Goal: Feedback & Contribution: Contribute content

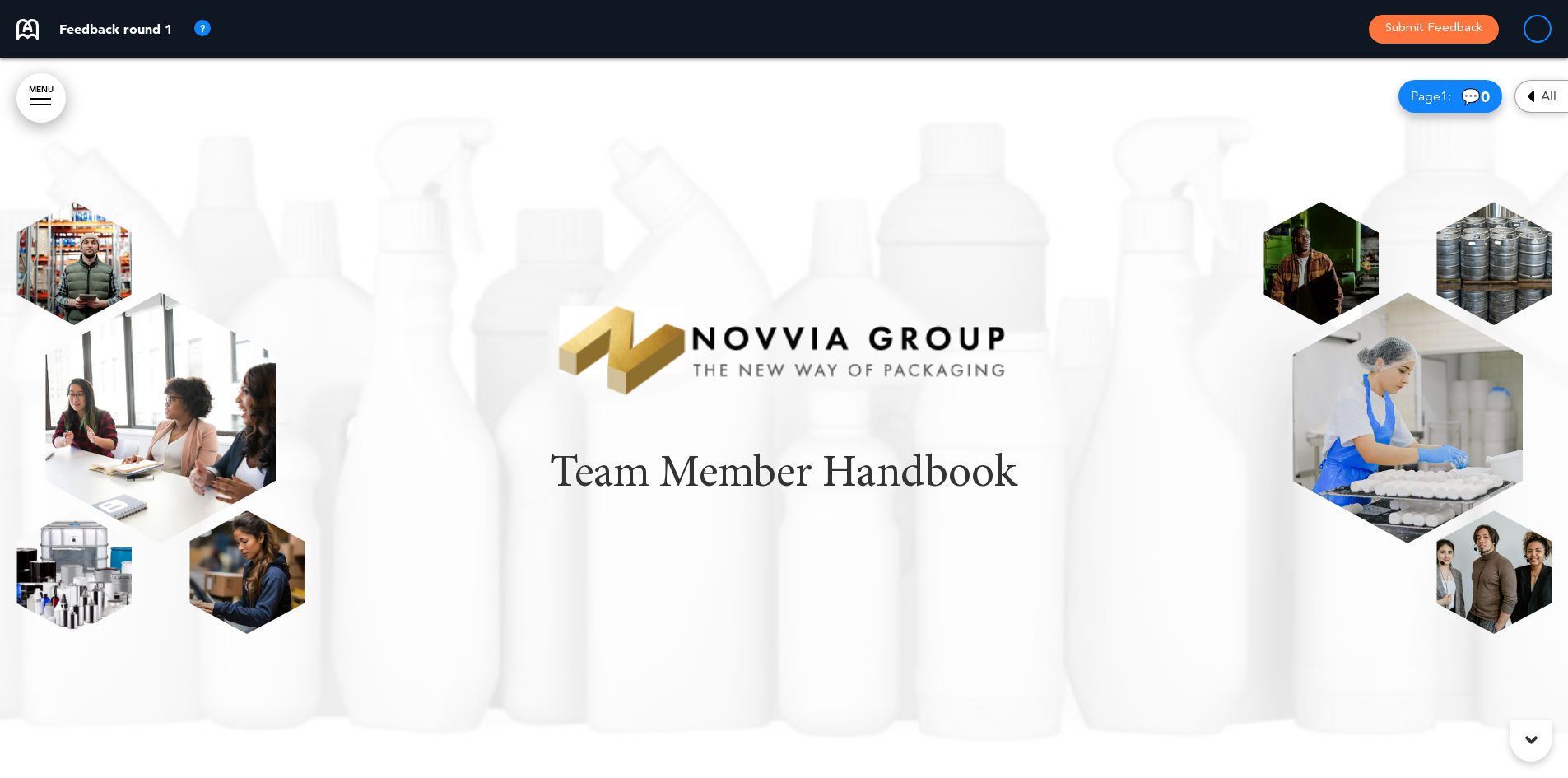
click at [200, 29] on img at bounding box center [202, 28] width 20 height 20
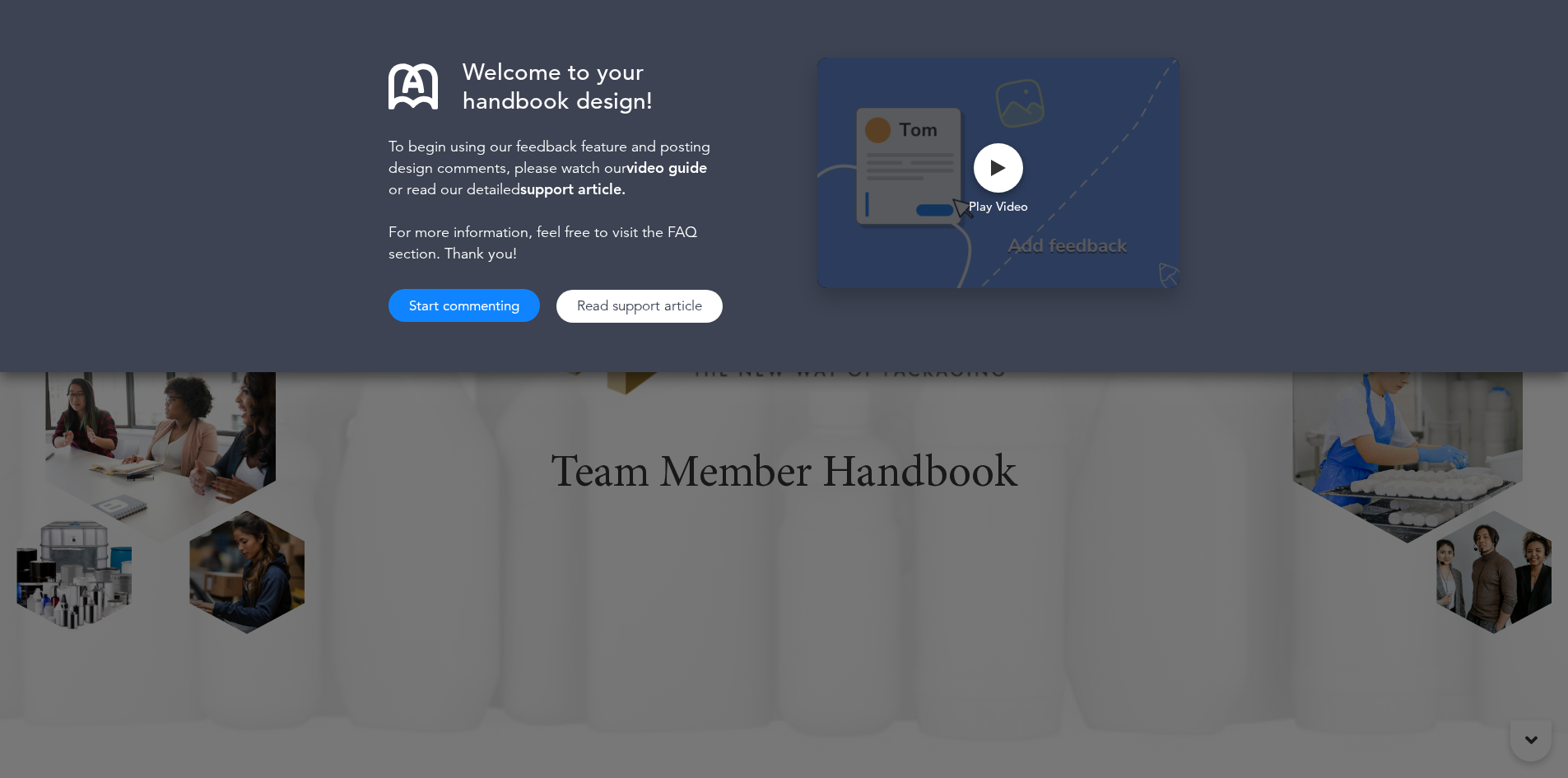
click at [500, 310] on button "Start commenting" at bounding box center [464, 305] width 151 height 33
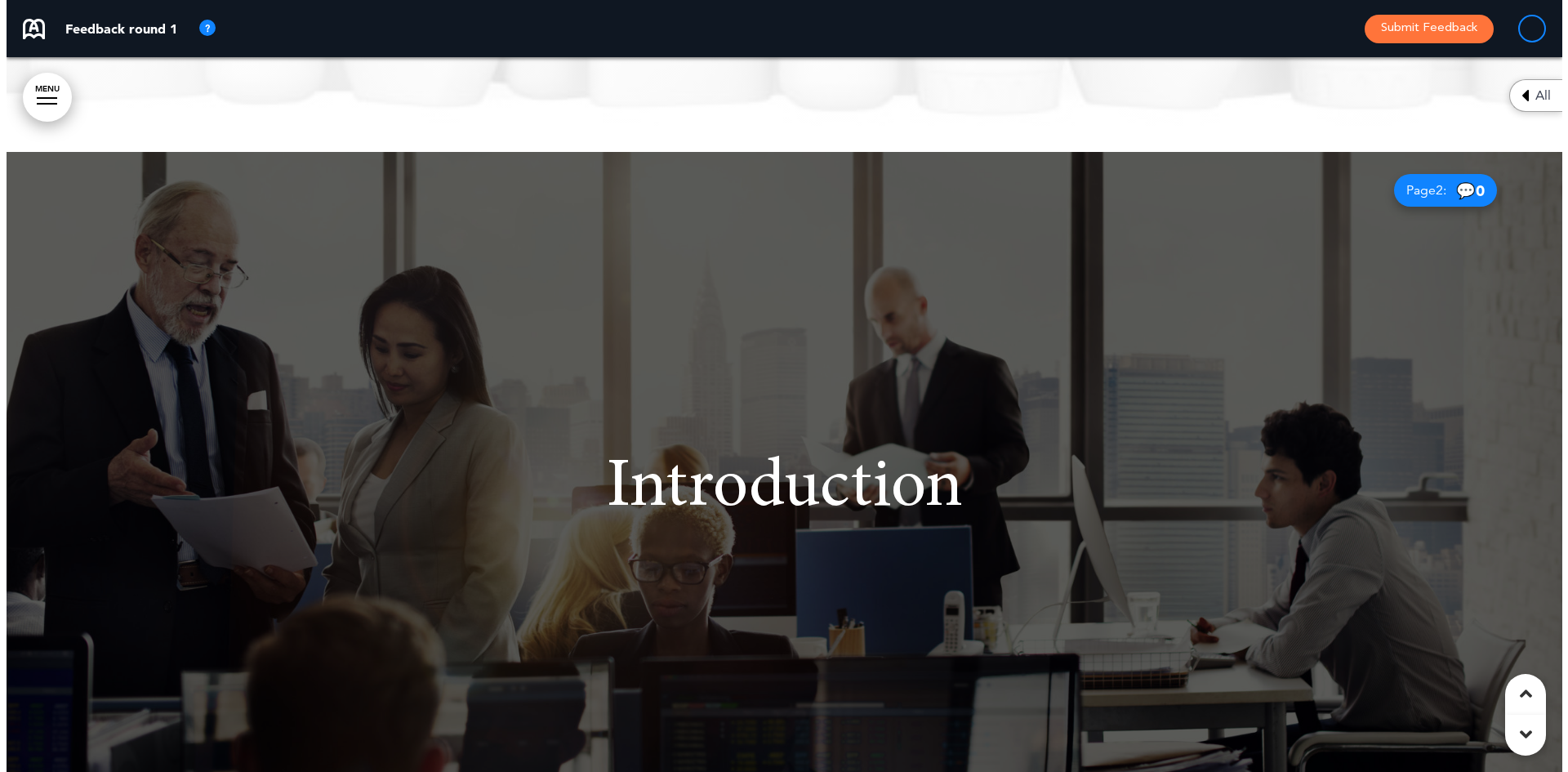
scroll to position [653, 0]
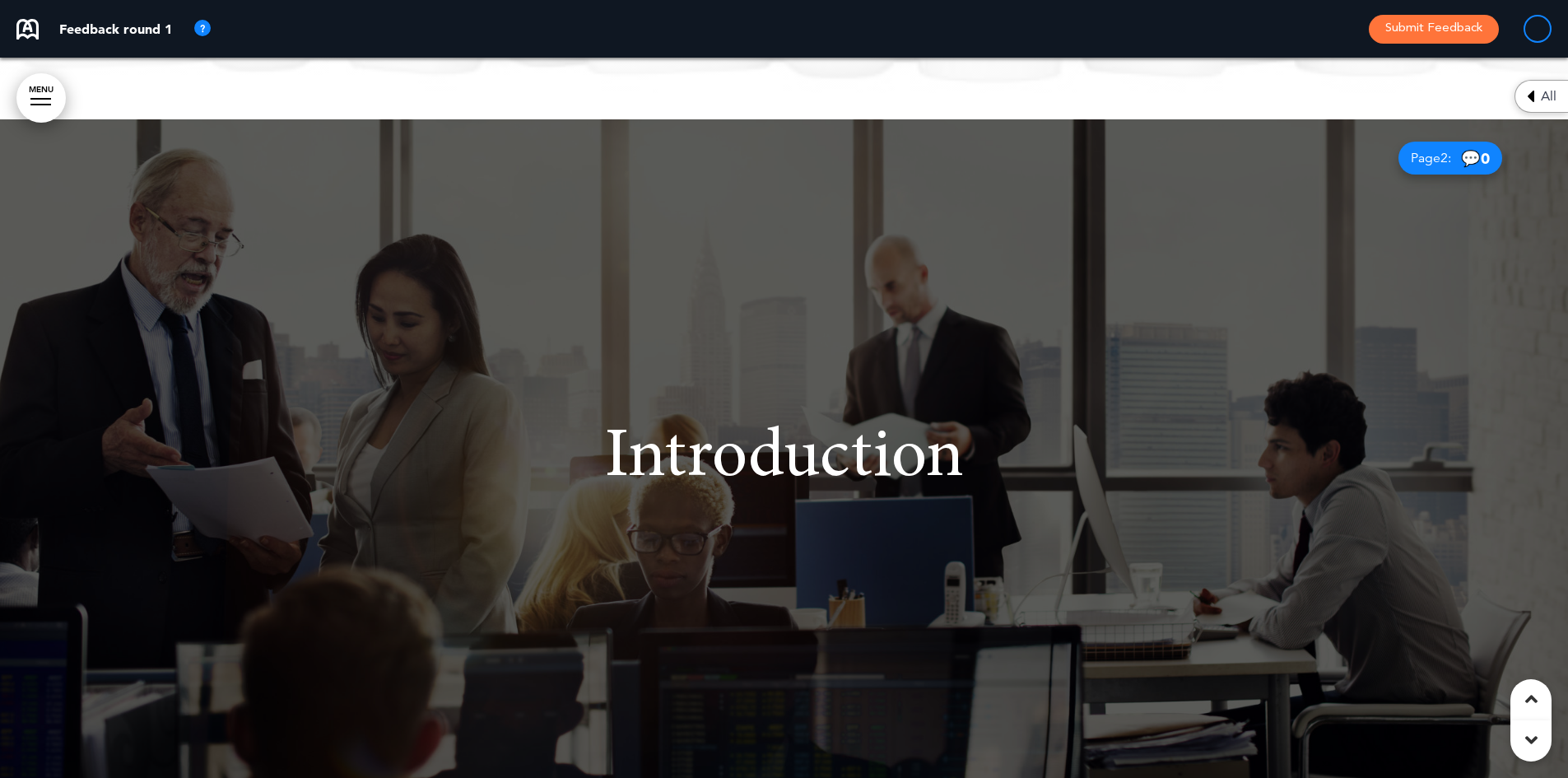
click at [912, 338] on div at bounding box center [784, 479] width 1568 height 720
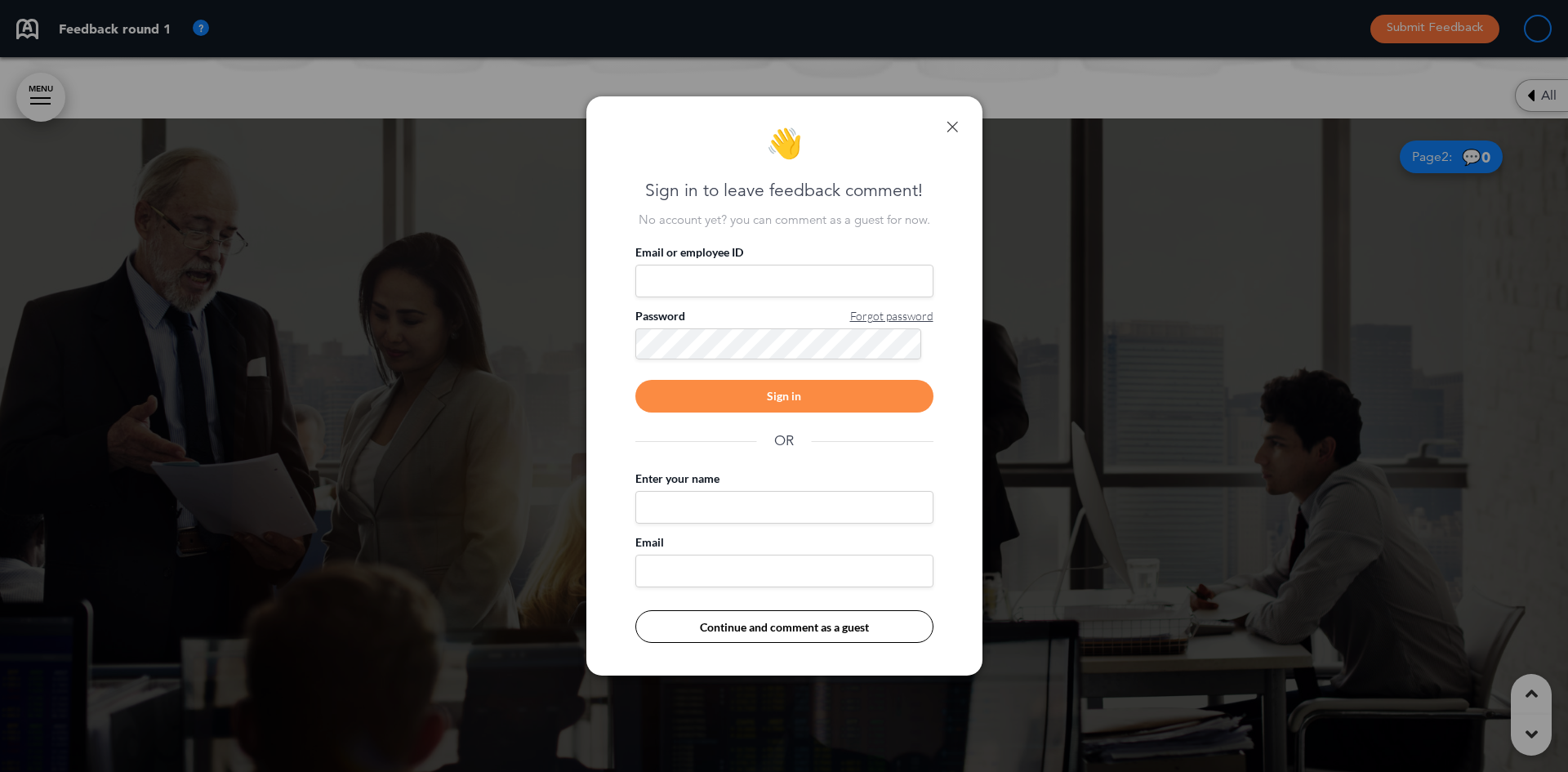
click at [754, 268] on input "Email or employee ID" at bounding box center [785, 281] width 298 height 33
type input "**********"
click at [838, 405] on div "Sign in" at bounding box center [785, 395] width 298 height 33
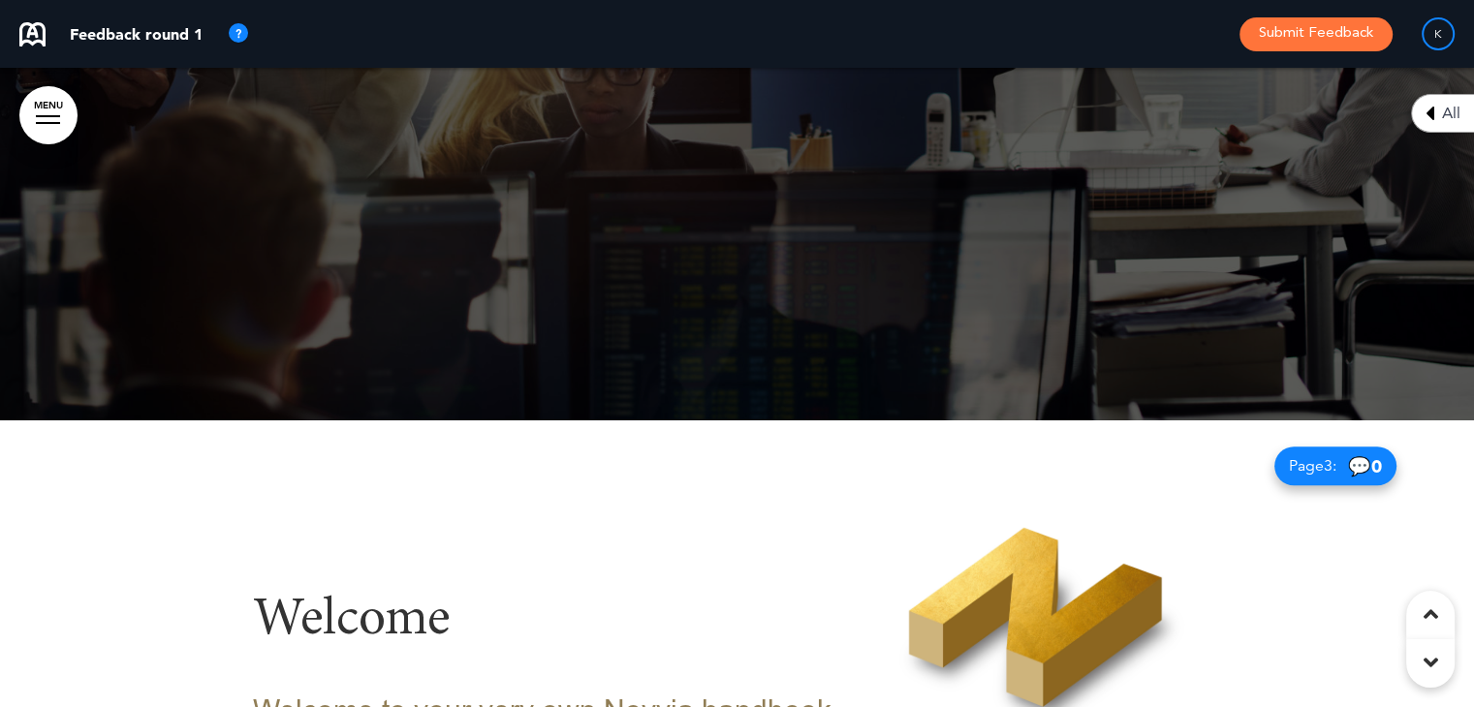
scroll to position [1420, 0]
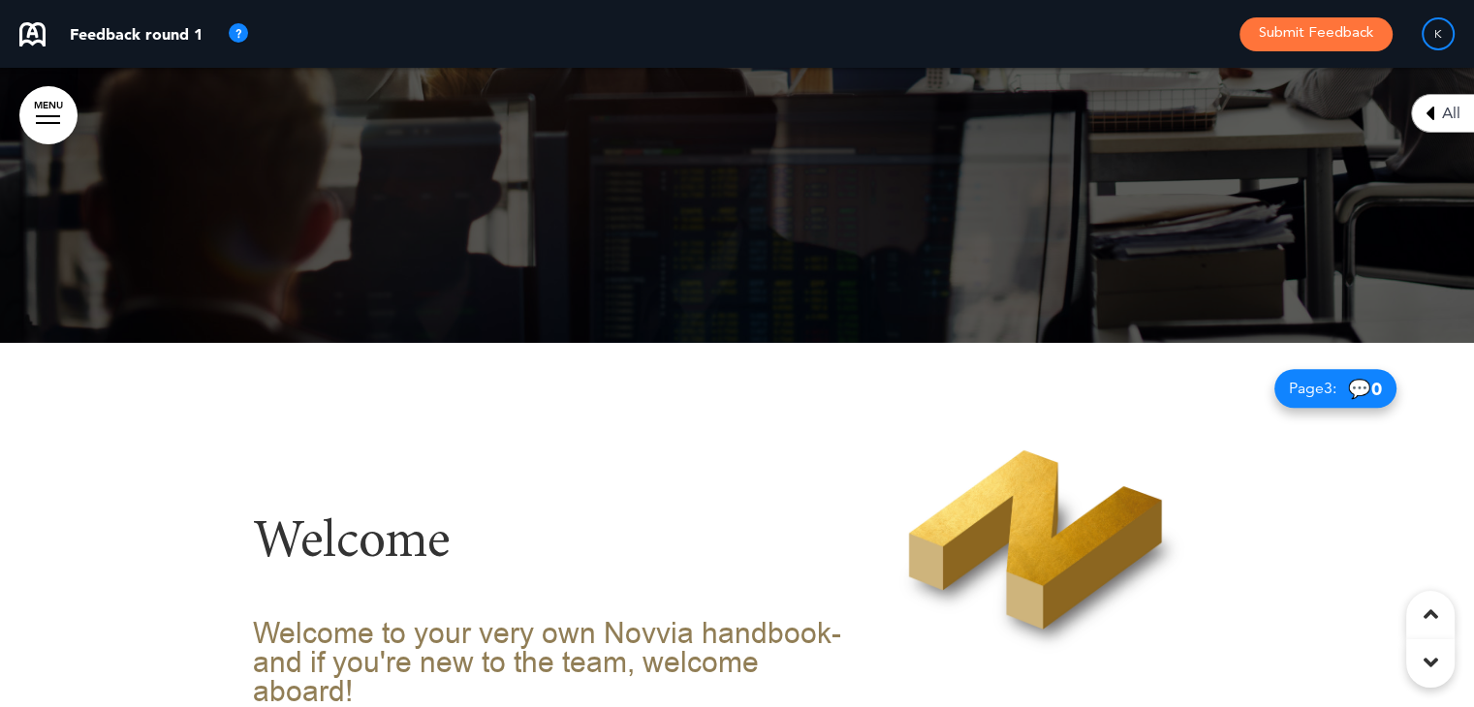
click at [1426, 662] on icon at bounding box center [1430, 662] width 15 height 23
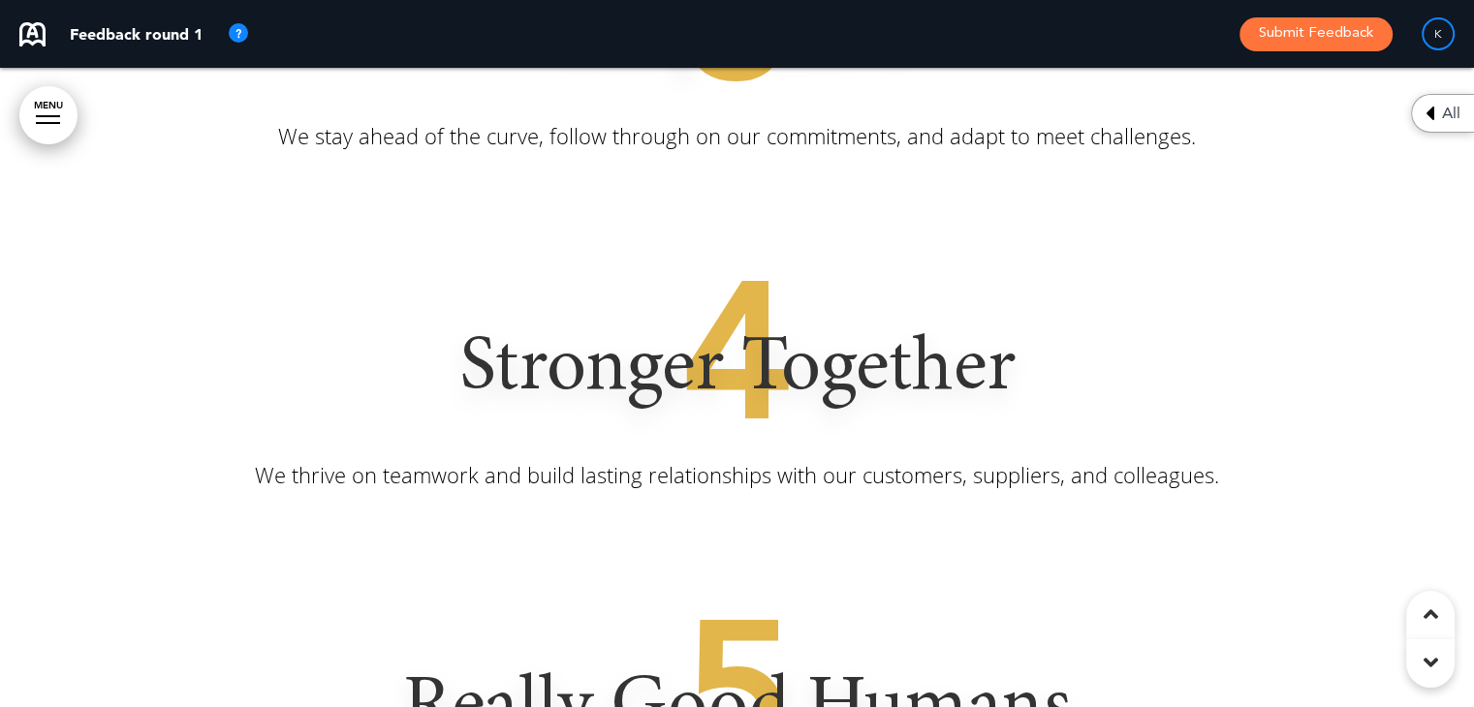
click at [1426, 661] on icon at bounding box center [1430, 662] width 15 height 23
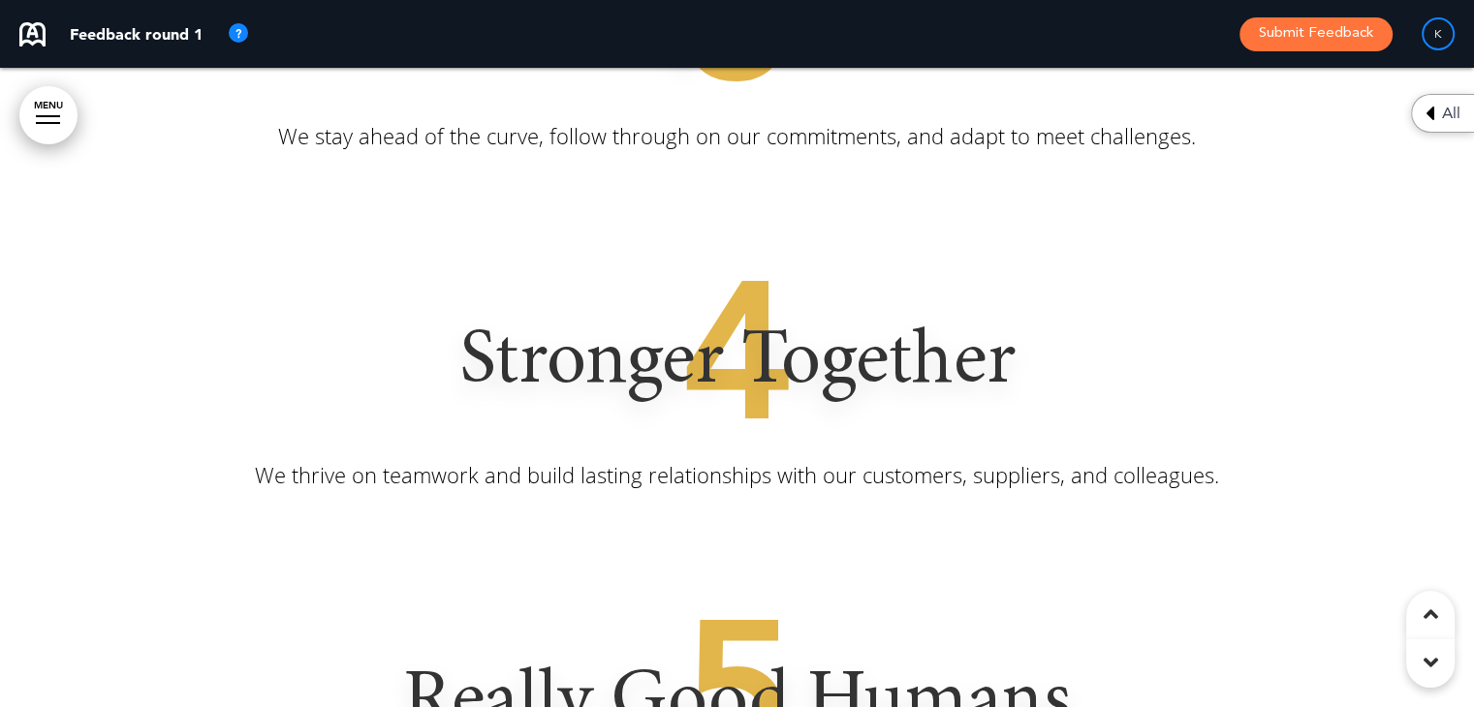
scroll to position [12944, 0]
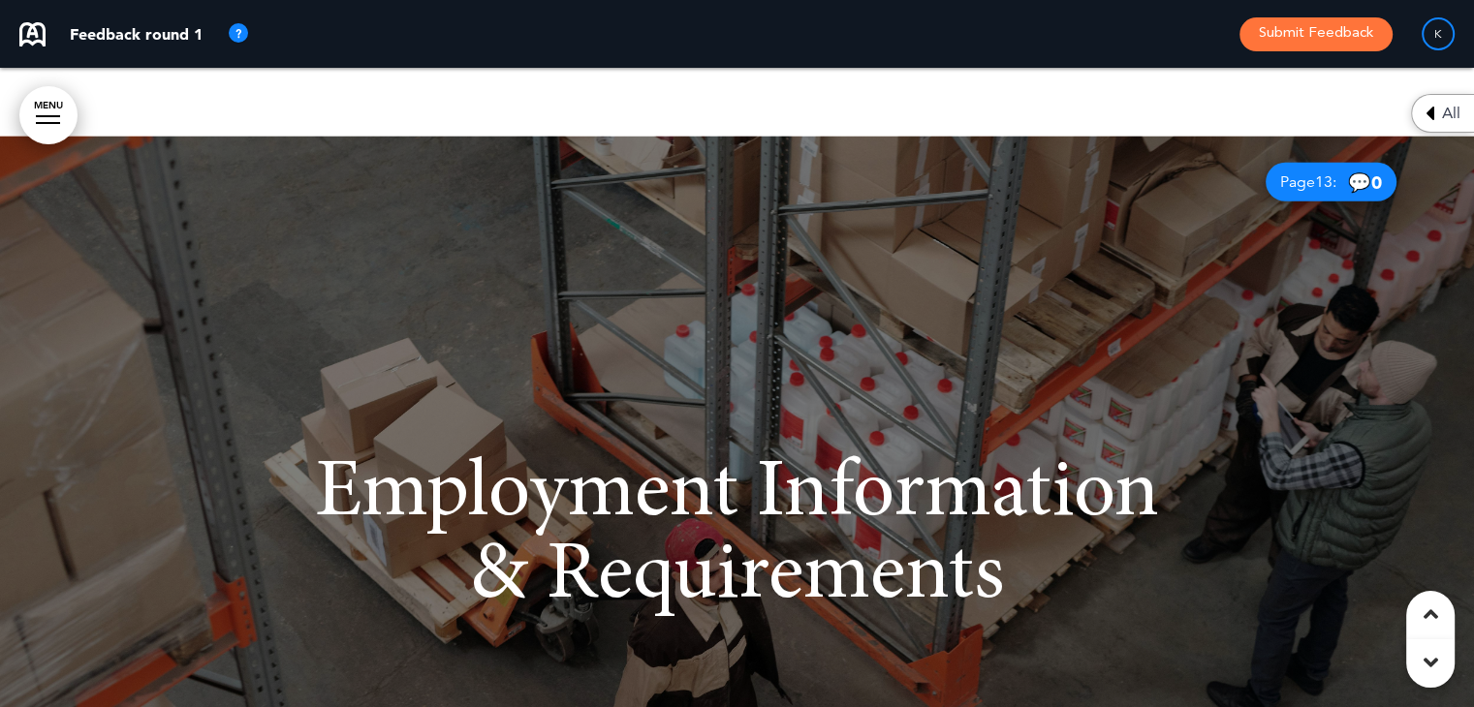
click at [1426, 661] on icon at bounding box center [1430, 662] width 15 height 23
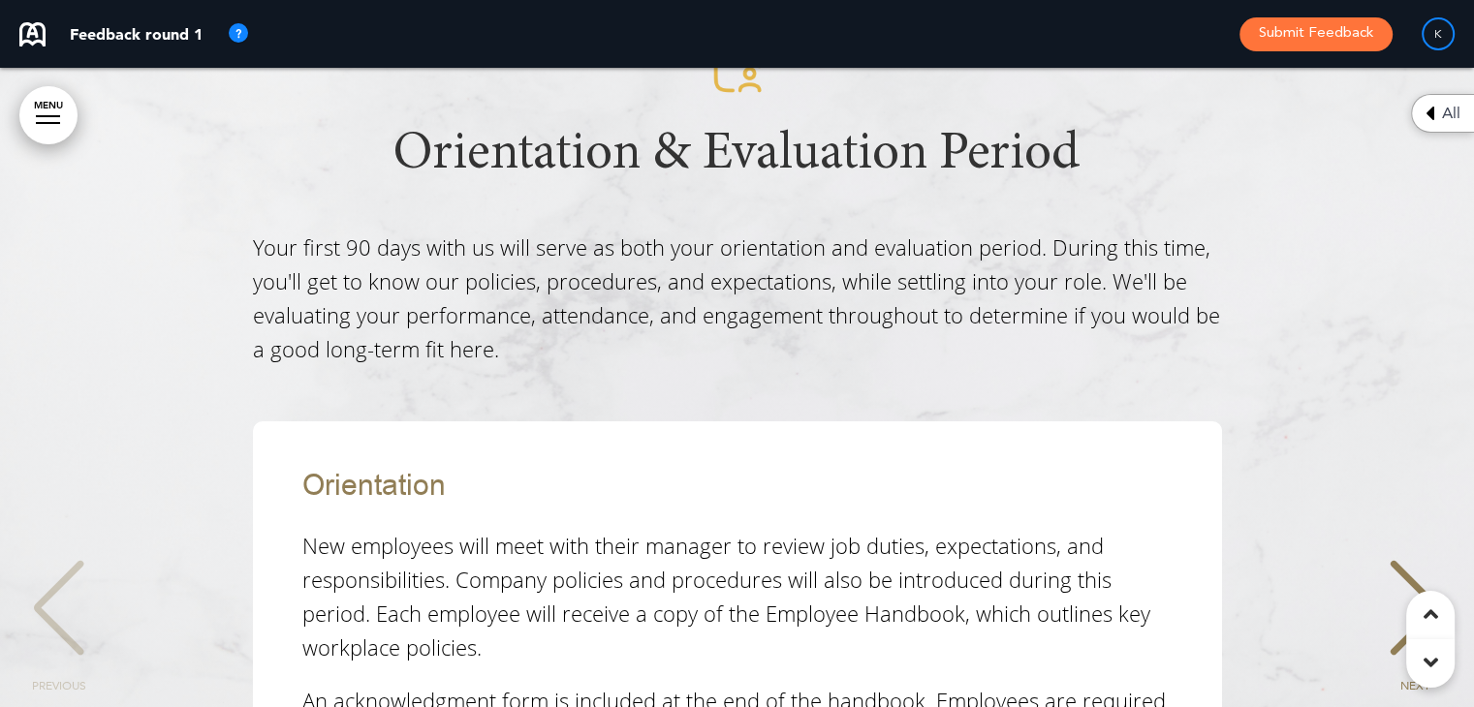
scroll to position [17656, 0]
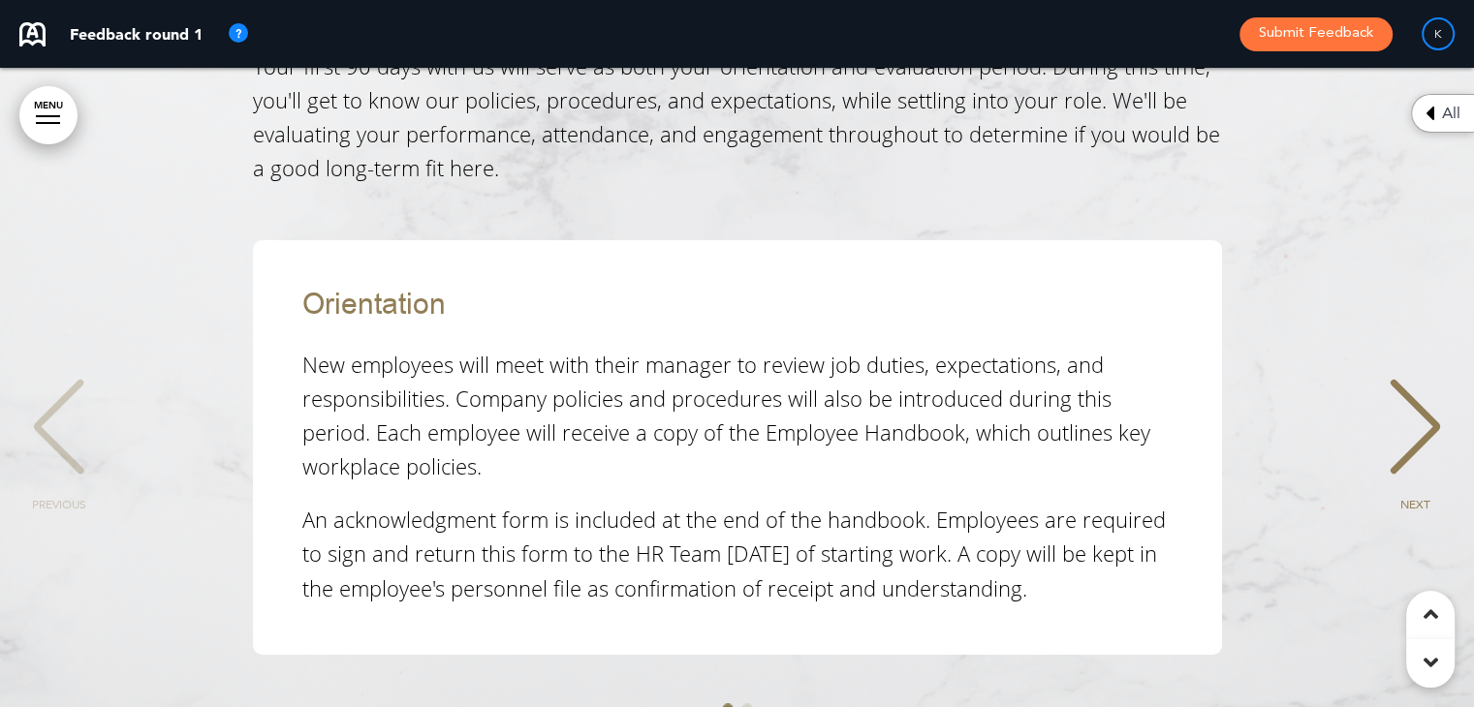
click at [1420, 499] on span "NEXT" at bounding box center [1415, 505] width 30 height 12
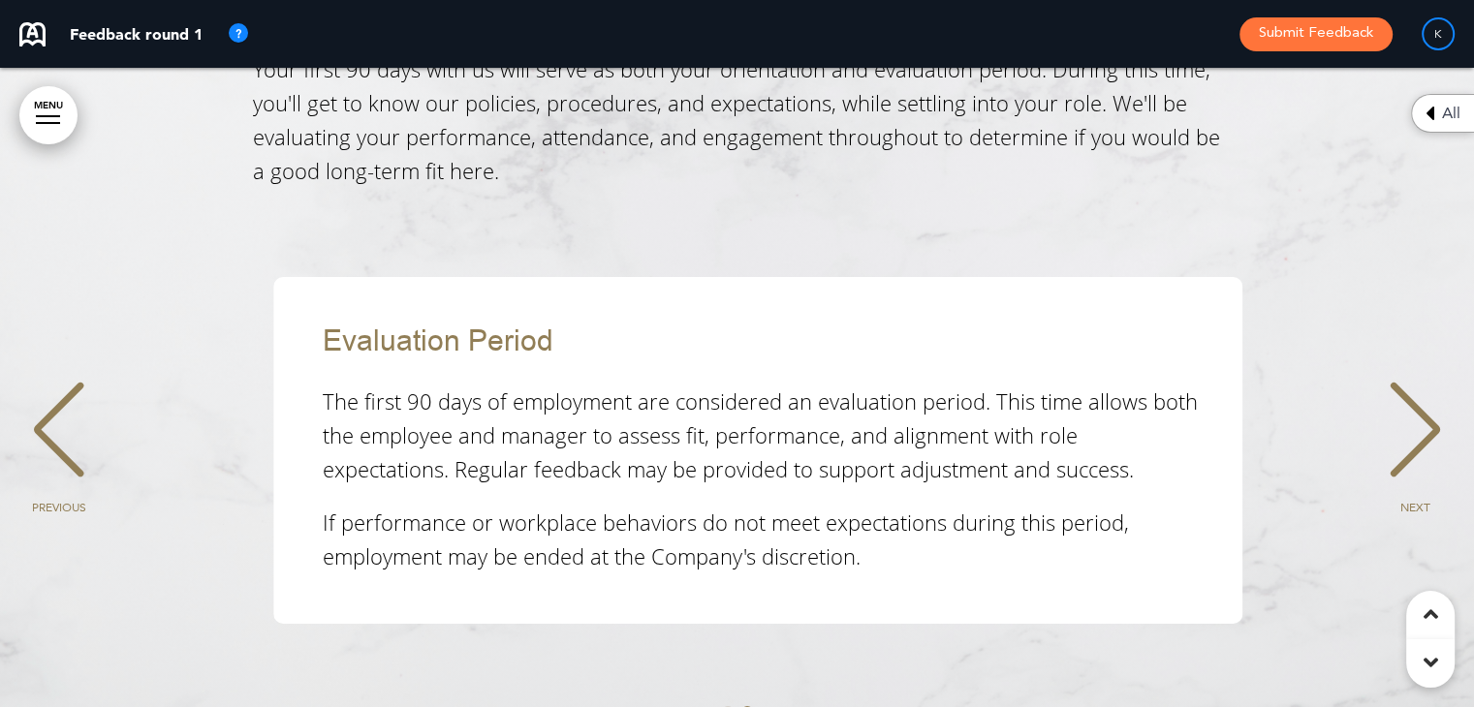
scroll to position [0, 1444]
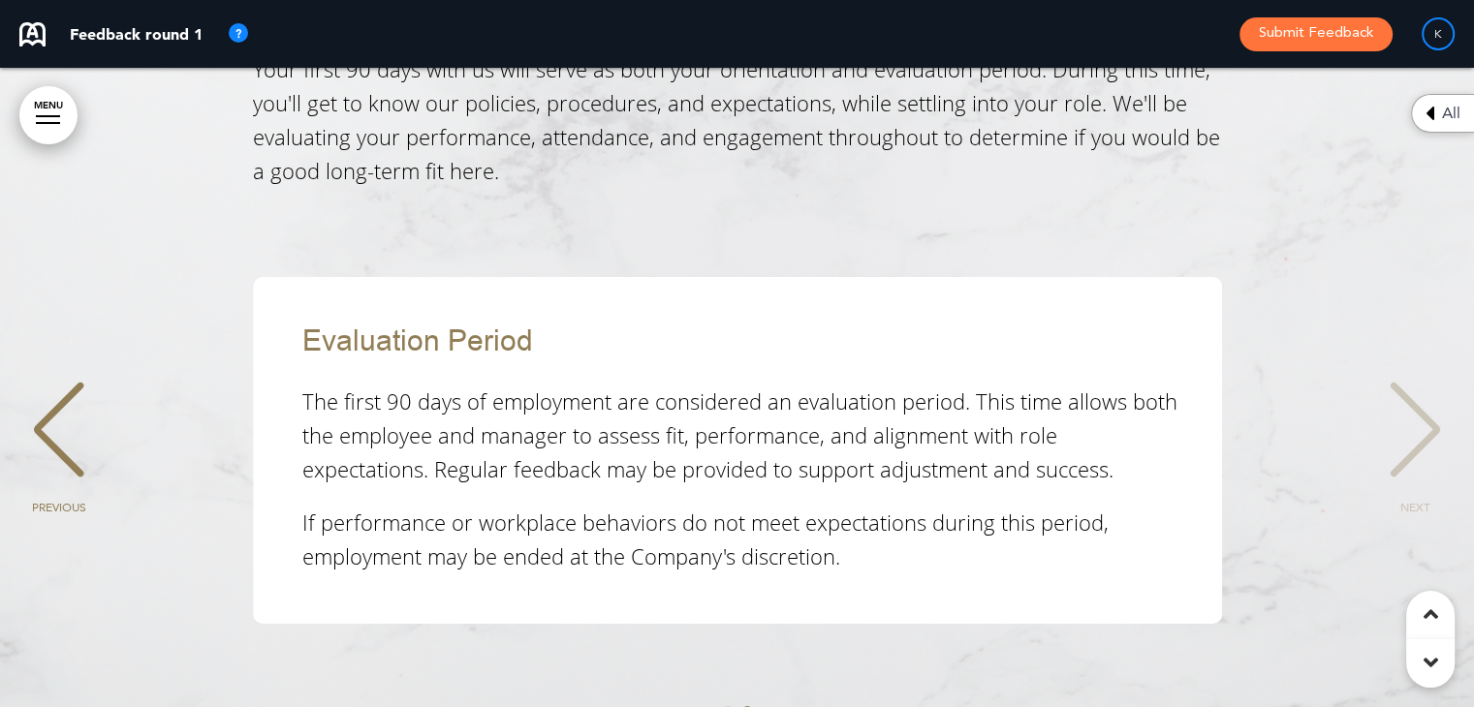
click at [1420, 502] on span "NEXT" at bounding box center [1415, 508] width 30 height 12
click at [1425, 645] on div at bounding box center [1430, 663] width 48 height 48
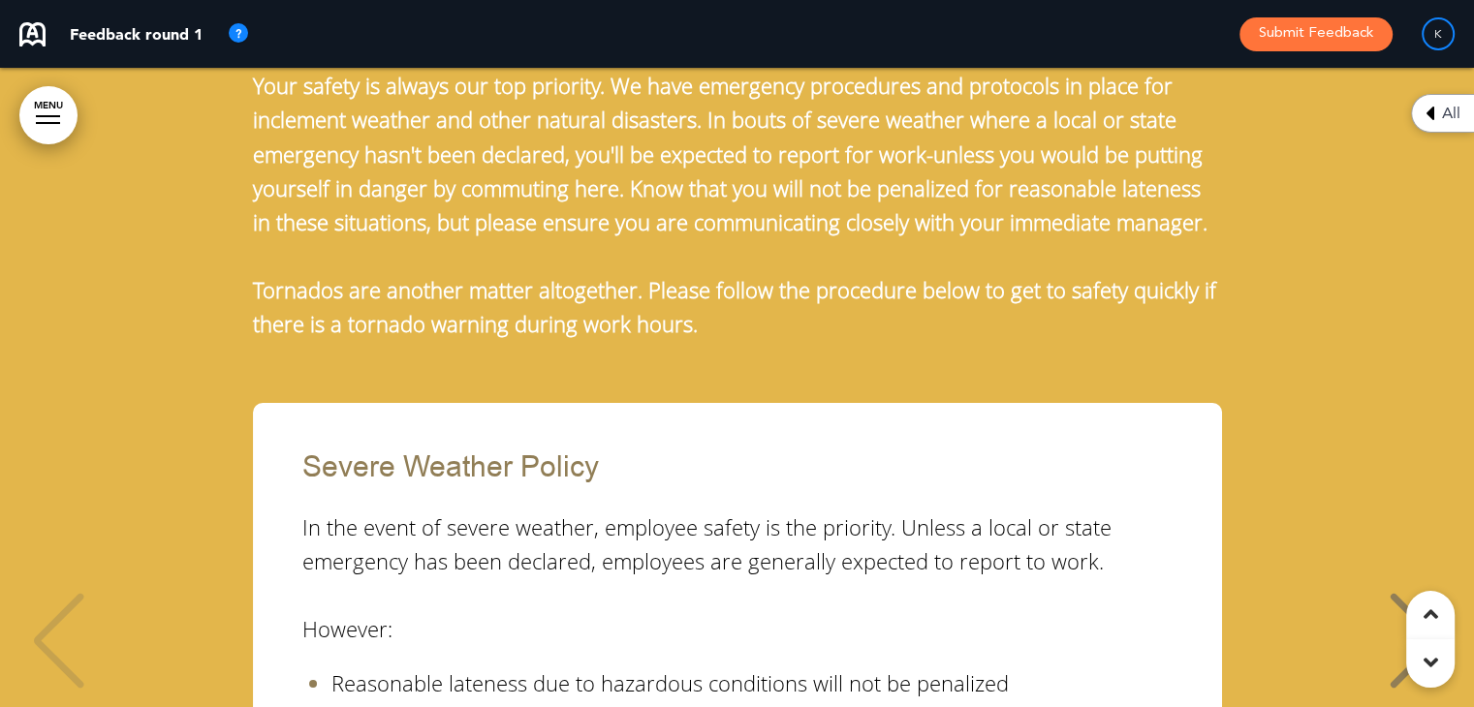
scroll to position [24091, 0]
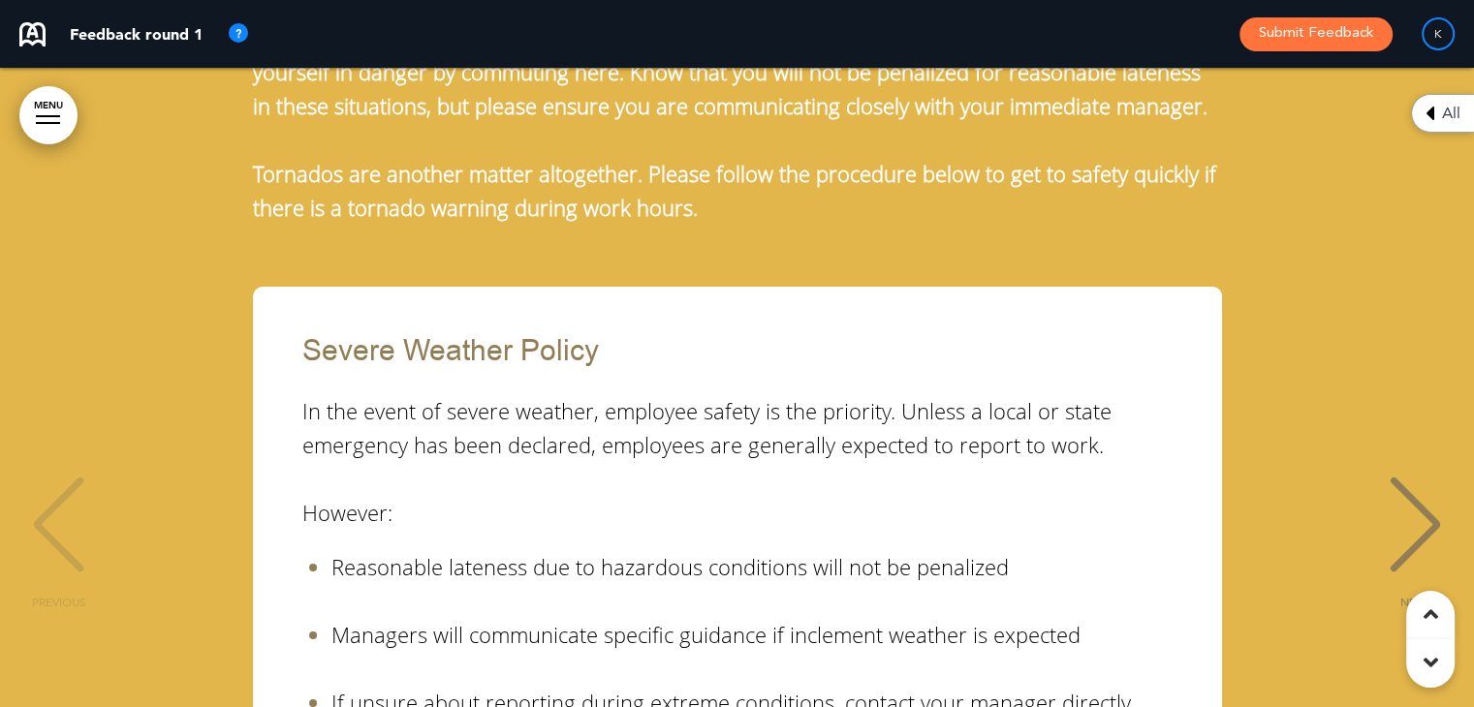
click at [1415, 597] on span "NEXT" at bounding box center [1415, 603] width 30 height 12
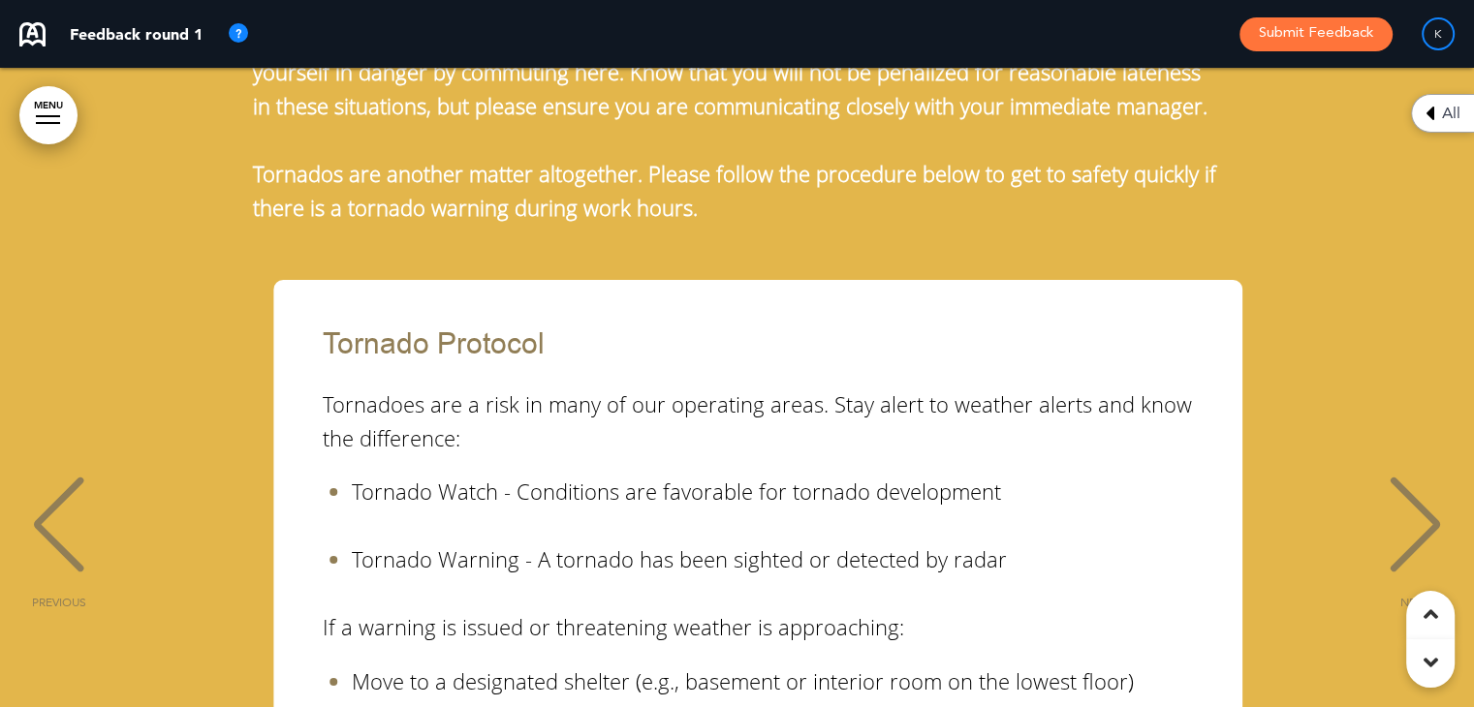
scroll to position [0, 1444]
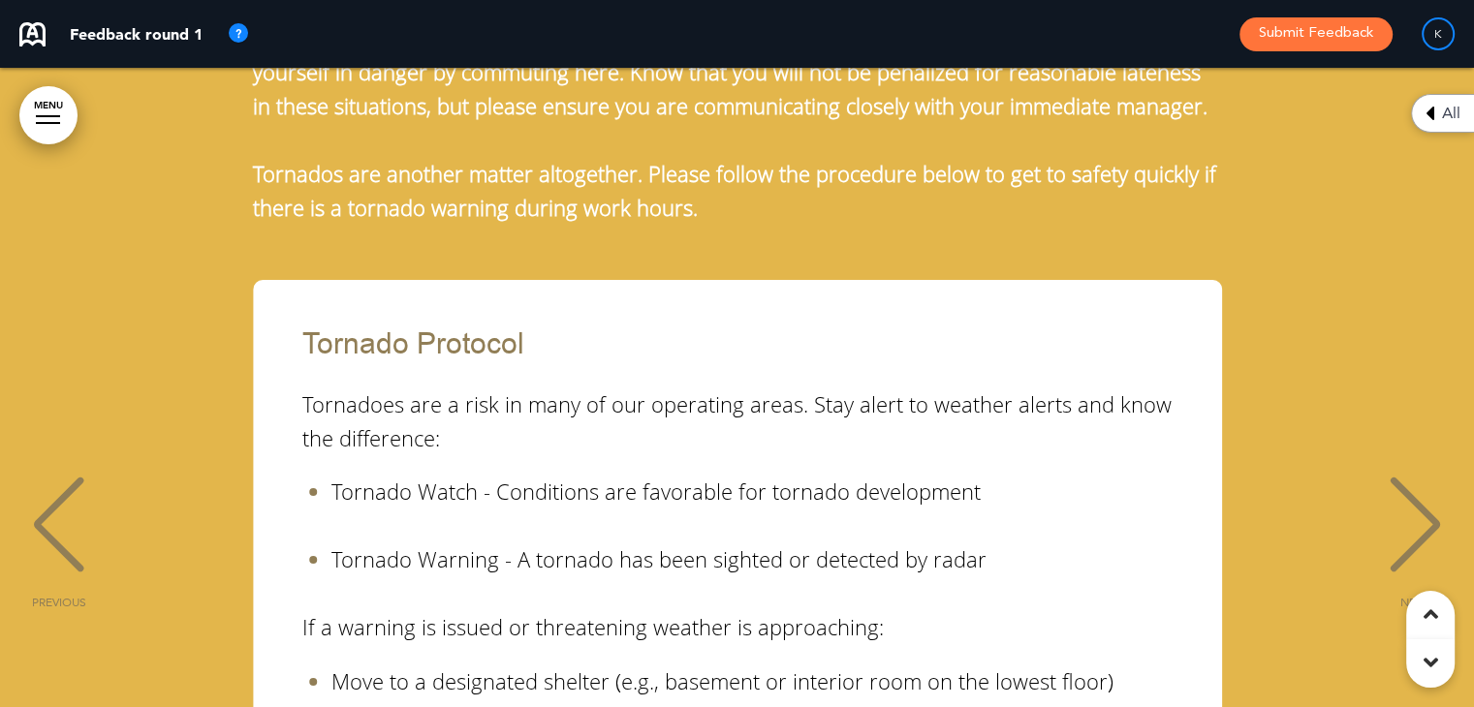
click at [1415, 597] on span "NEXT" at bounding box center [1415, 603] width 30 height 12
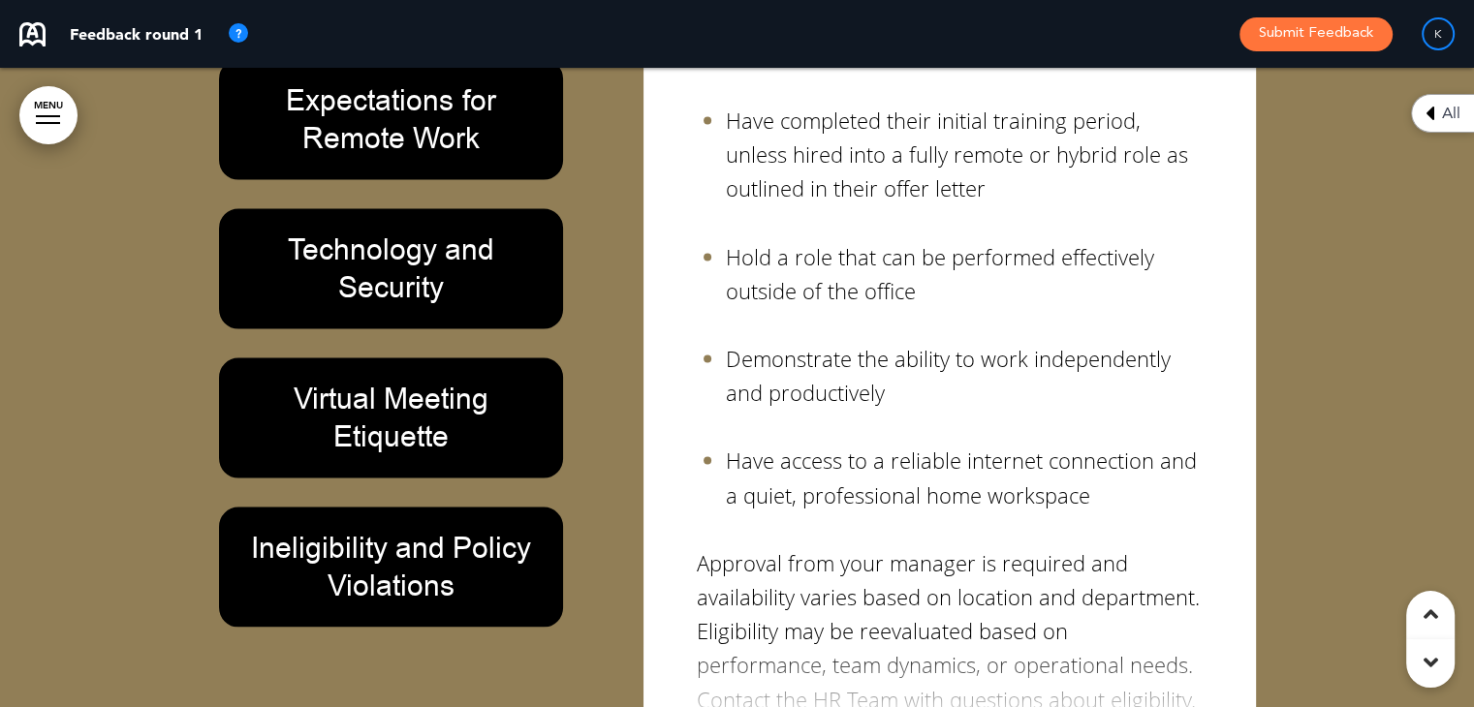
scroll to position [25769, 0]
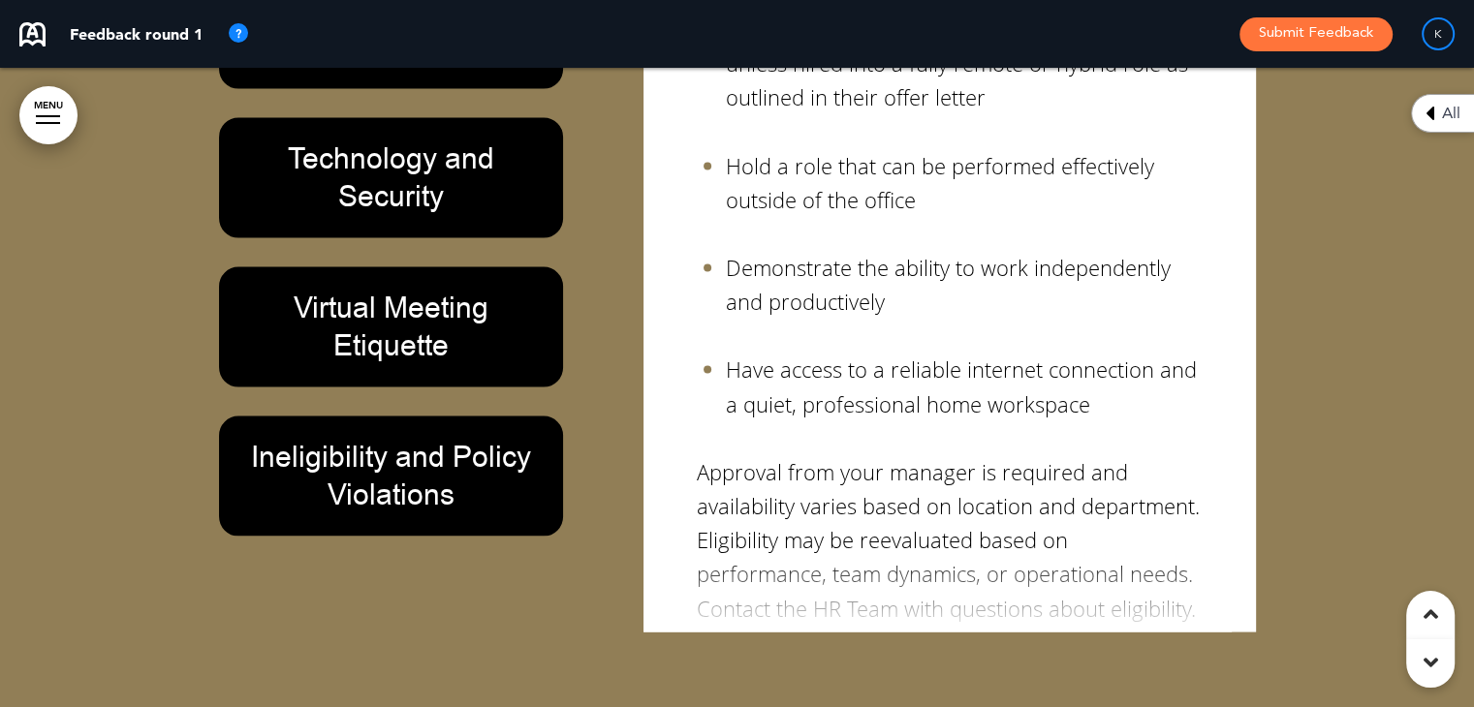
click at [1221, 369] on div "Eligibility Remote work may be available to employees who: Have completed their…" at bounding box center [949, 244] width 582 height 756
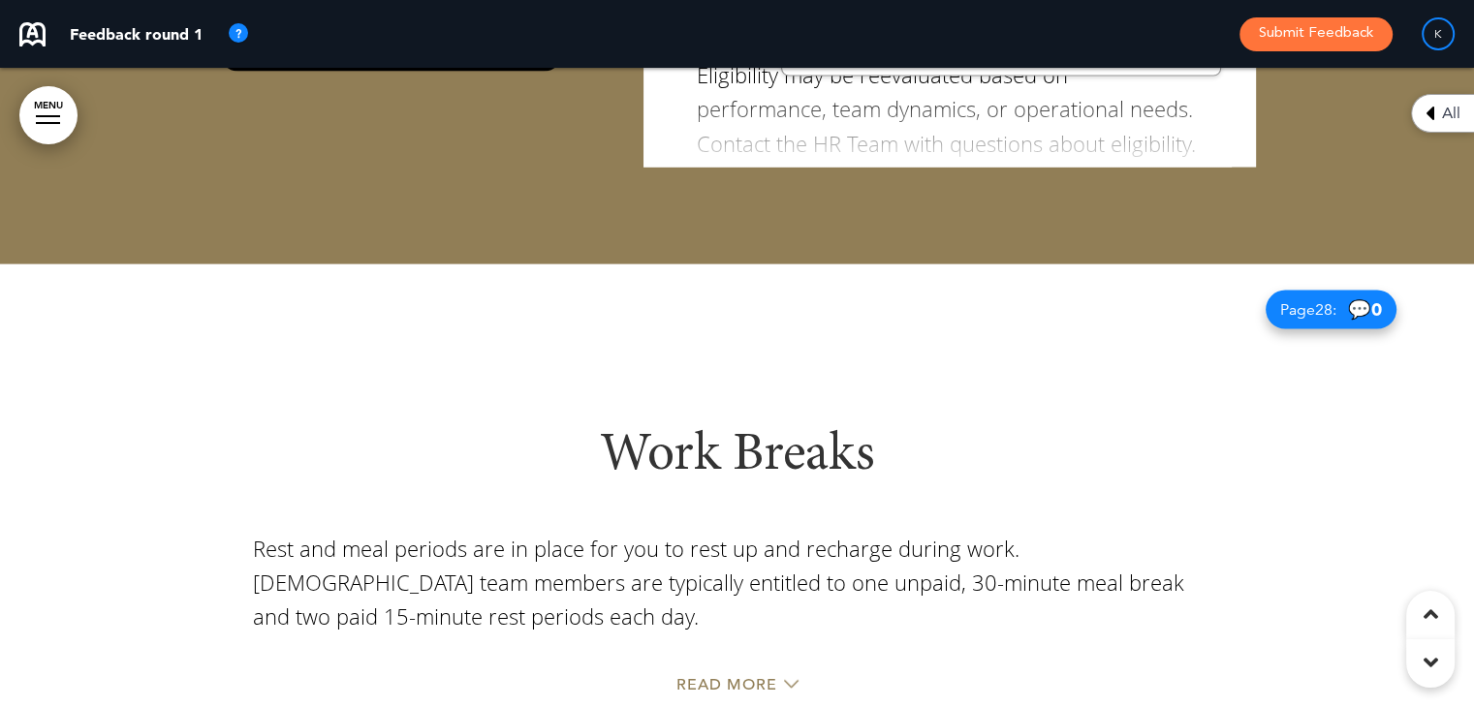
scroll to position [26427, 0]
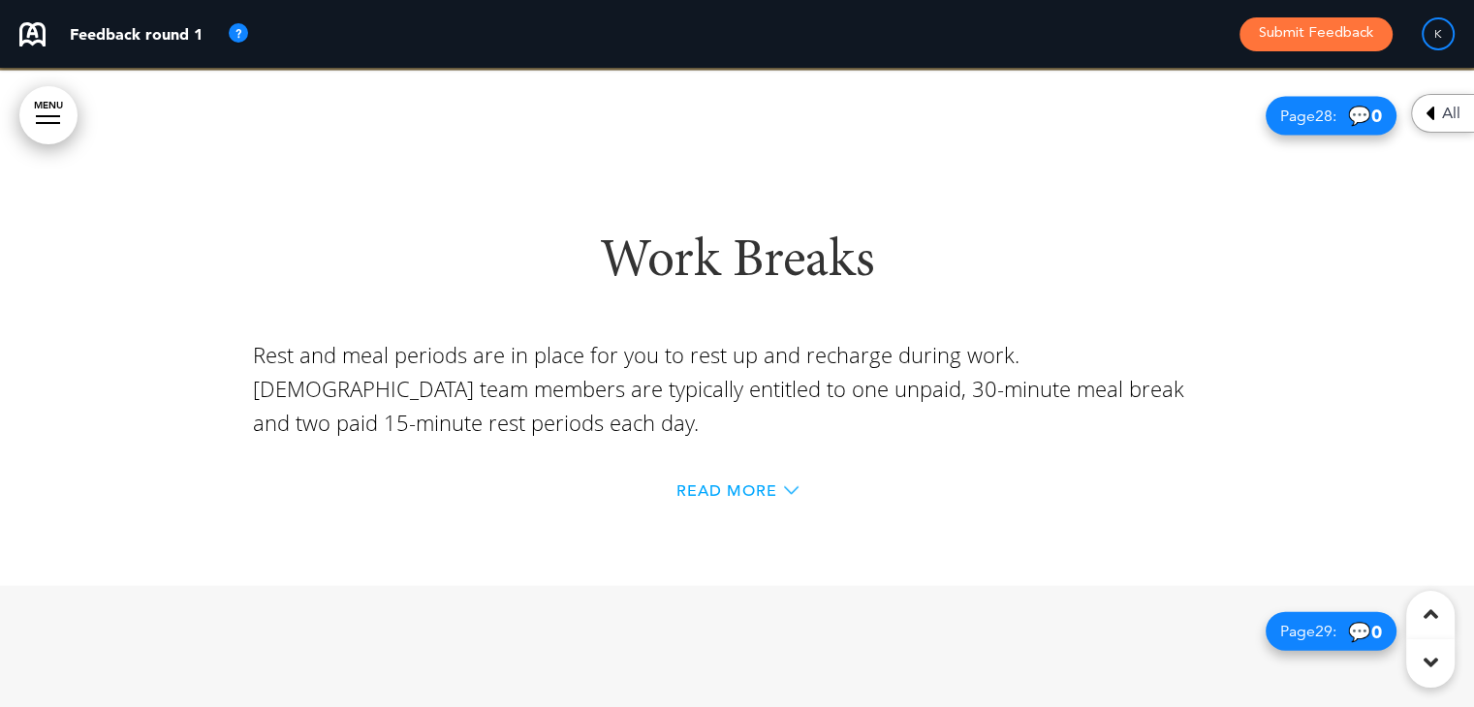
click at [740, 483] on span "Read More" at bounding box center [726, 491] width 101 height 16
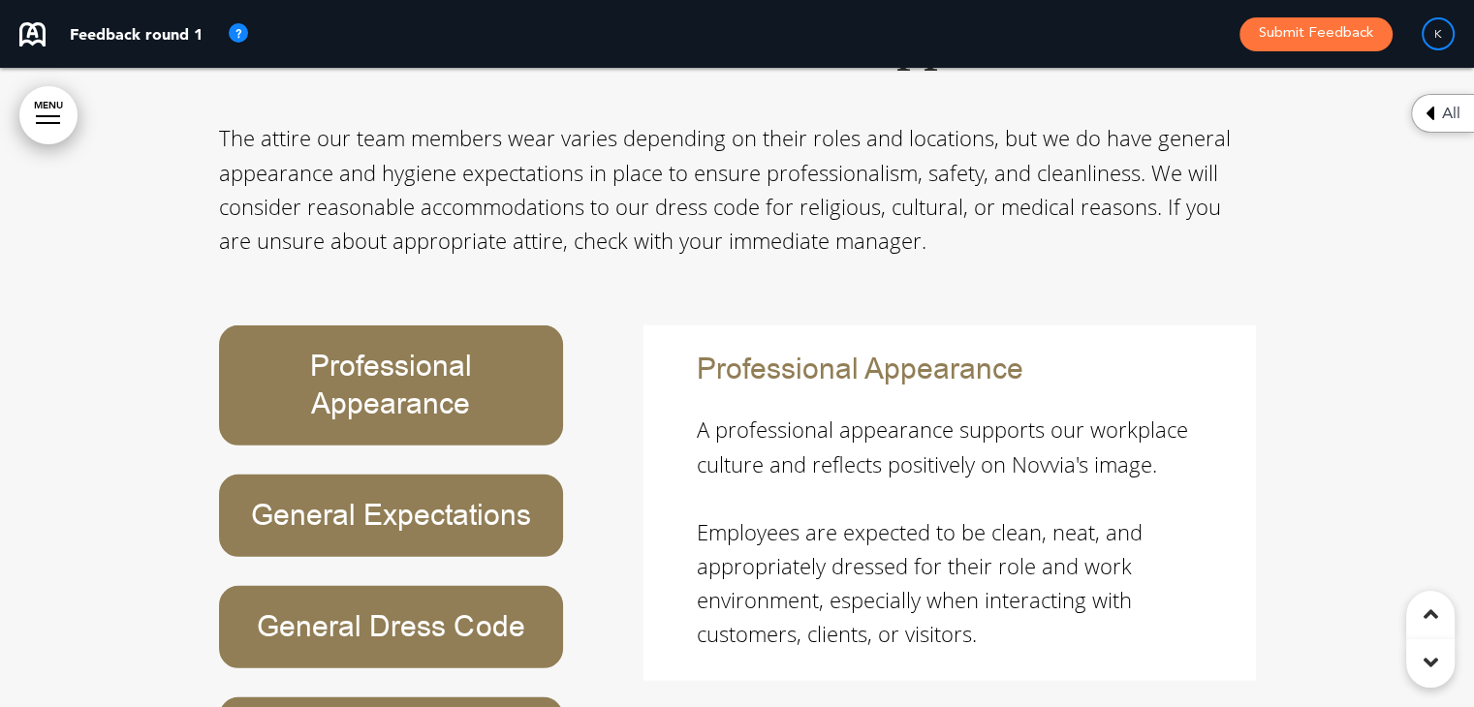
scroll to position [27809, 0]
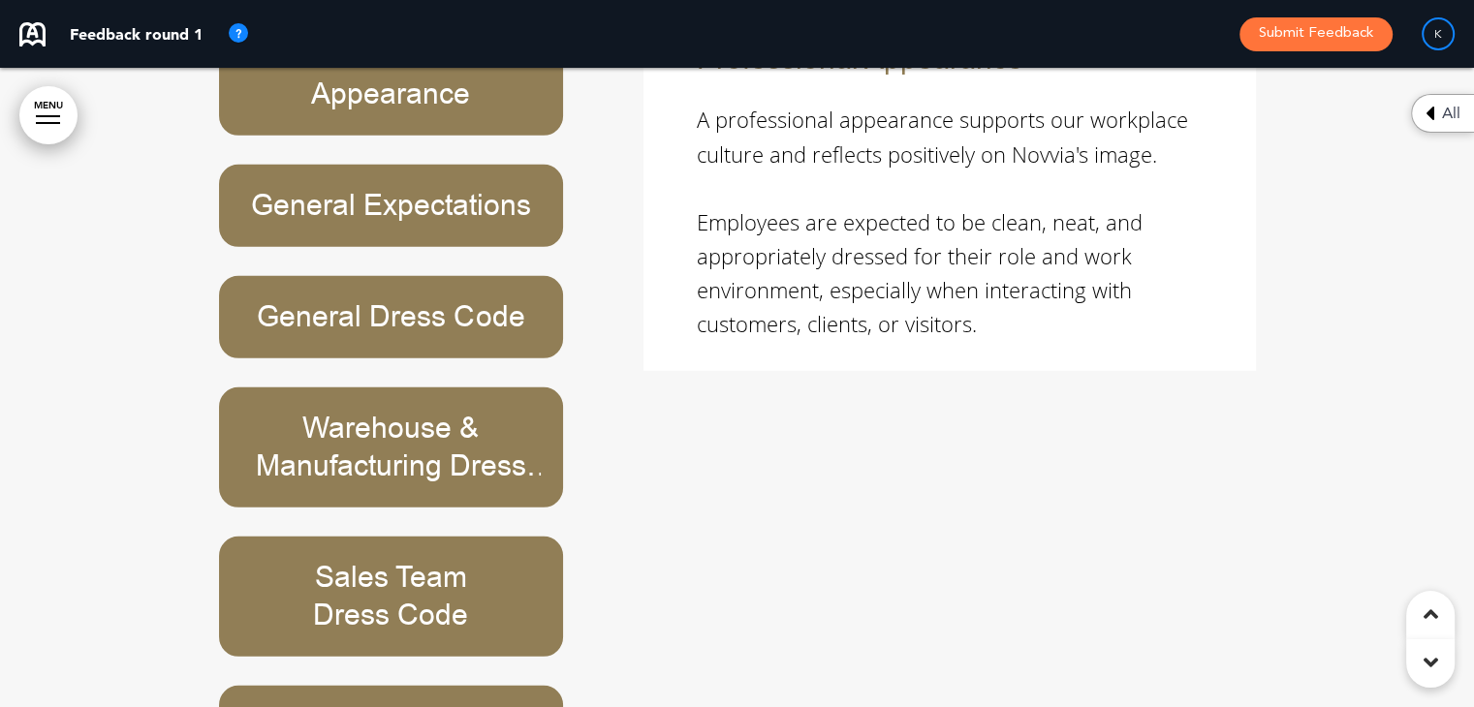
click at [566, 294] on div "Professional Appearance General Expectations General Dress Code Warehouse & Man…" at bounding box center [411, 392] width 384 height 753
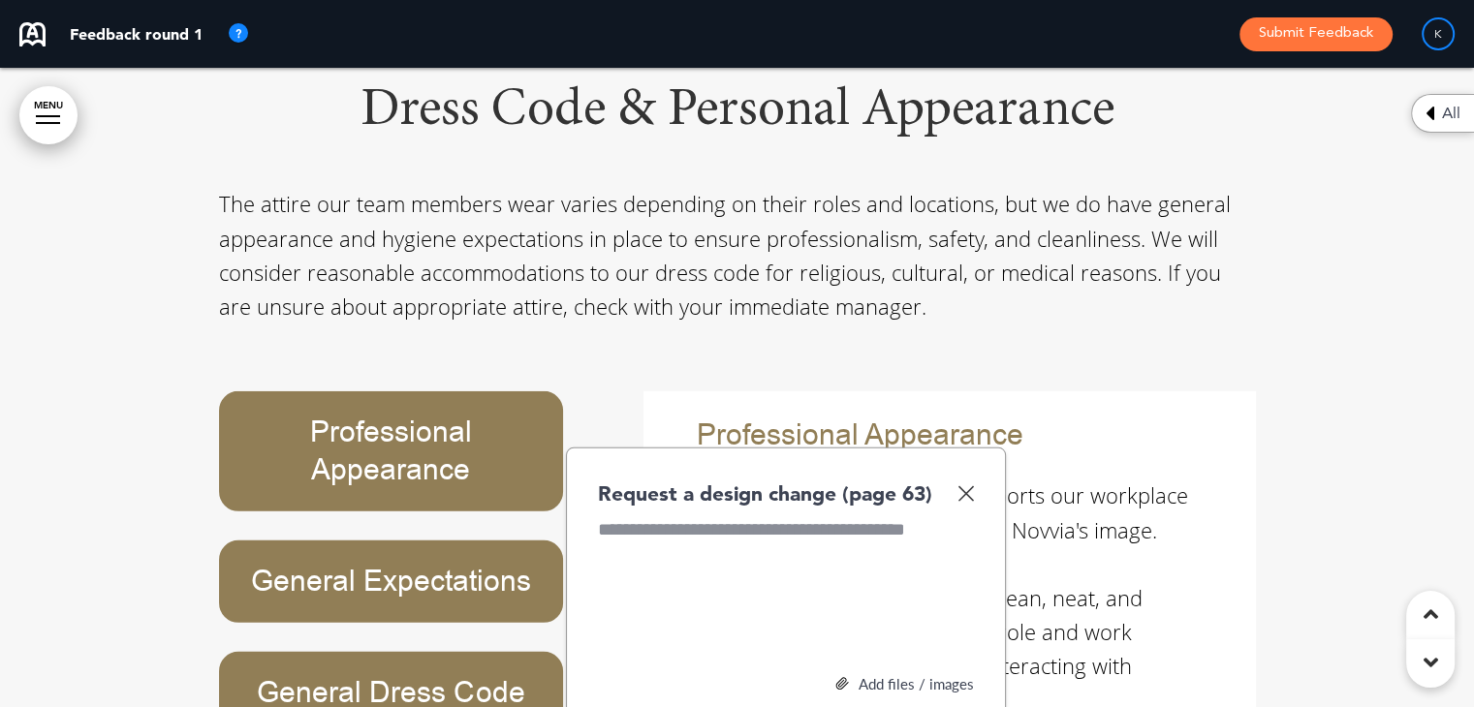
click at [725, 517] on div at bounding box center [786, 589] width 376 height 145
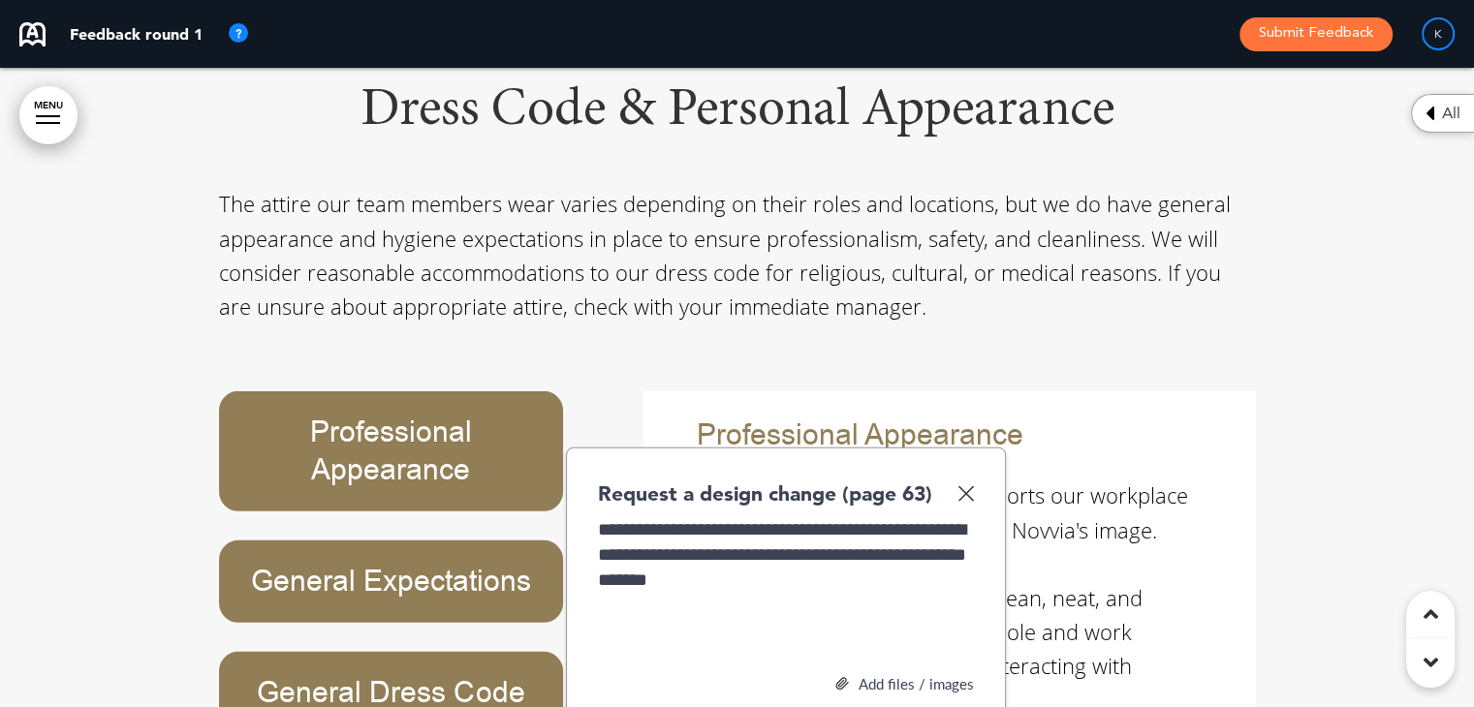
click at [787, 517] on div "**********" at bounding box center [786, 589] width 376 height 145
click at [777, 517] on div "**********" at bounding box center [786, 589] width 376 height 145
click at [924, 517] on div "**********" at bounding box center [786, 589] width 376 height 145
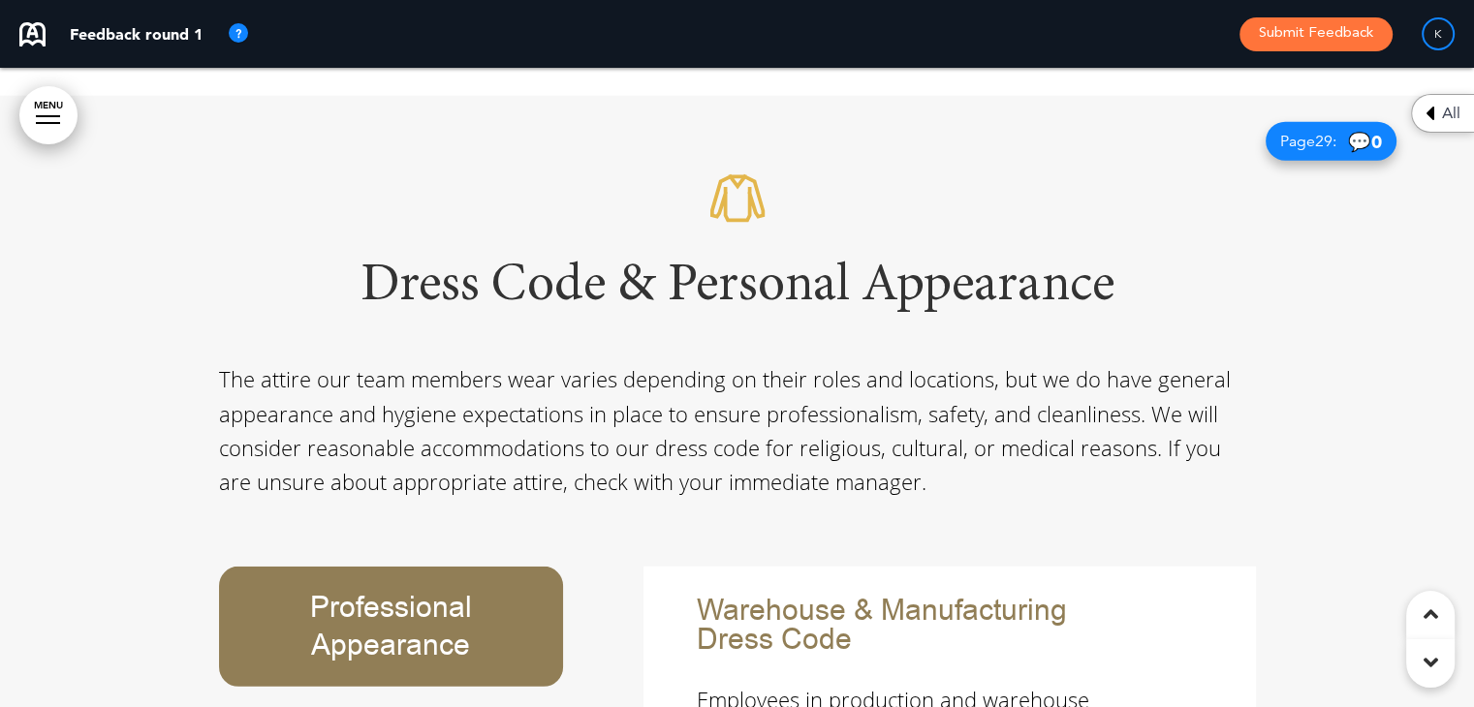
scroll to position [27491, 0]
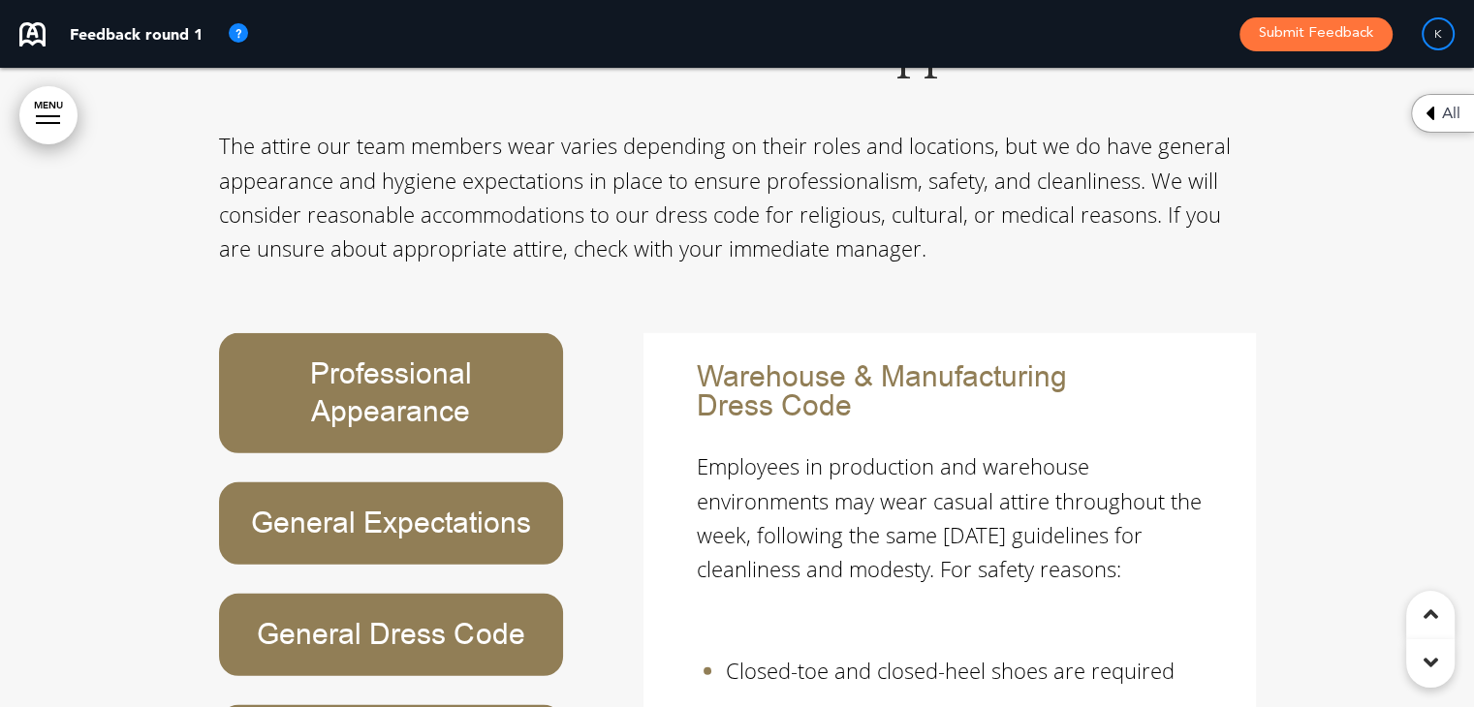
click at [581, 522] on div "Professional Appearance General Expectations General Dress Code Warehouse & Man…" at bounding box center [411, 709] width 384 height 753
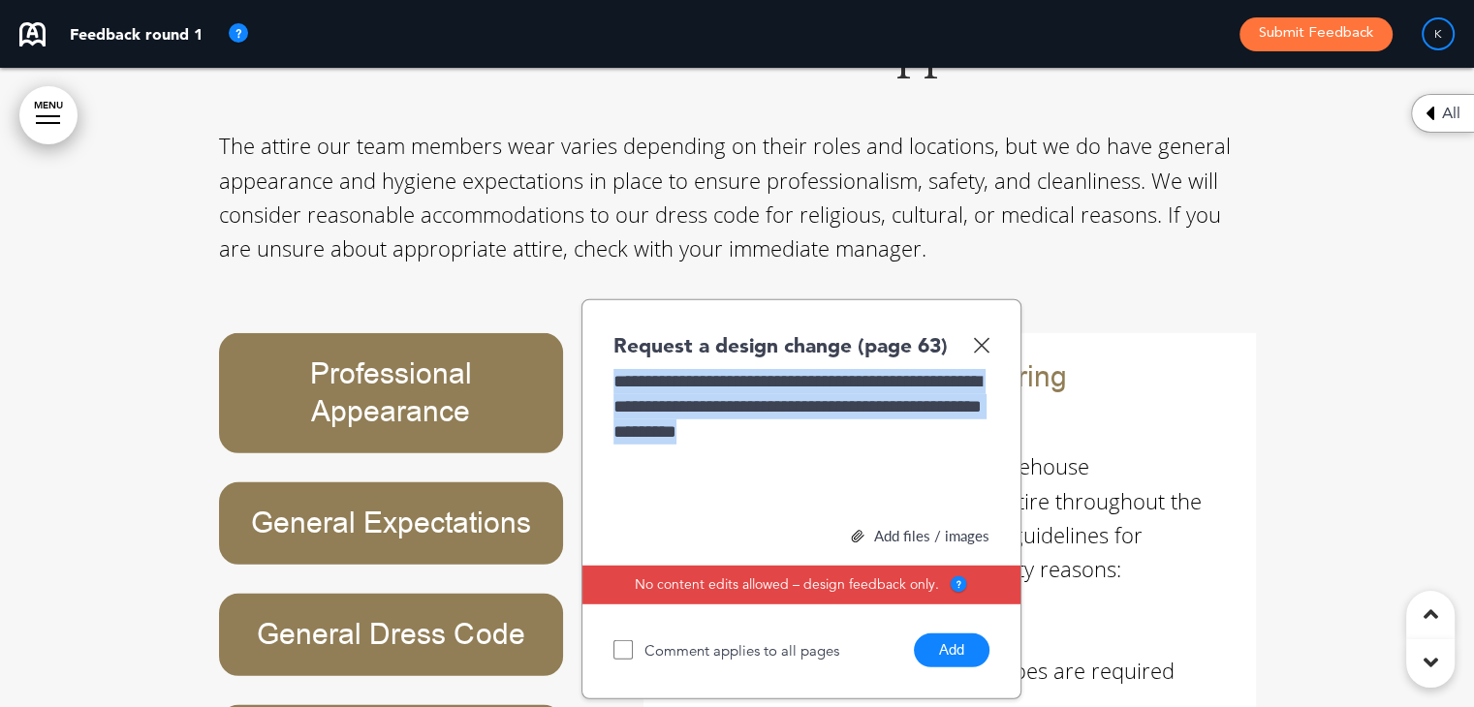
drag, startPoint x: 912, startPoint y: 254, endPoint x: 614, endPoint y: 201, distance: 302.2
click at [614, 369] on div "**********" at bounding box center [801, 441] width 376 height 145
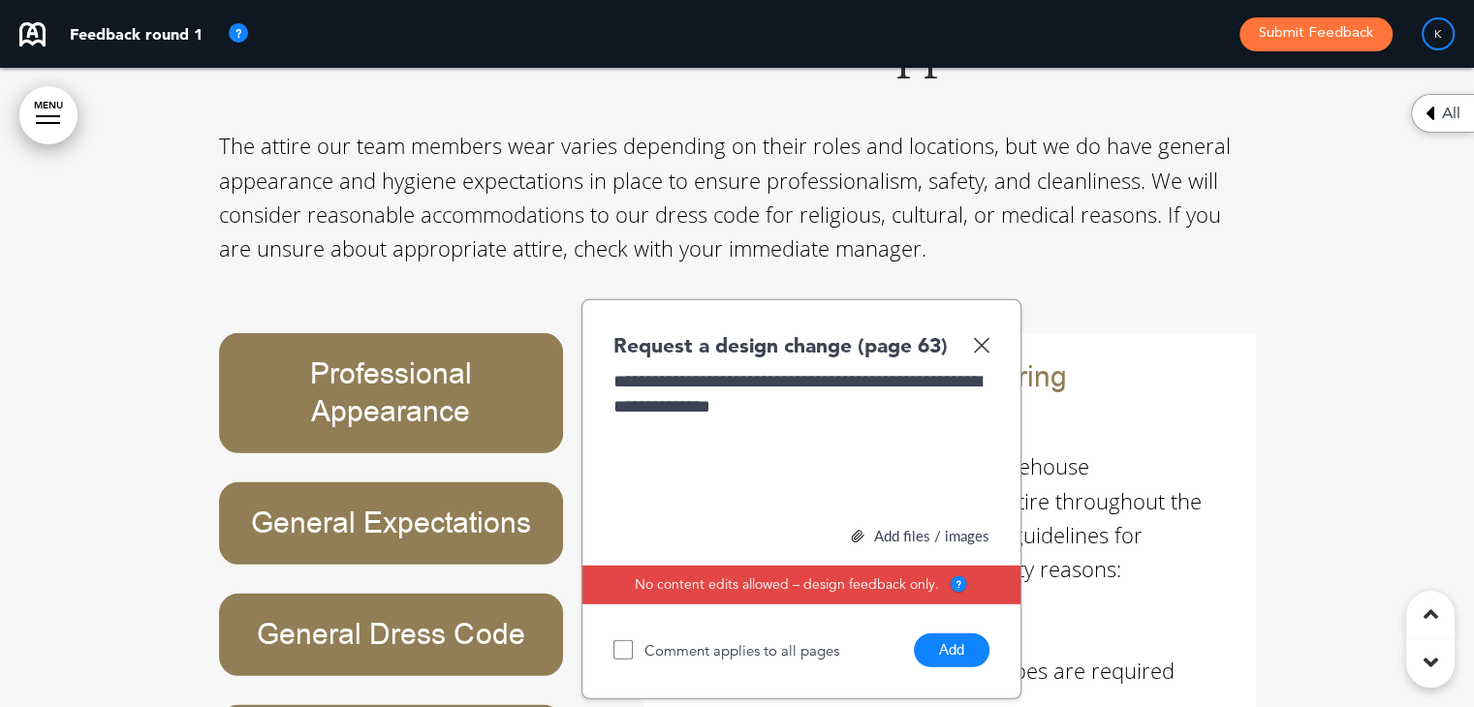
click at [899, 369] on div "**********" at bounding box center [801, 441] width 376 height 145
click at [833, 369] on div "**********" at bounding box center [801, 441] width 376 height 145
click at [820, 369] on div "**********" at bounding box center [801, 441] width 376 height 145
click at [708, 369] on div "**********" at bounding box center [801, 441] width 376 height 145
click at [838, 369] on div "**********" at bounding box center [801, 441] width 376 height 145
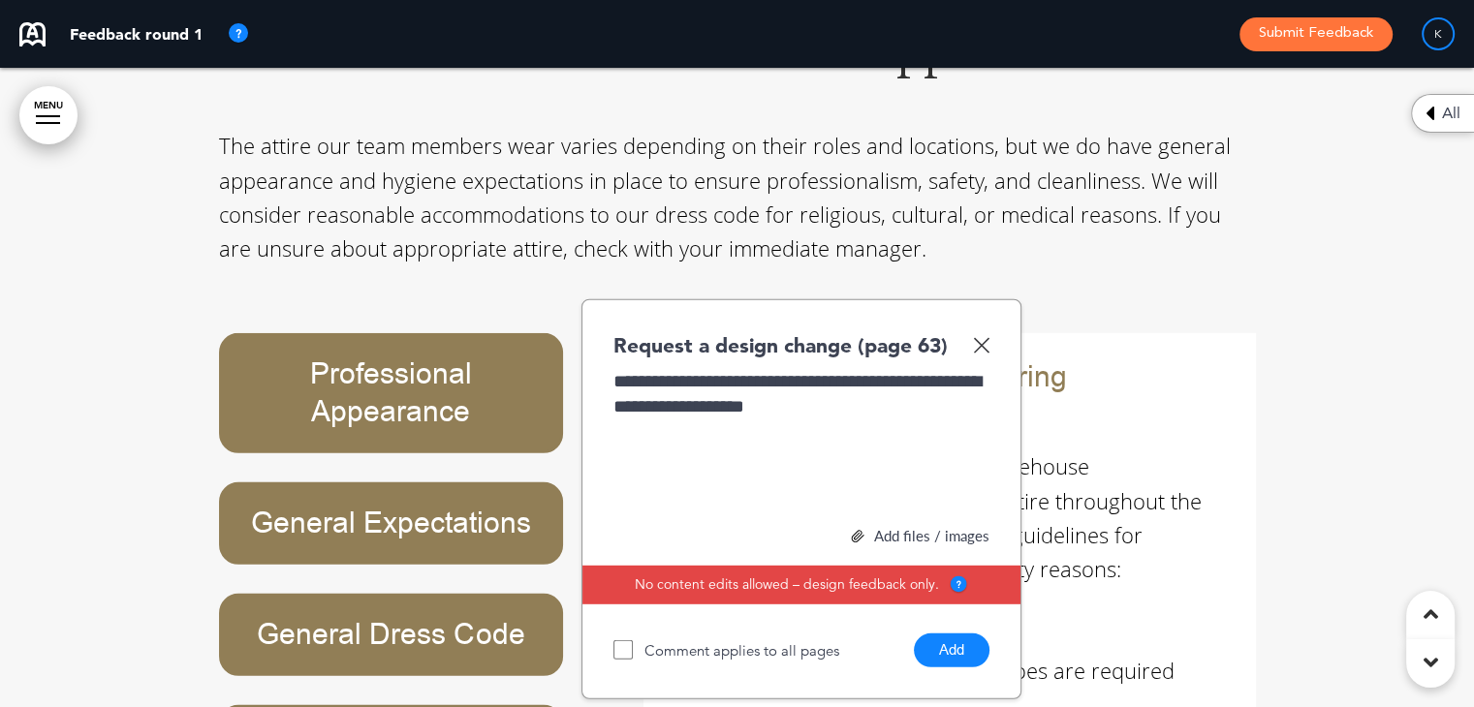
click at [957, 634] on button "Add" at bounding box center [952, 651] width 76 height 34
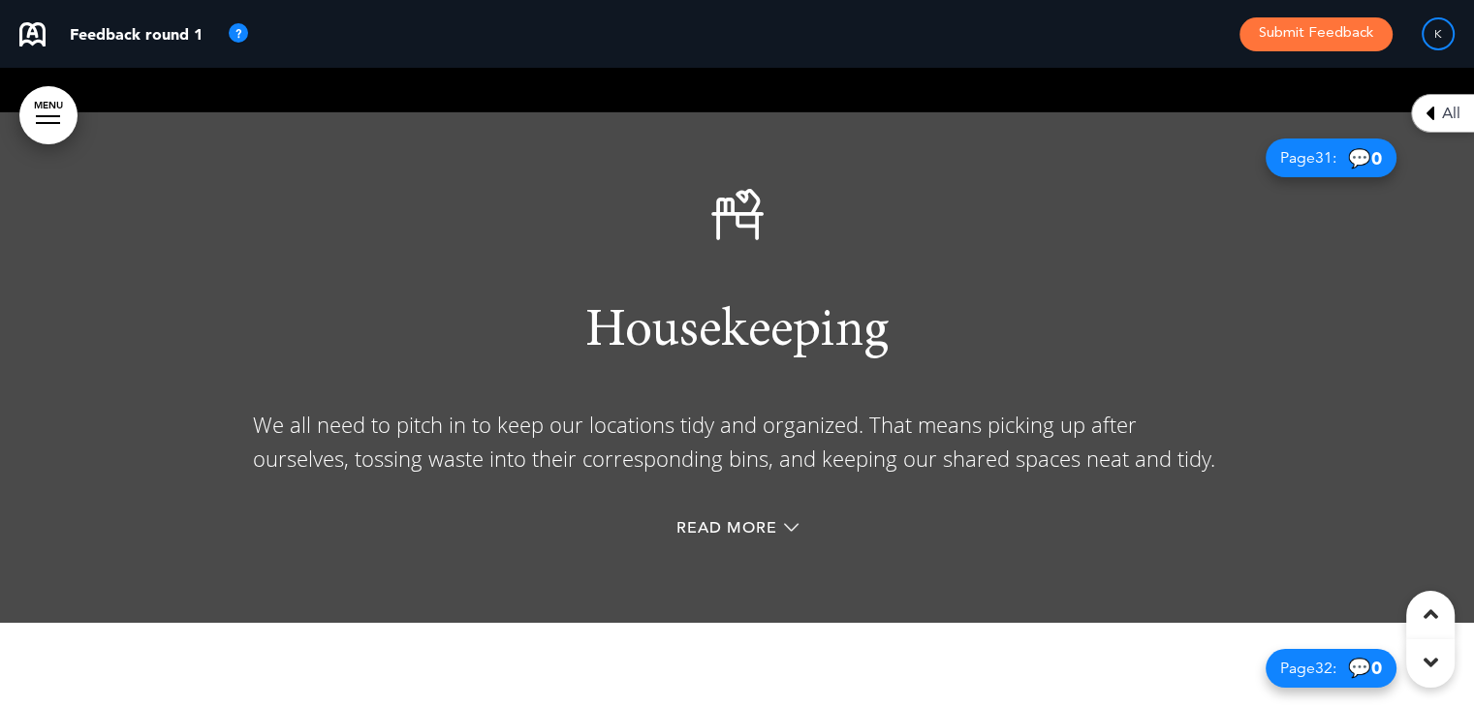
scroll to position [29079, 0]
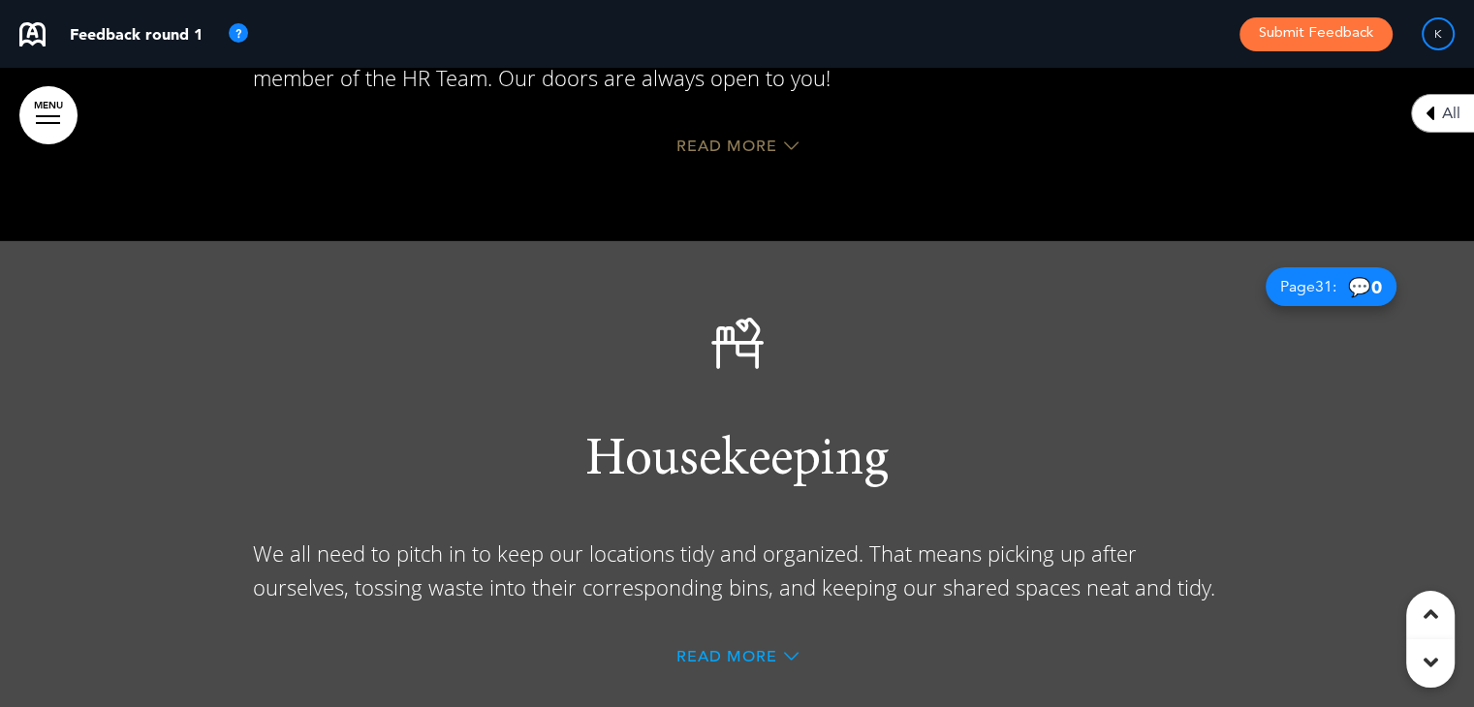
click at [736, 649] on span "Read More" at bounding box center [726, 657] width 101 height 16
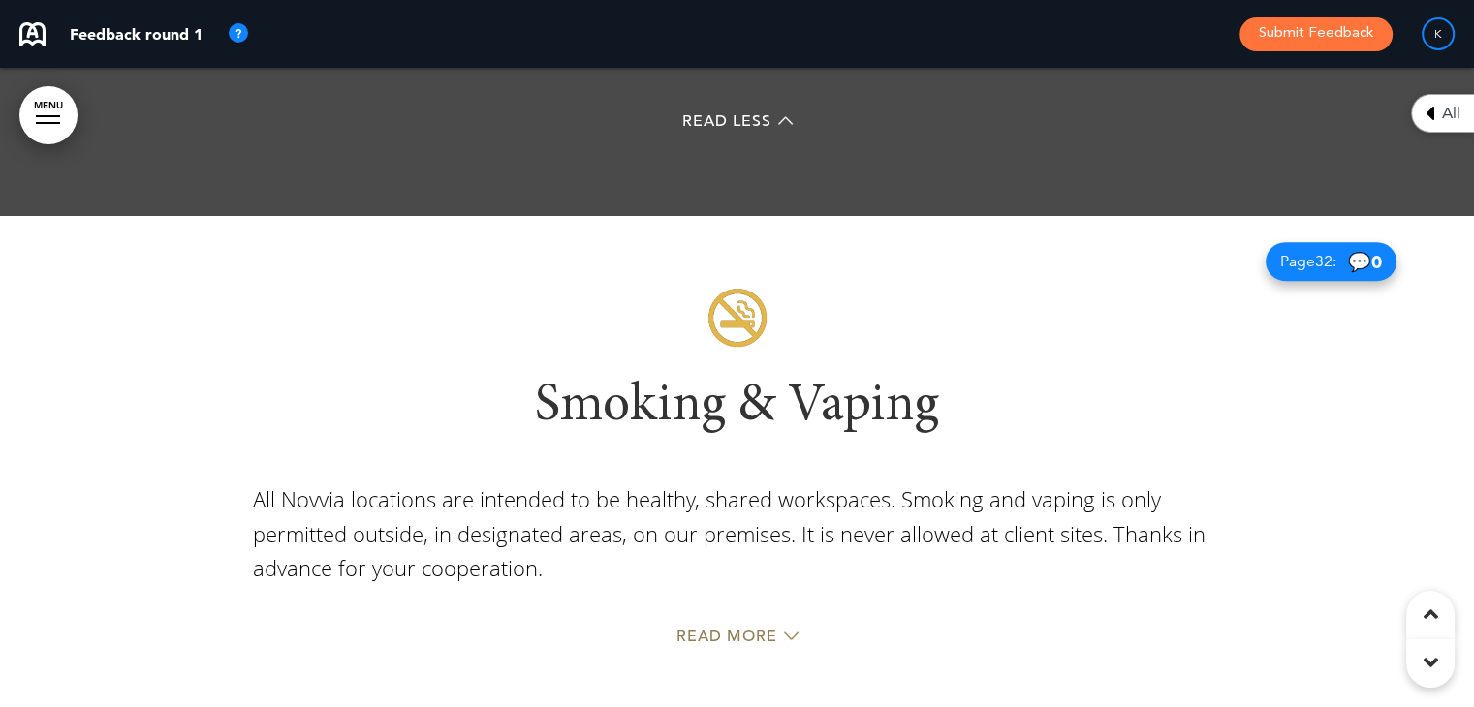
scroll to position [30316, 0]
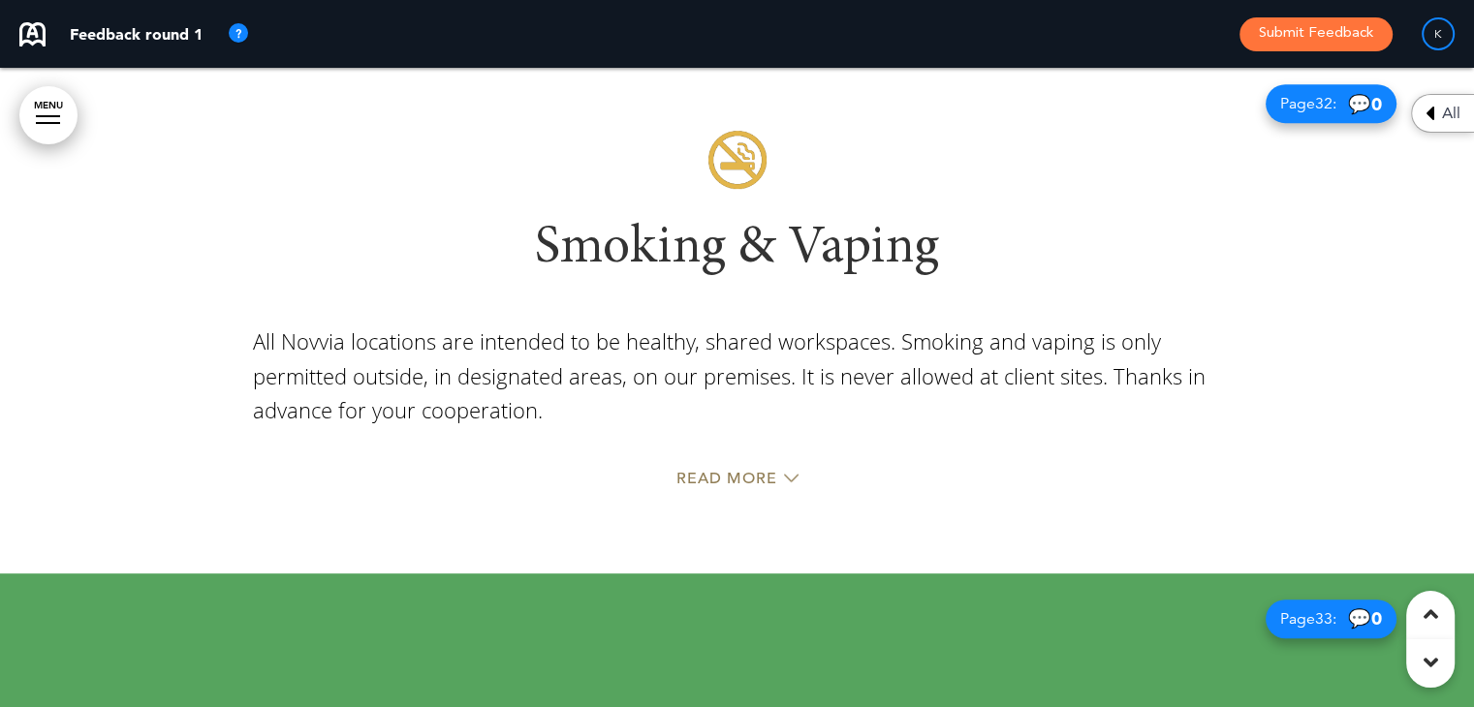
click at [705, 461] on div "Read More" at bounding box center [737, 481] width 969 height 40
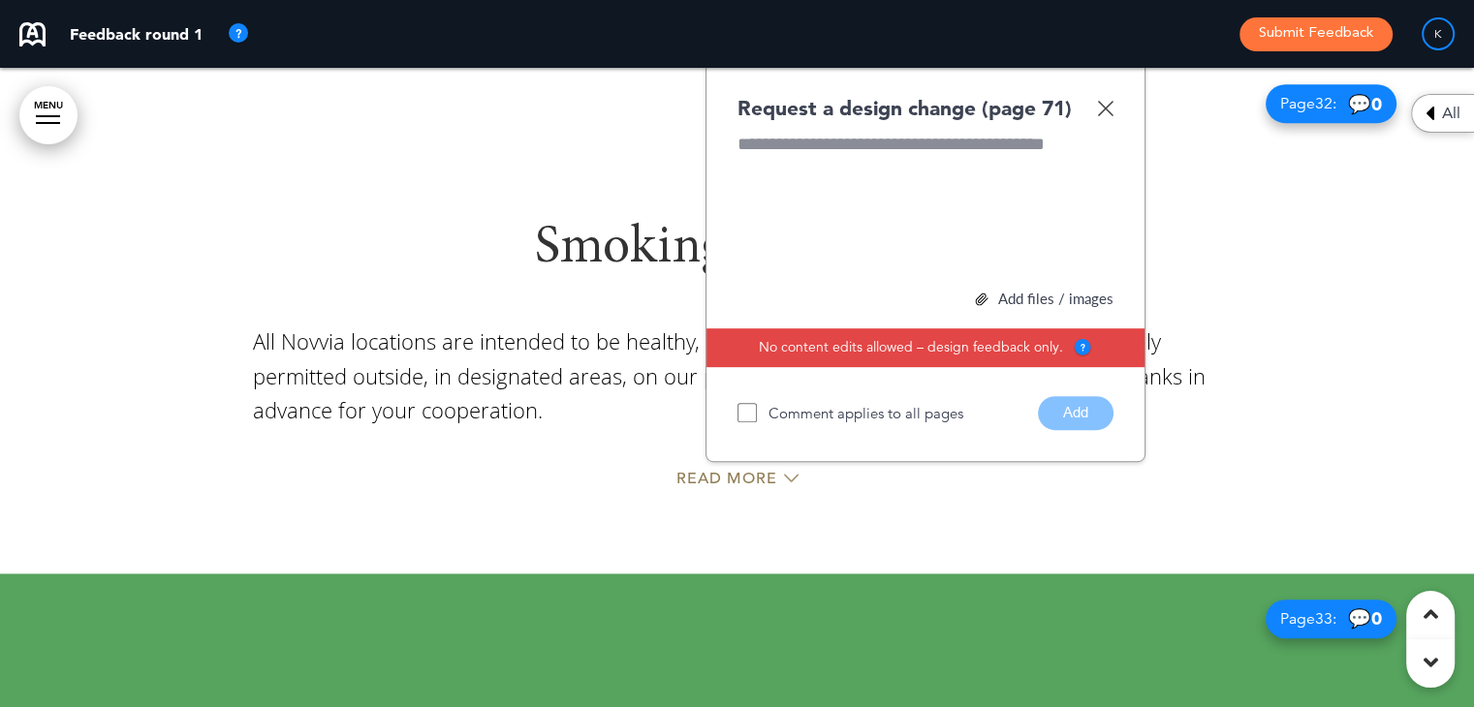
scroll to position [29921, 0]
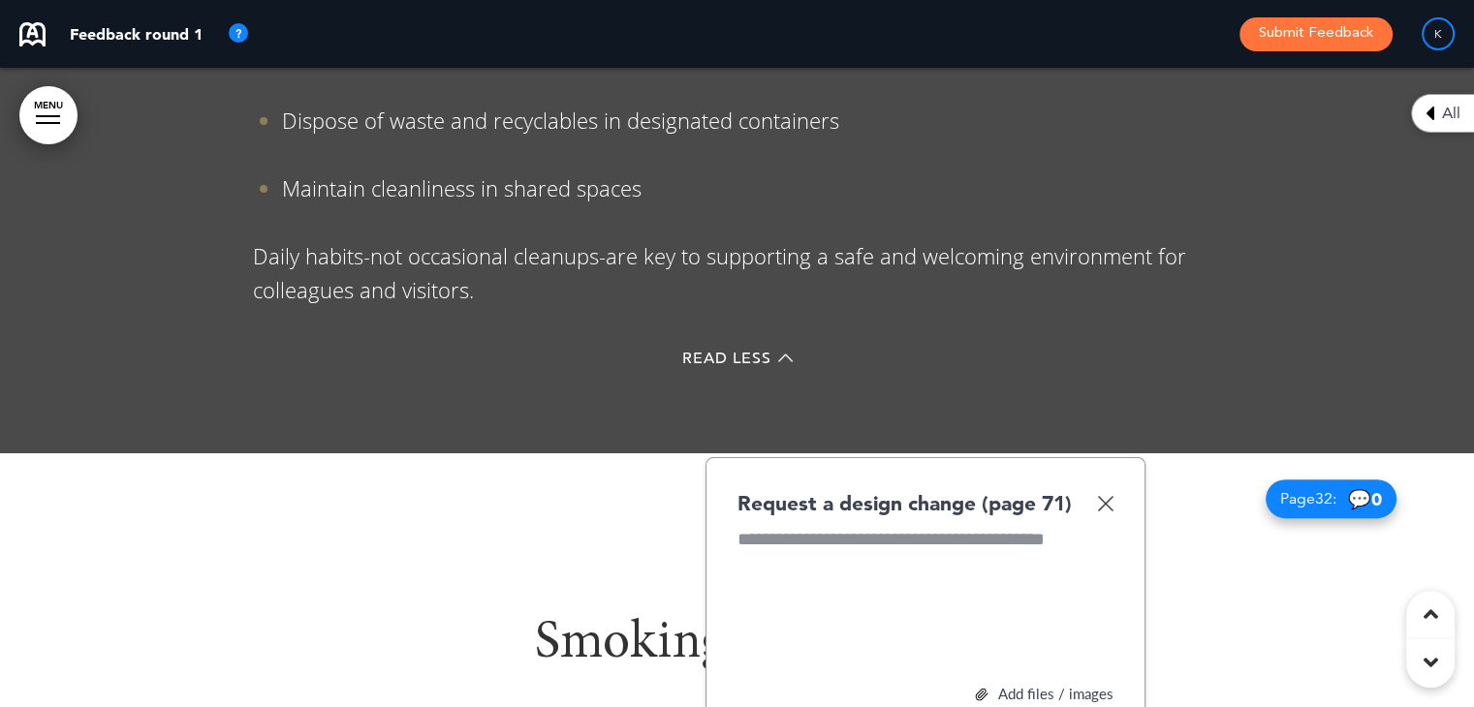
click at [1106, 495] on img at bounding box center [1105, 503] width 16 height 16
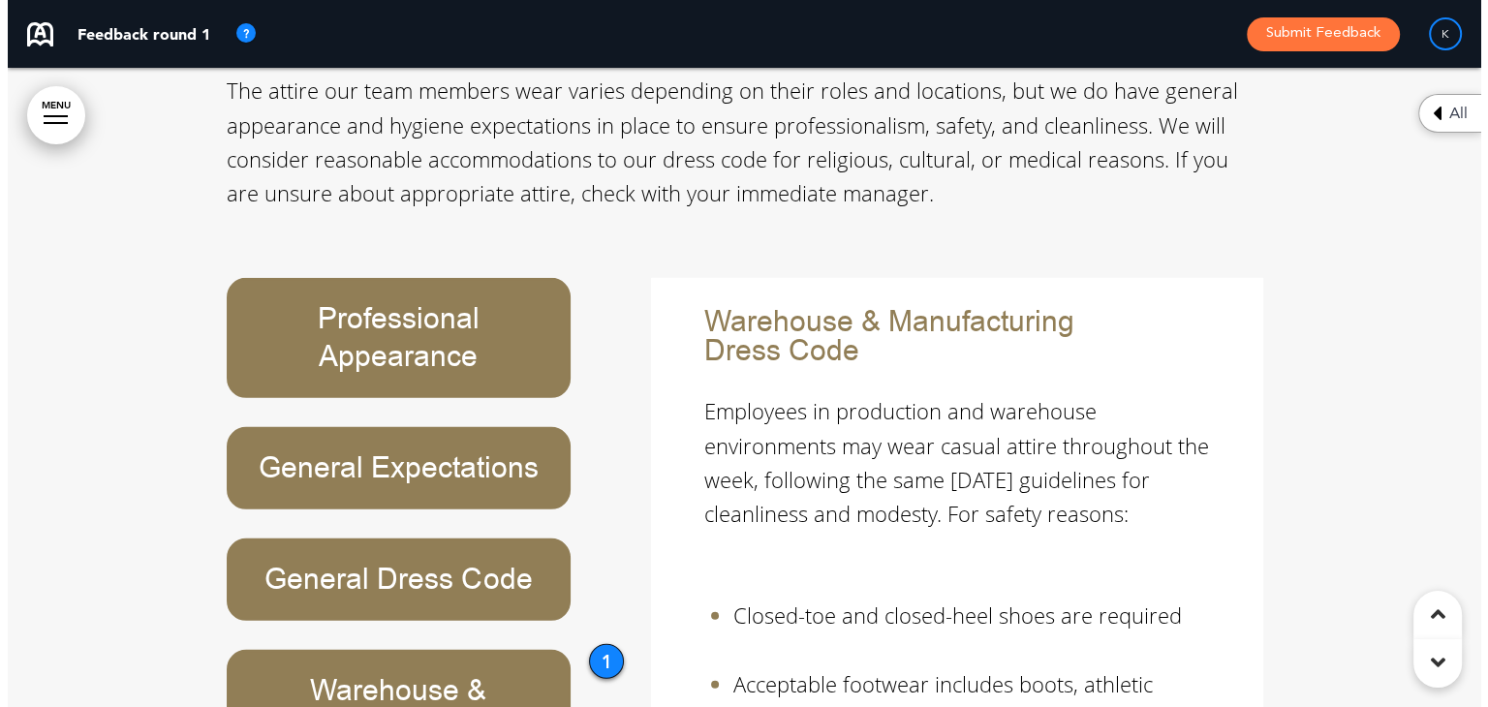
scroll to position [27468, 0]
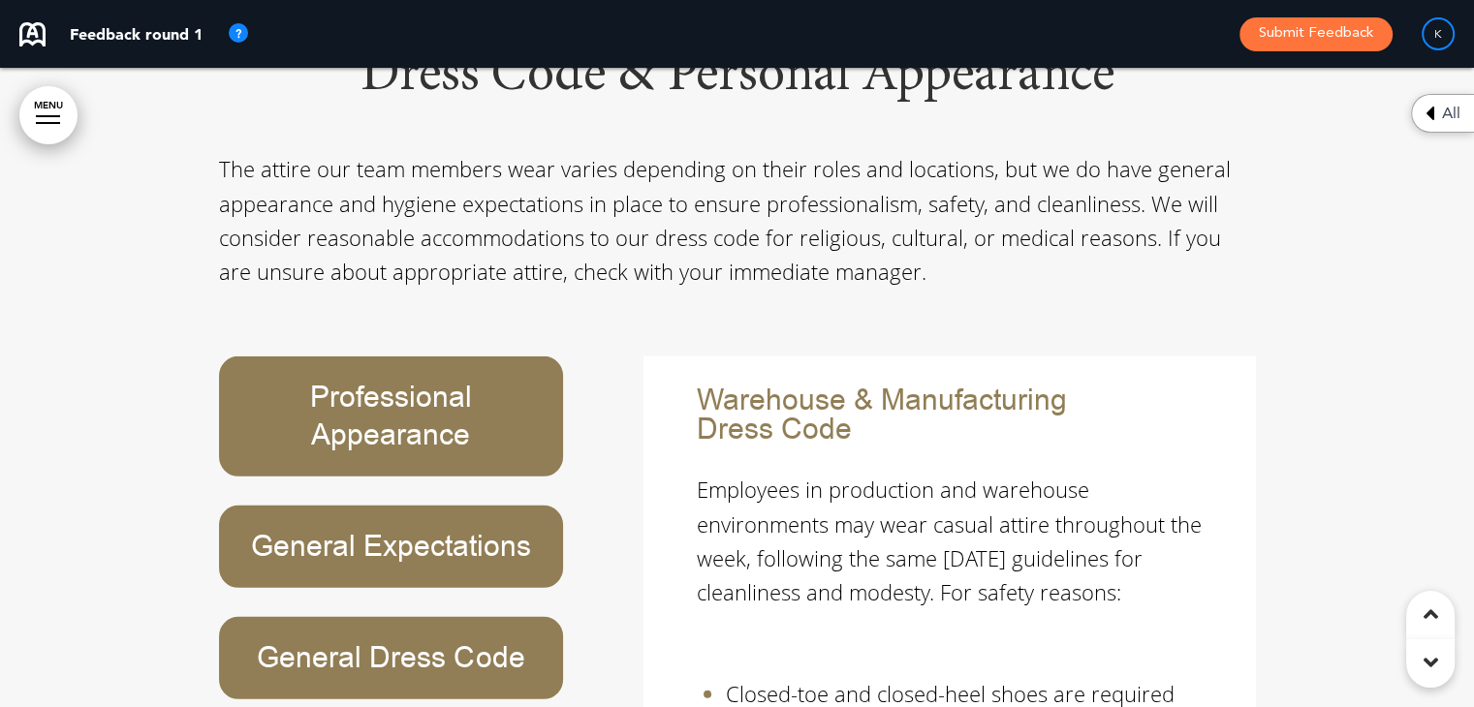
click at [42, 129] on link "MENU" at bounding box center [48, 115] width 58 height 58
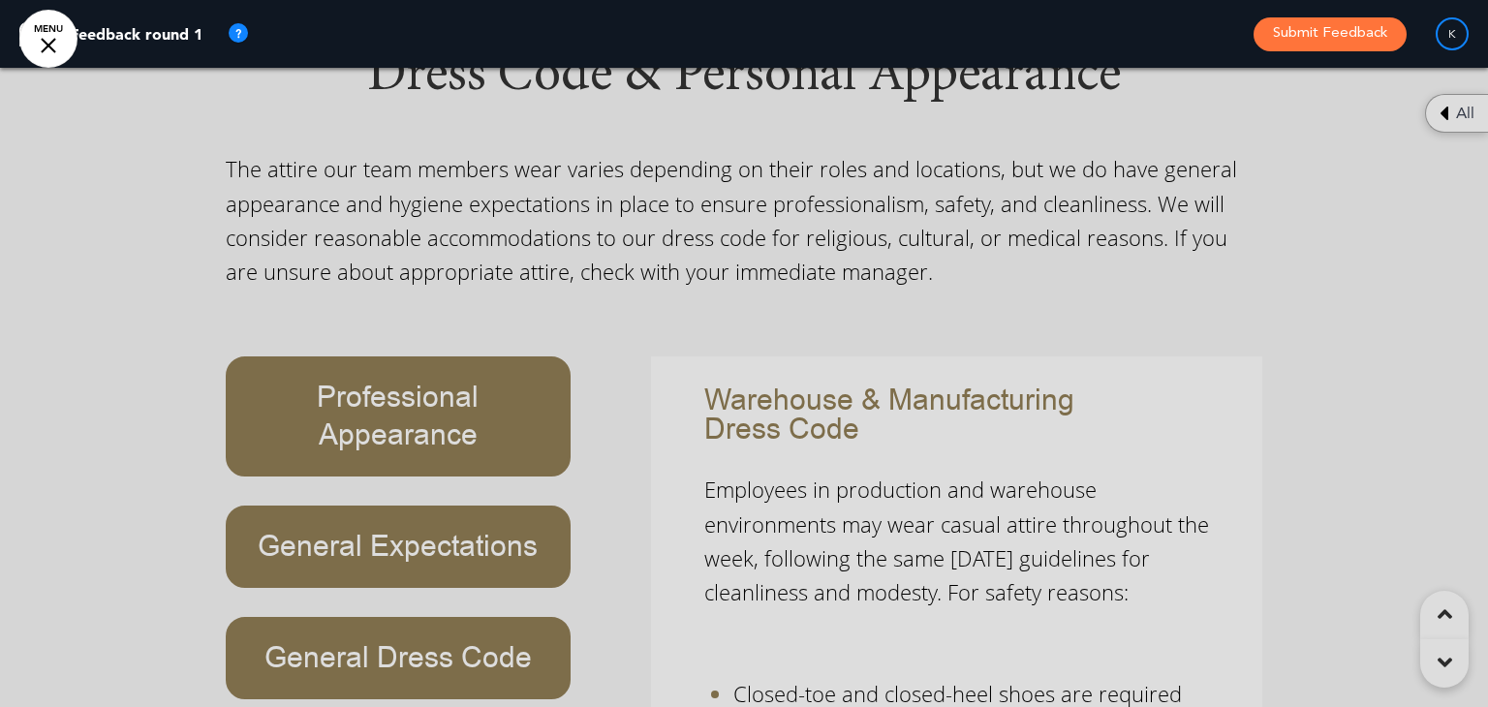
scroll to position [0, 1459]
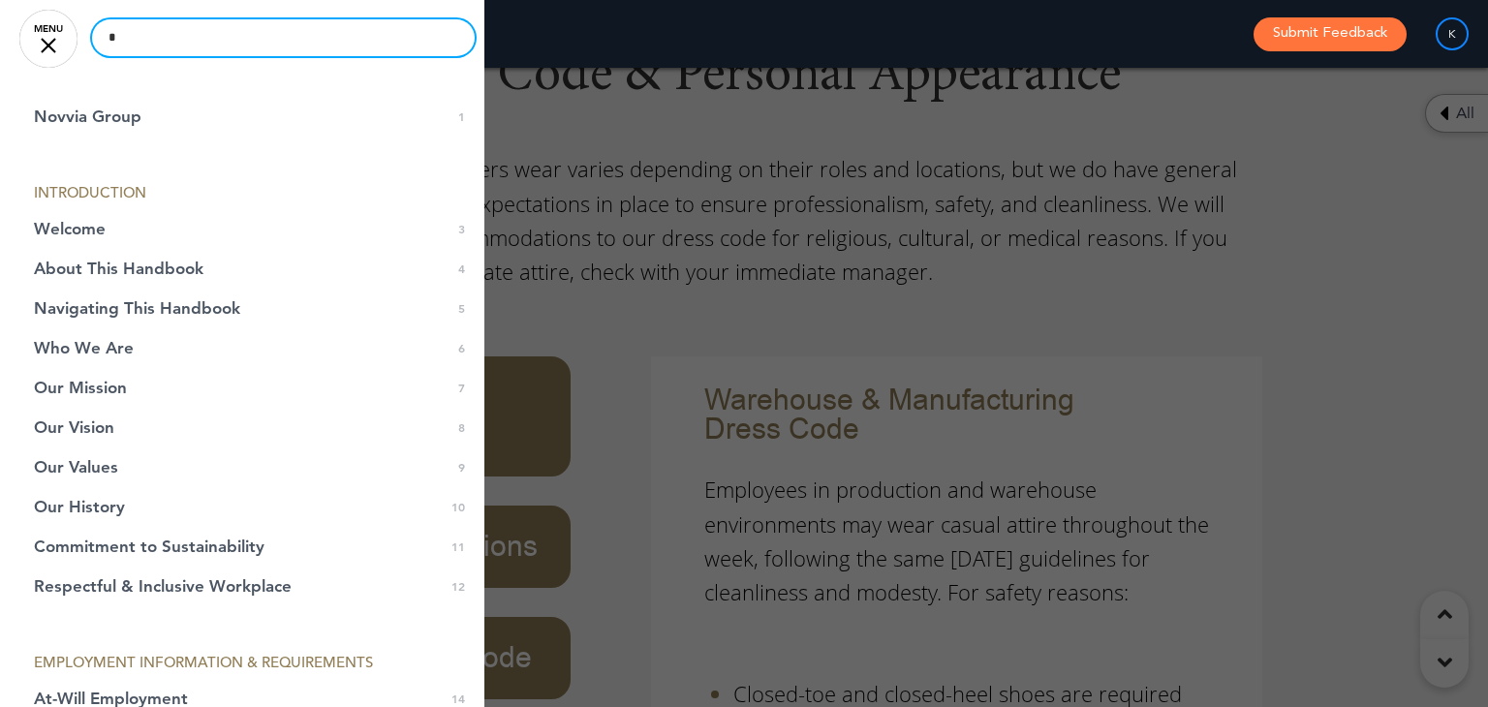
click at [206, 34] on input "*" at bounding box center [283, 37] width 383 height 37
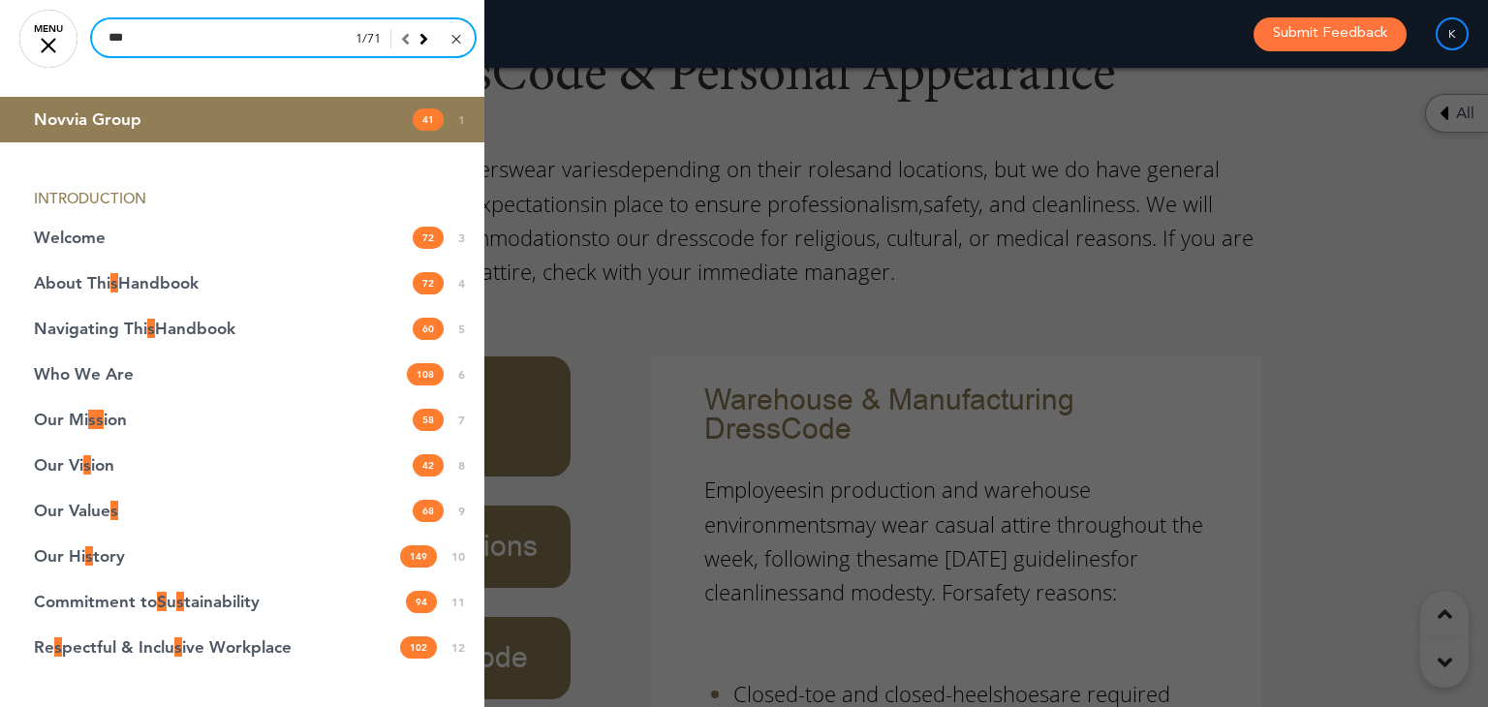
click at [206, 34] on input "***" at bounding box center [283, 37] width 383 height 37
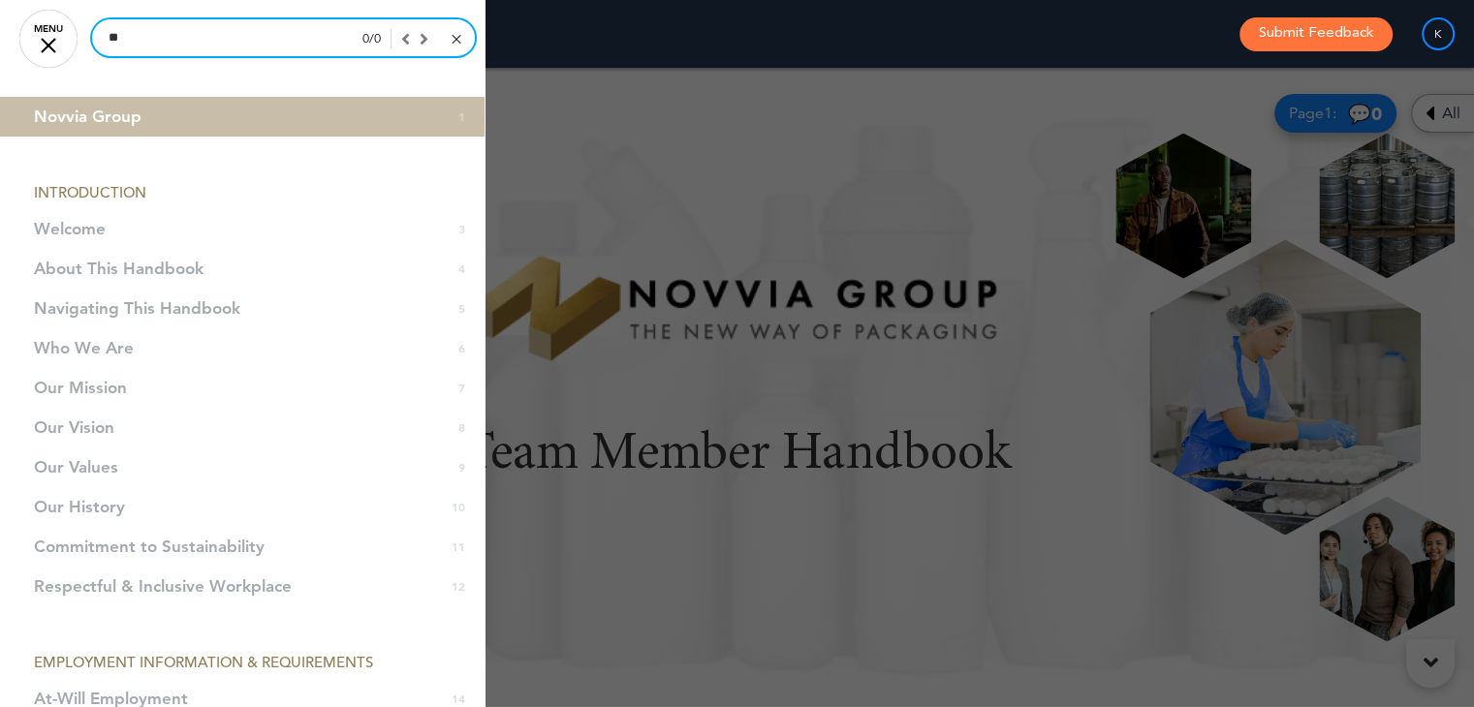
scroll to position [0, 1444]
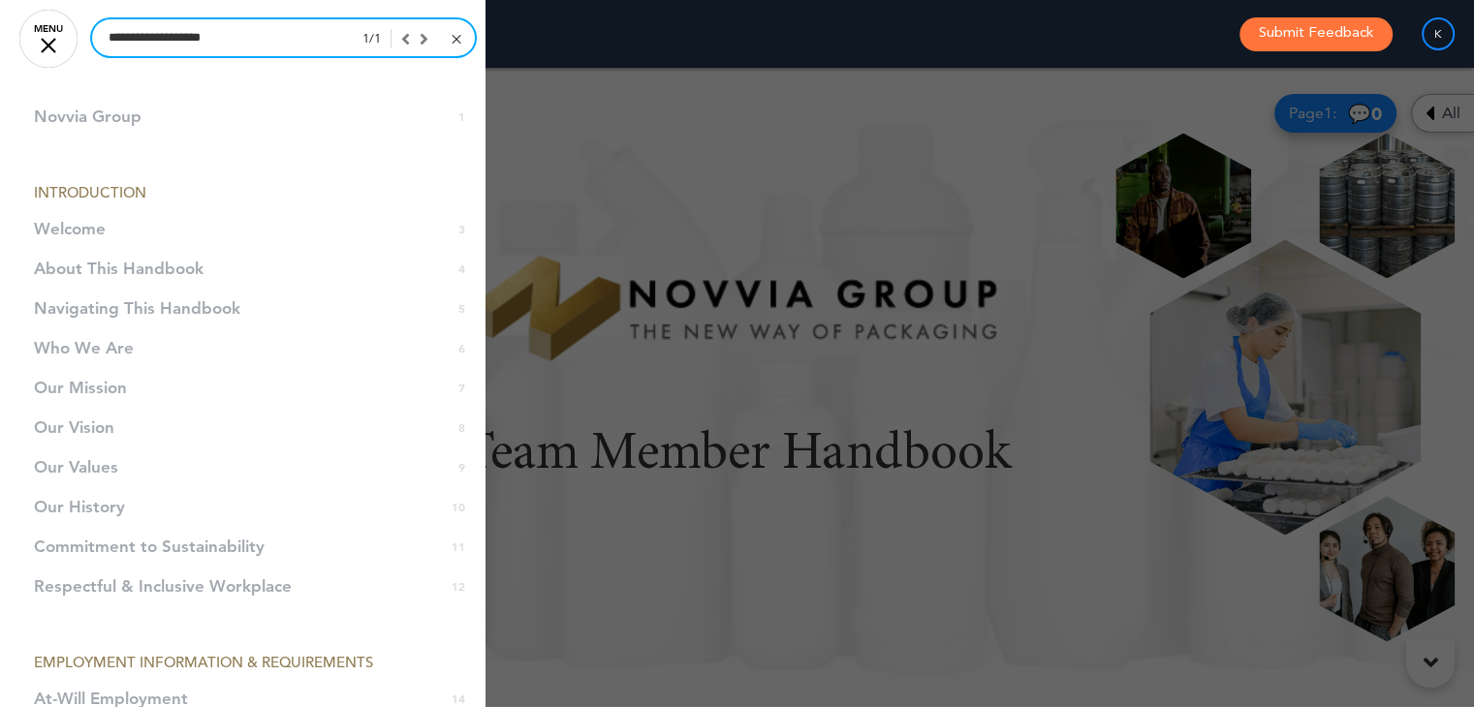
type input "**********"
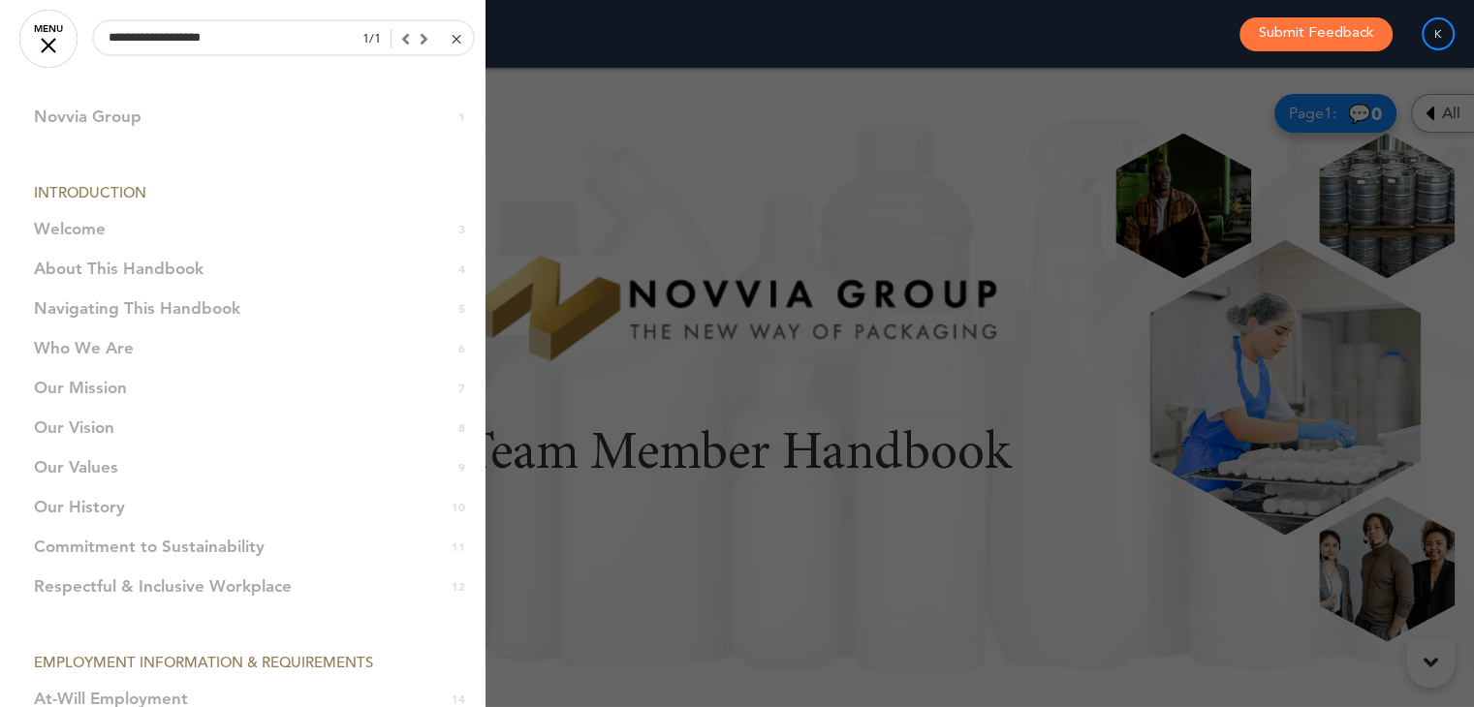
click at [403, 32] on div at bounding box center [409, 38] width 37 height 17
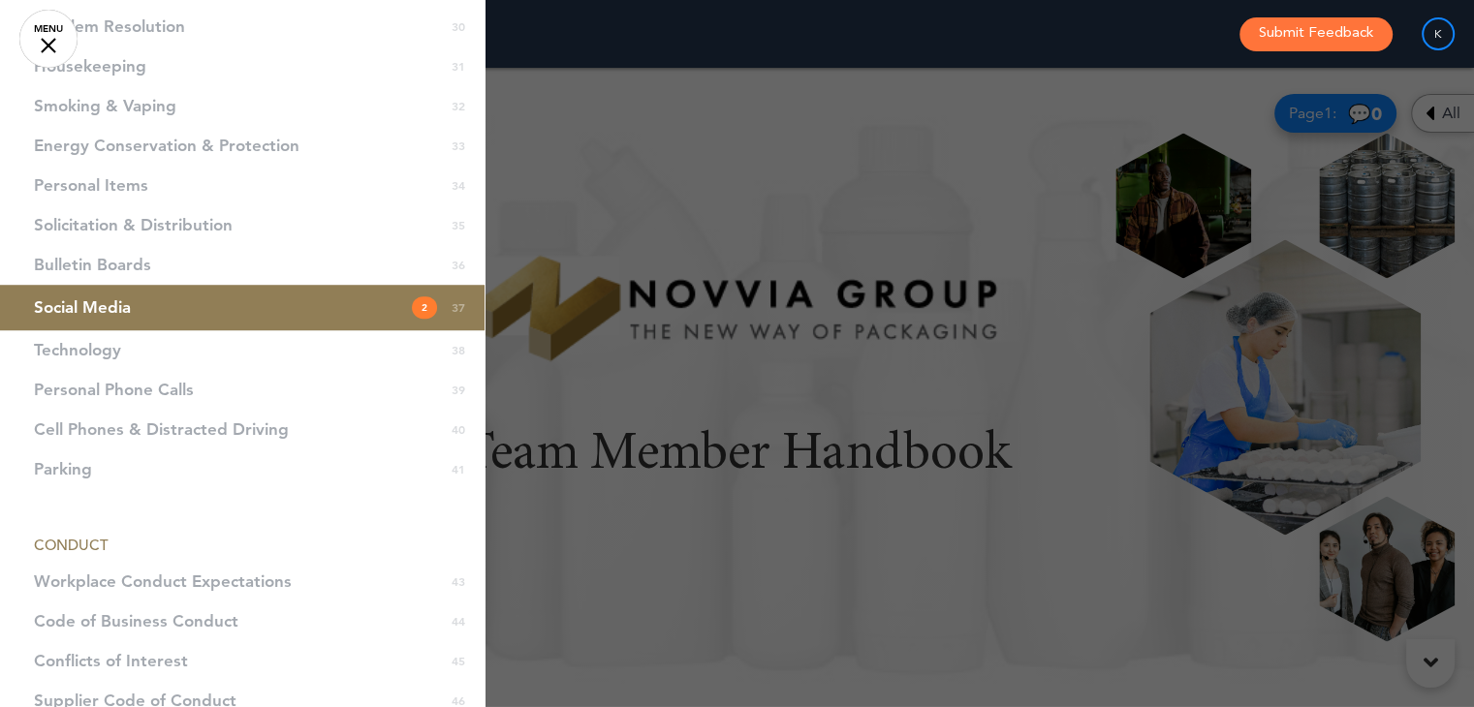
scroll to position [1405, 0]
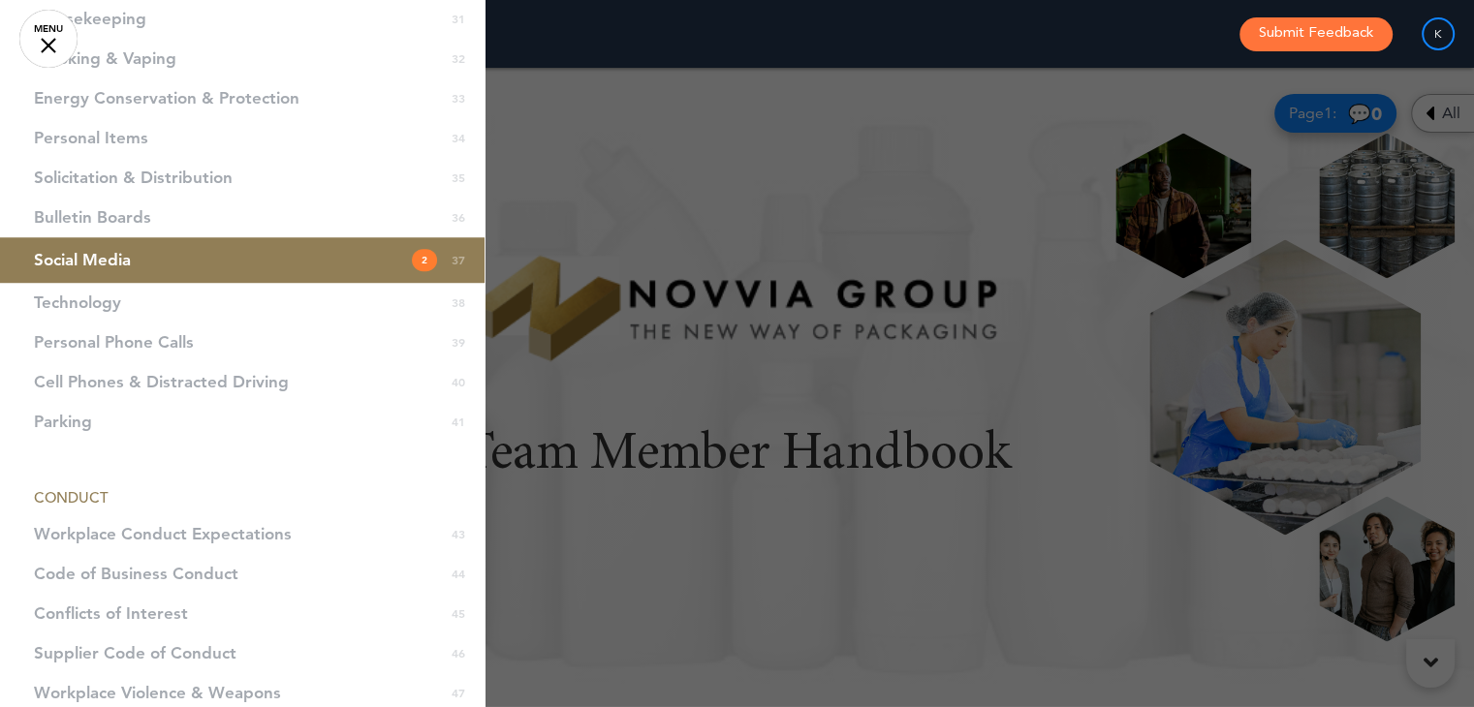
click at [327, 264] on link "Social Media 2 37" at bounding box center [242, 260] width 484 height 46
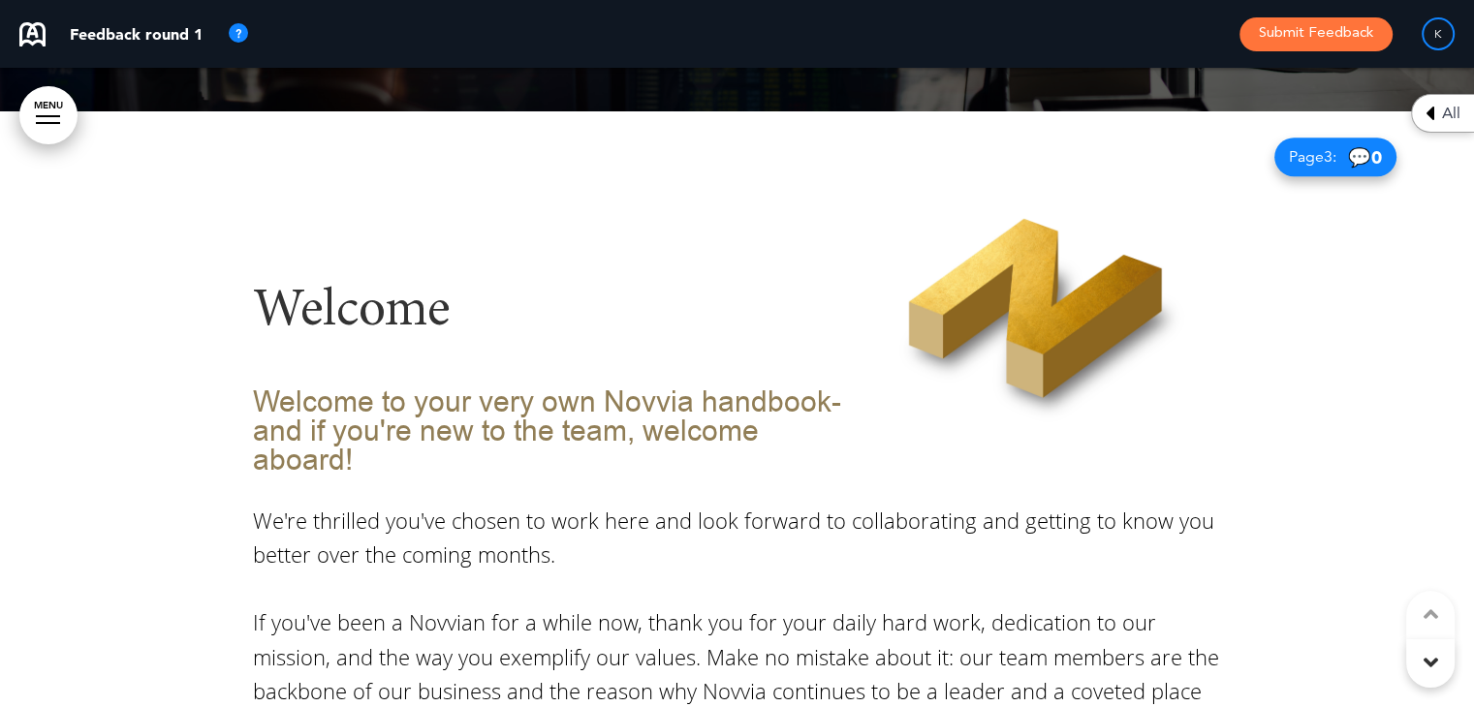
scroll to position [1278, 0]
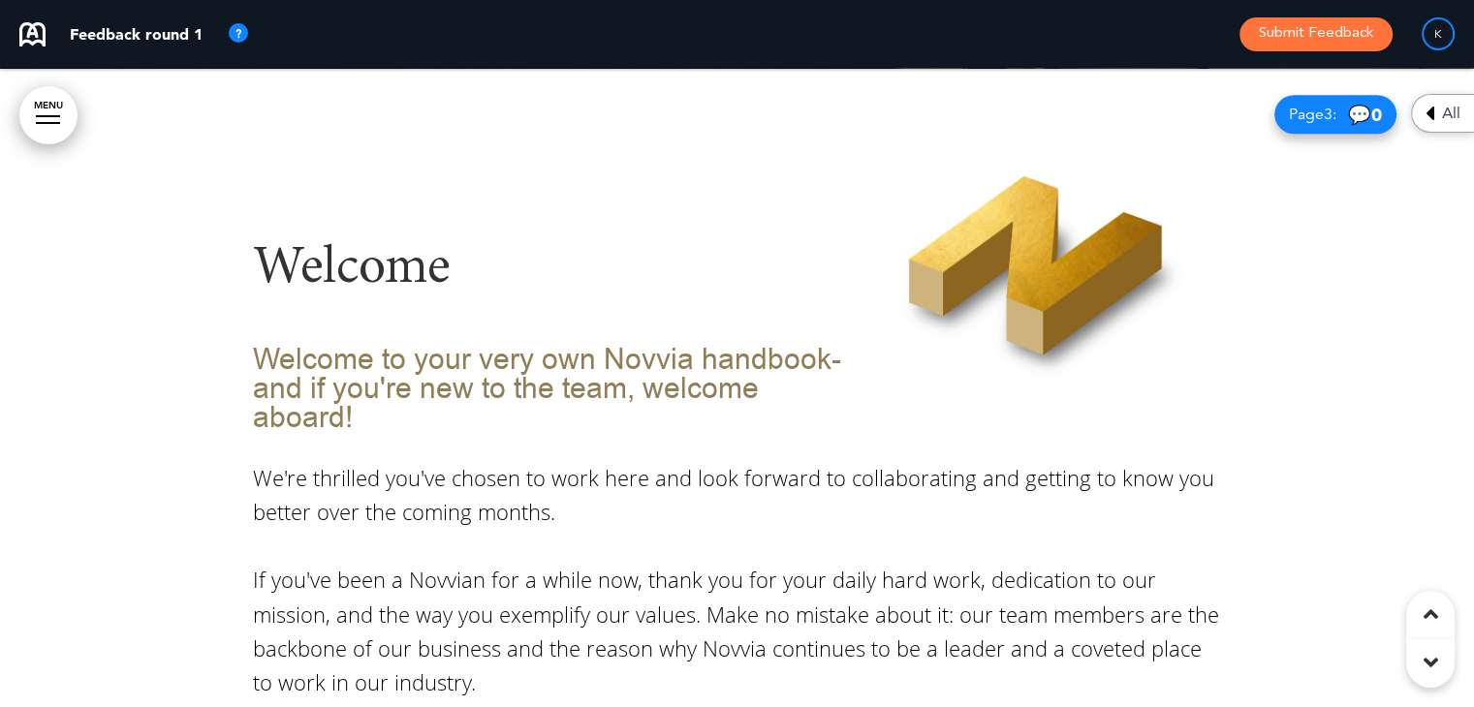
click at [1426, 651] on icon at bounding box center [1430, 662] width 15 height 23
click at [1441, 648] on div at bounding box center [1430, 663] width 48 height 48
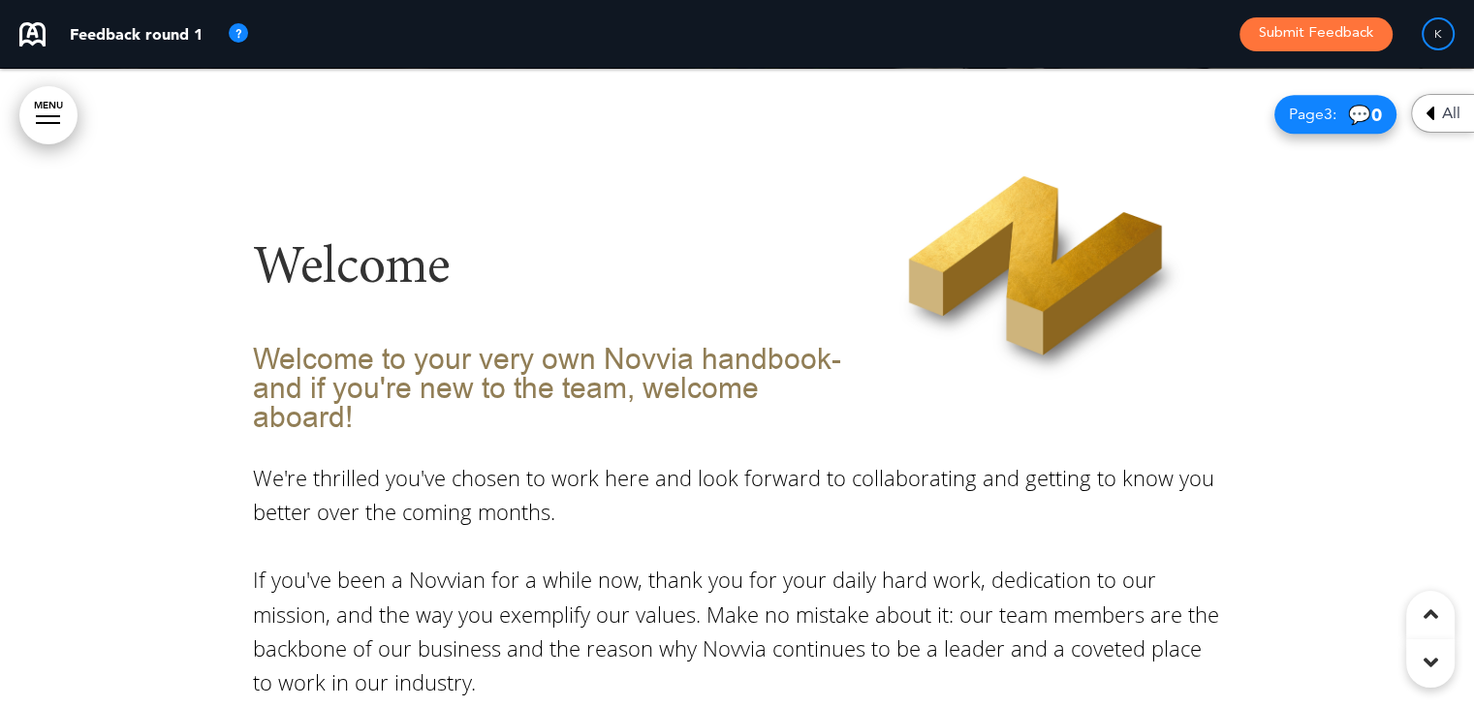
click at [1441, 648] on div at bounding box center [1430, 663] width 48 height 48
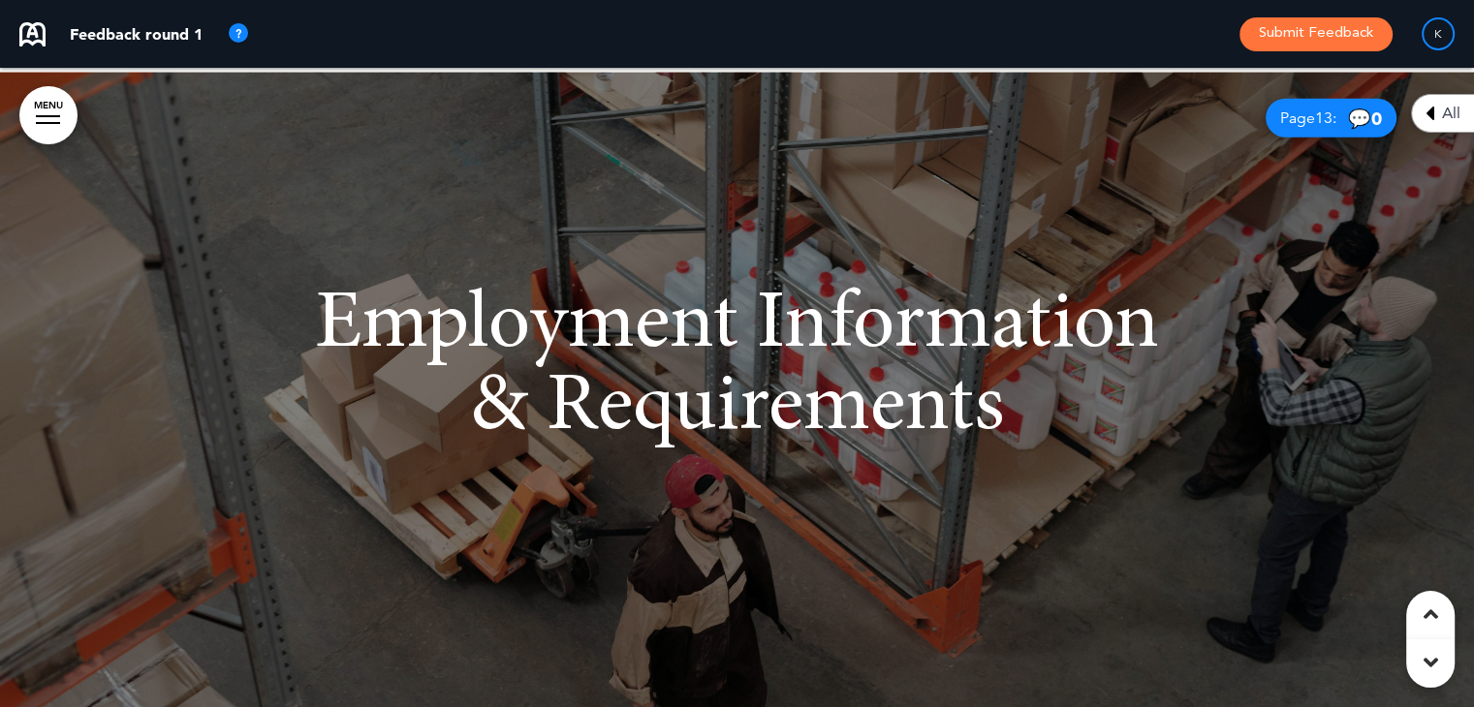
scroll to position [12110, 0]
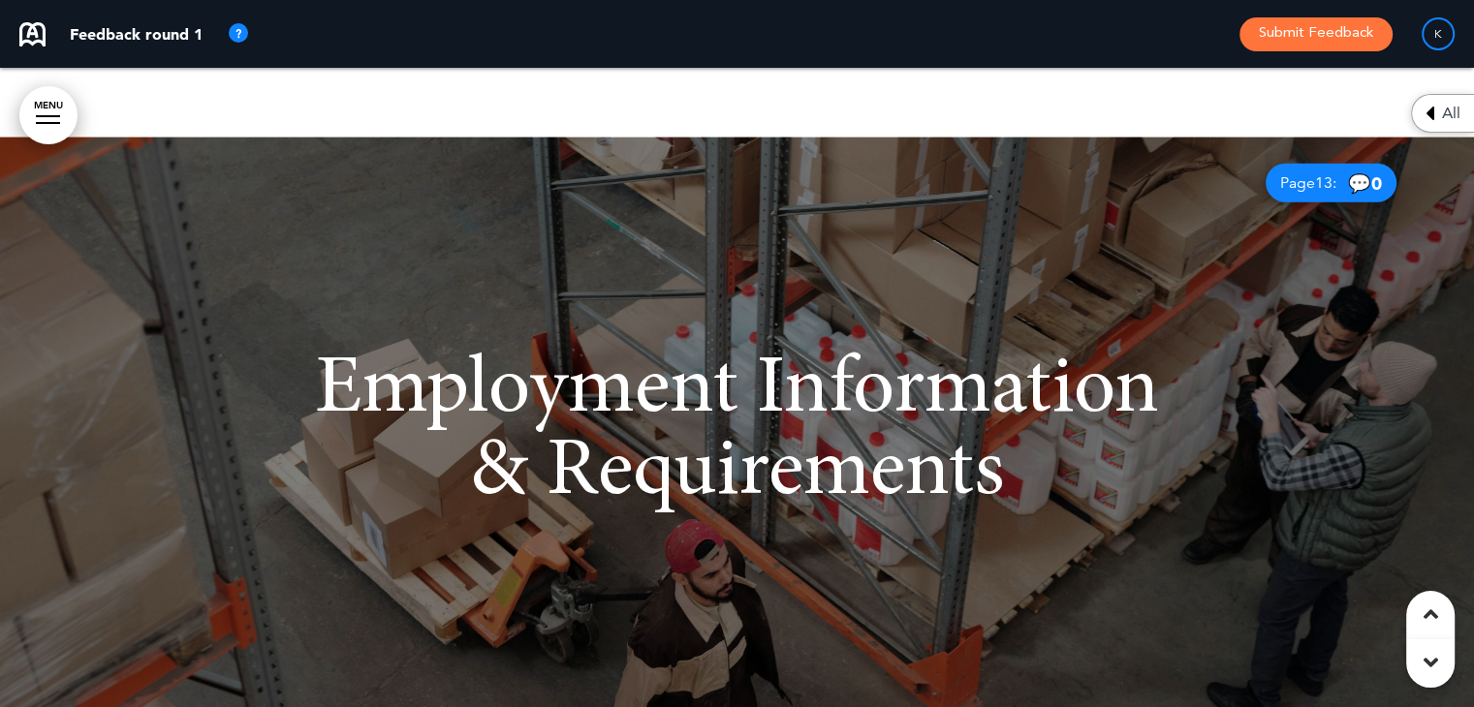
click at [1419, 664] on div at bounding box center [1430, 663] width 48 height 48
click at [1315, 173] on span "13" at bounding box center [1323, 182] width 17 height 19
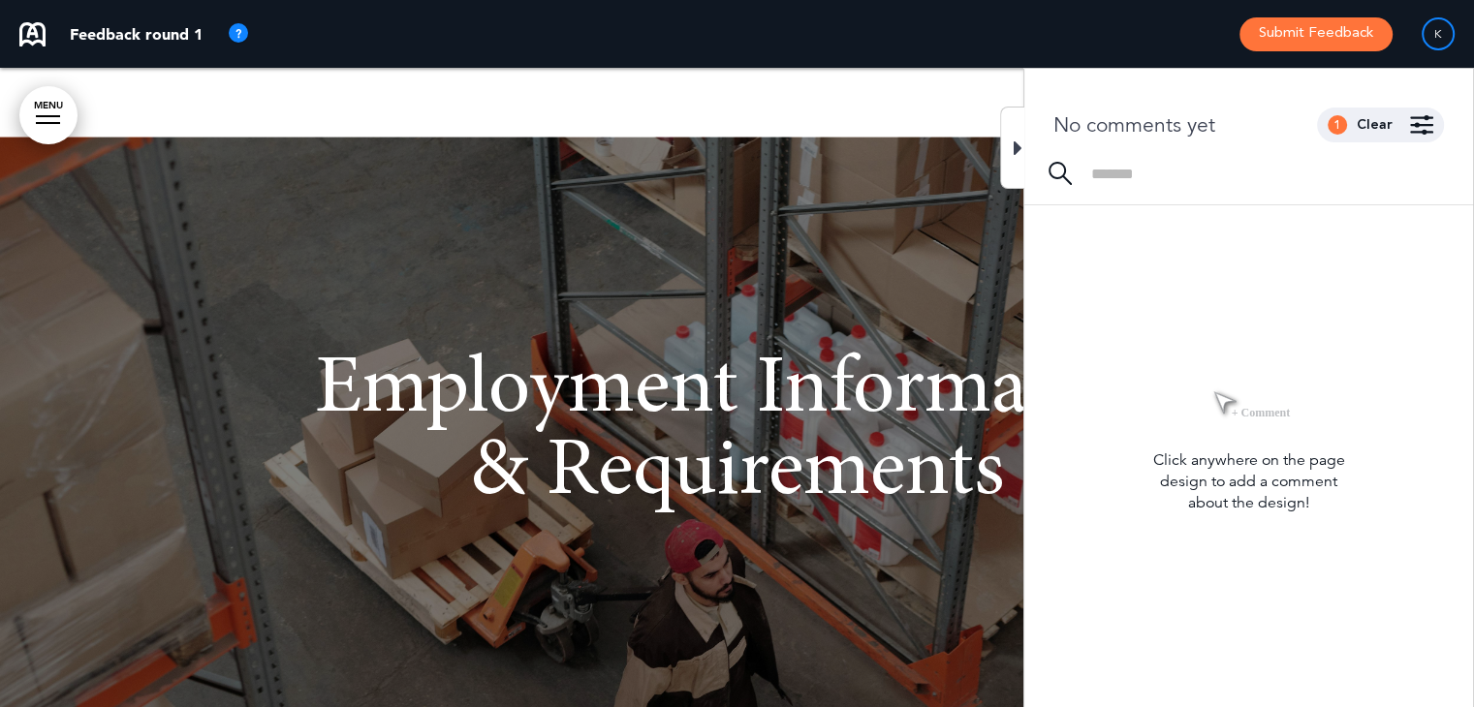
click at [938, 396] on span "Employment Information & Requirements" at bounding box center [737, 433] width 844 height 165
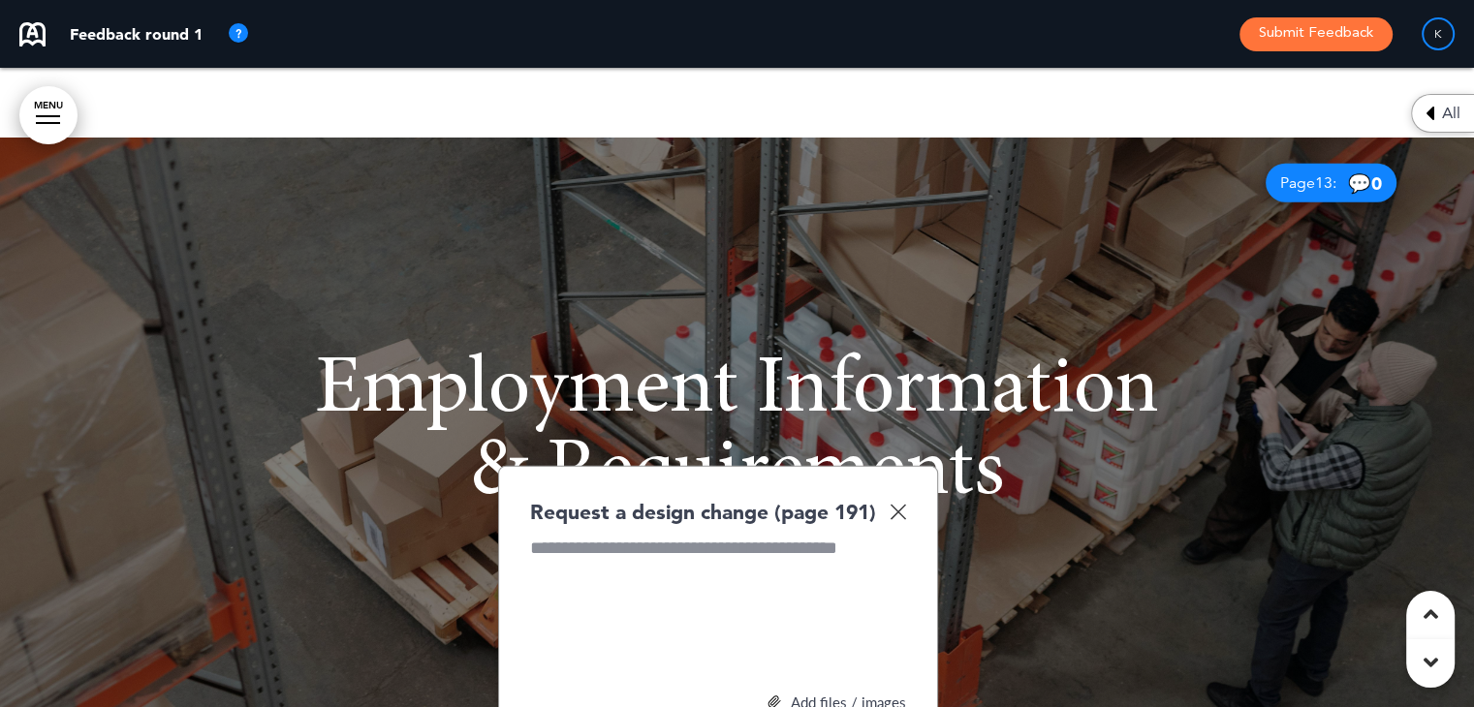
click at [903, 498] on div "Request a design change (page 191)" at bounding box center [718, 512] width 376 height 28
click at [896, 504] on img at bounding box center [897, 512] width 16 height 16
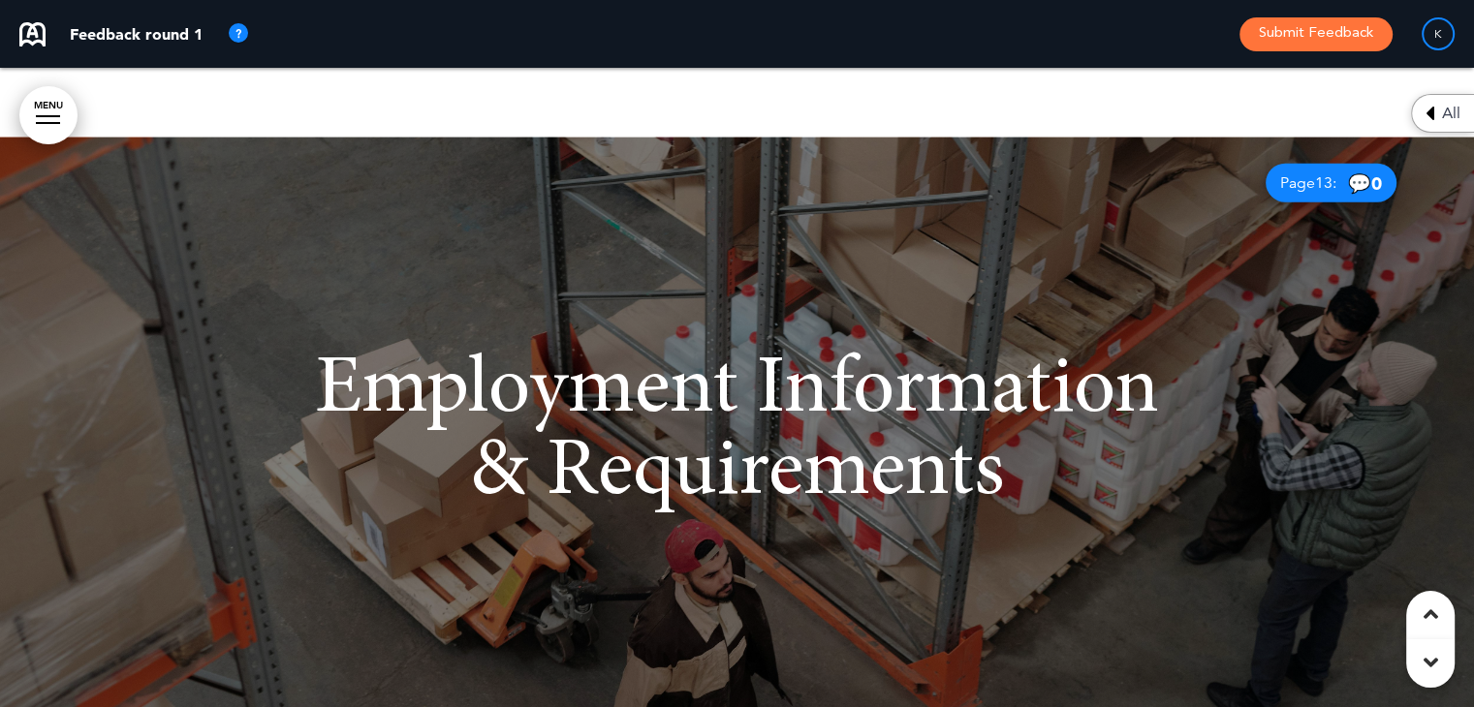
click at [1427, 626] on div at bounding box center [1430, 615] width 48 height 48
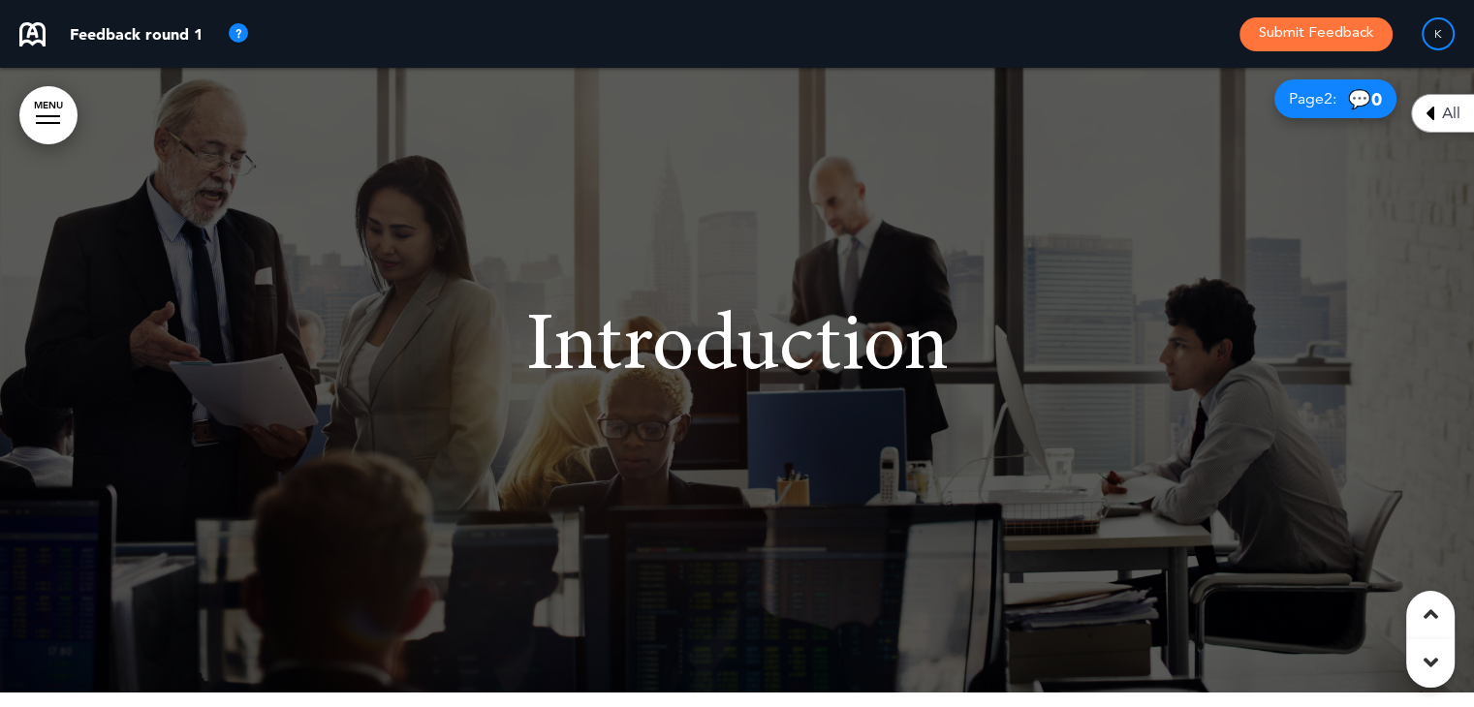
scroll to position [638, 0]
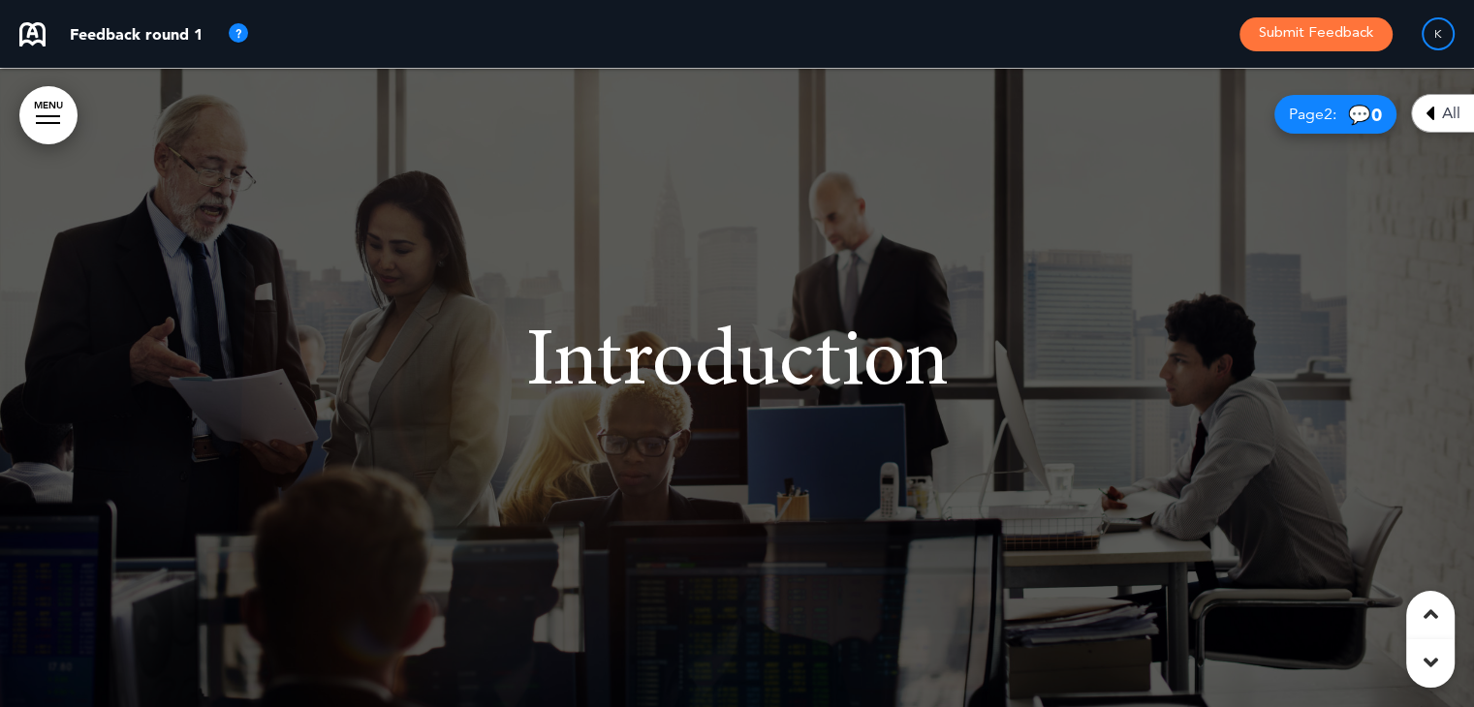
click at [1427, 626] on div at bounding box center [1430, 615] width 48 height 48
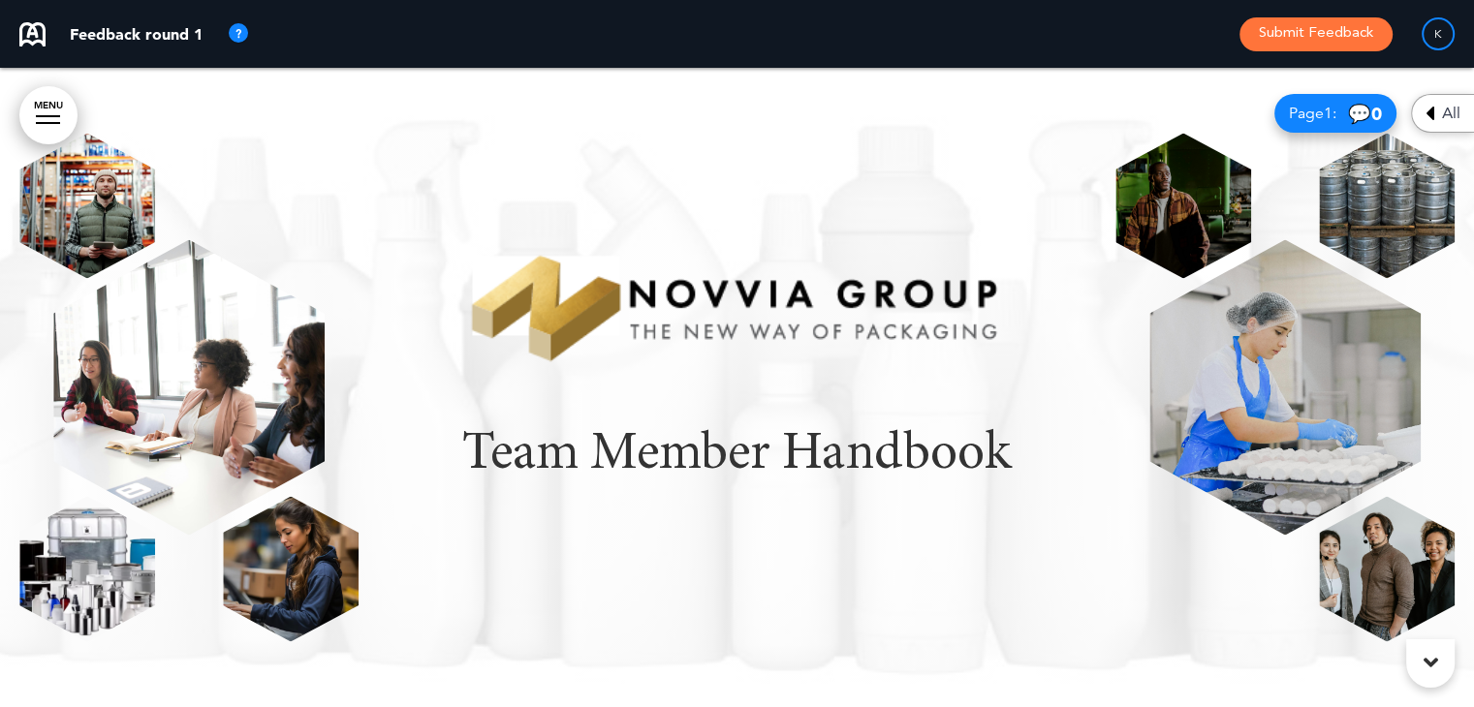
click at [1426, 666] on icon at bounding box center [1430, 662] width 15 height 23
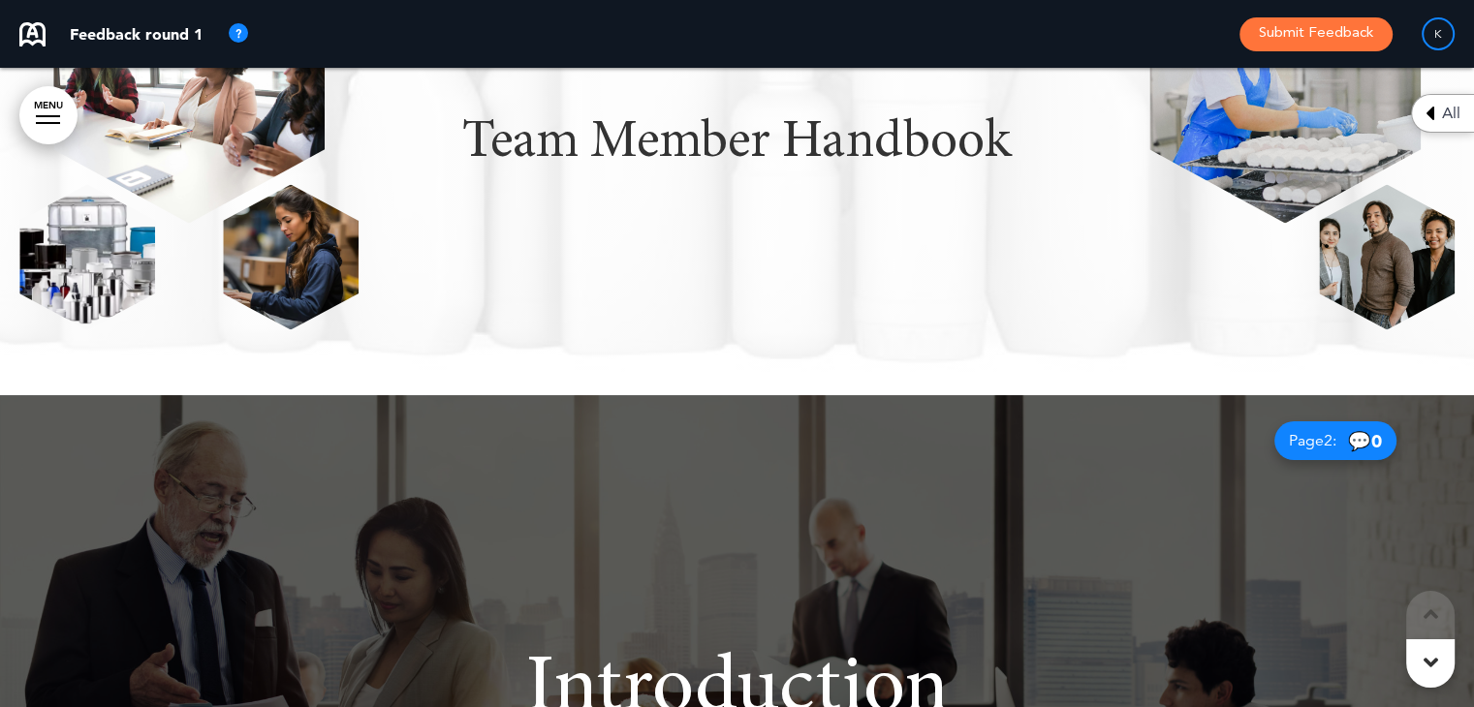
click at [1426, 666] on icon at bounding box center [1430, 662] width 15 height 23
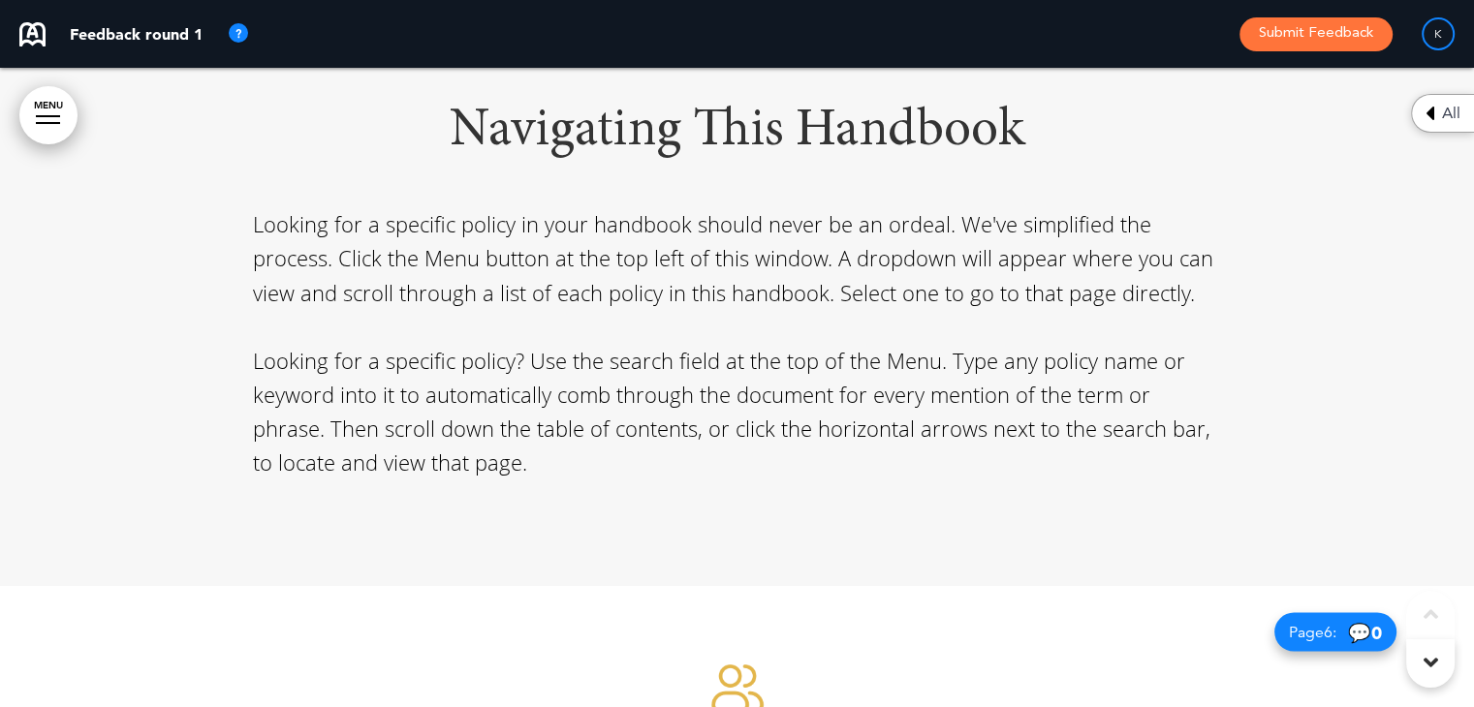
click at [1426, 666] on icon at bounding box center [1430, 662] width 15 height 23
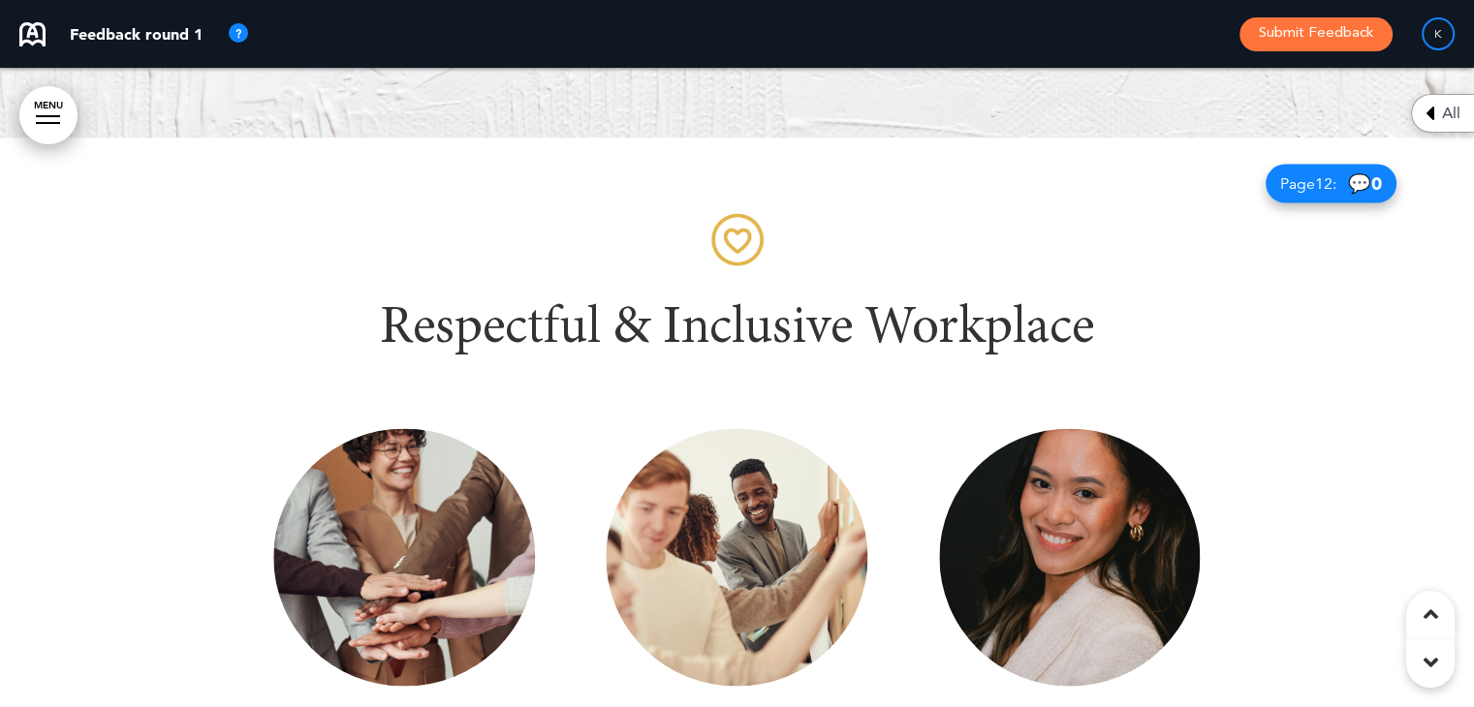
click at [1426, 666] on icon at bounding box center [1430, 662] width 15 height 23
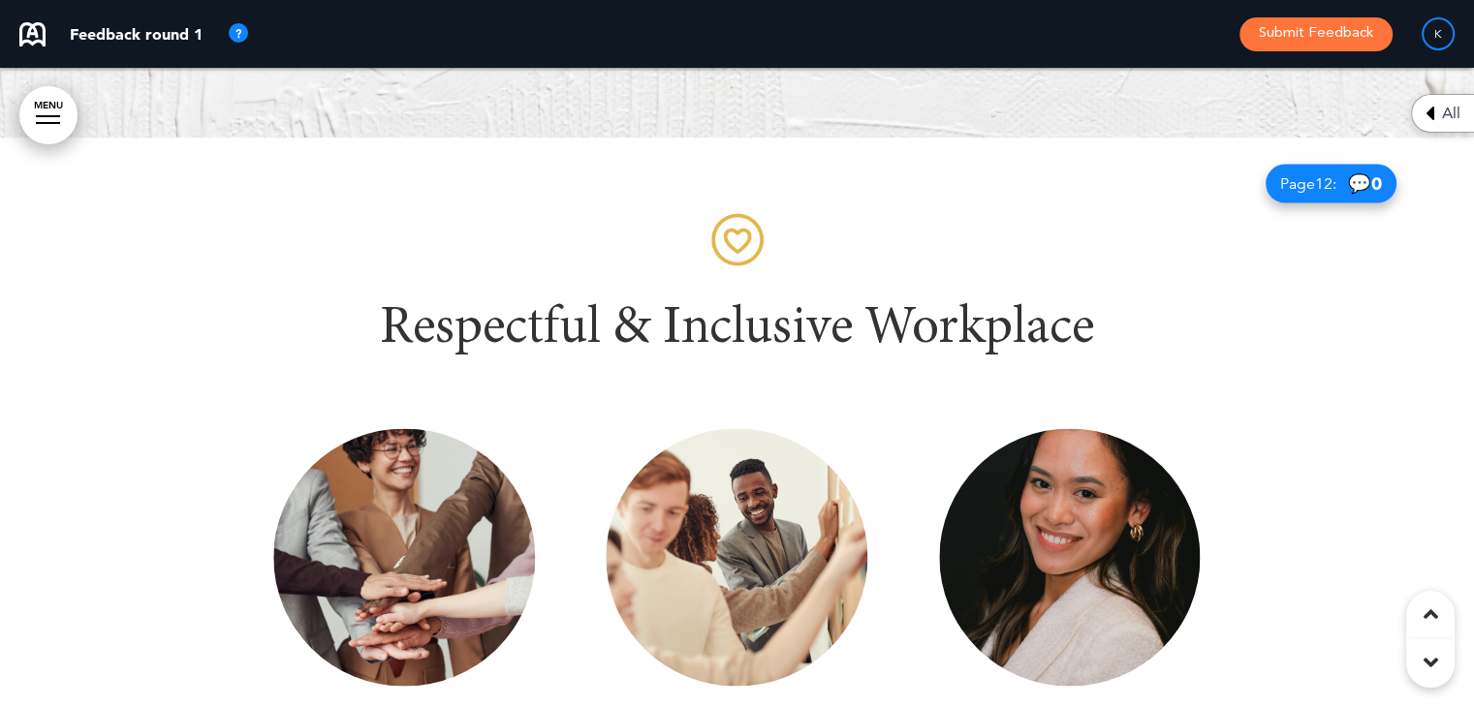
click at [1426, 666] on icon at bounding box center [1430, 662] width 15 height 23
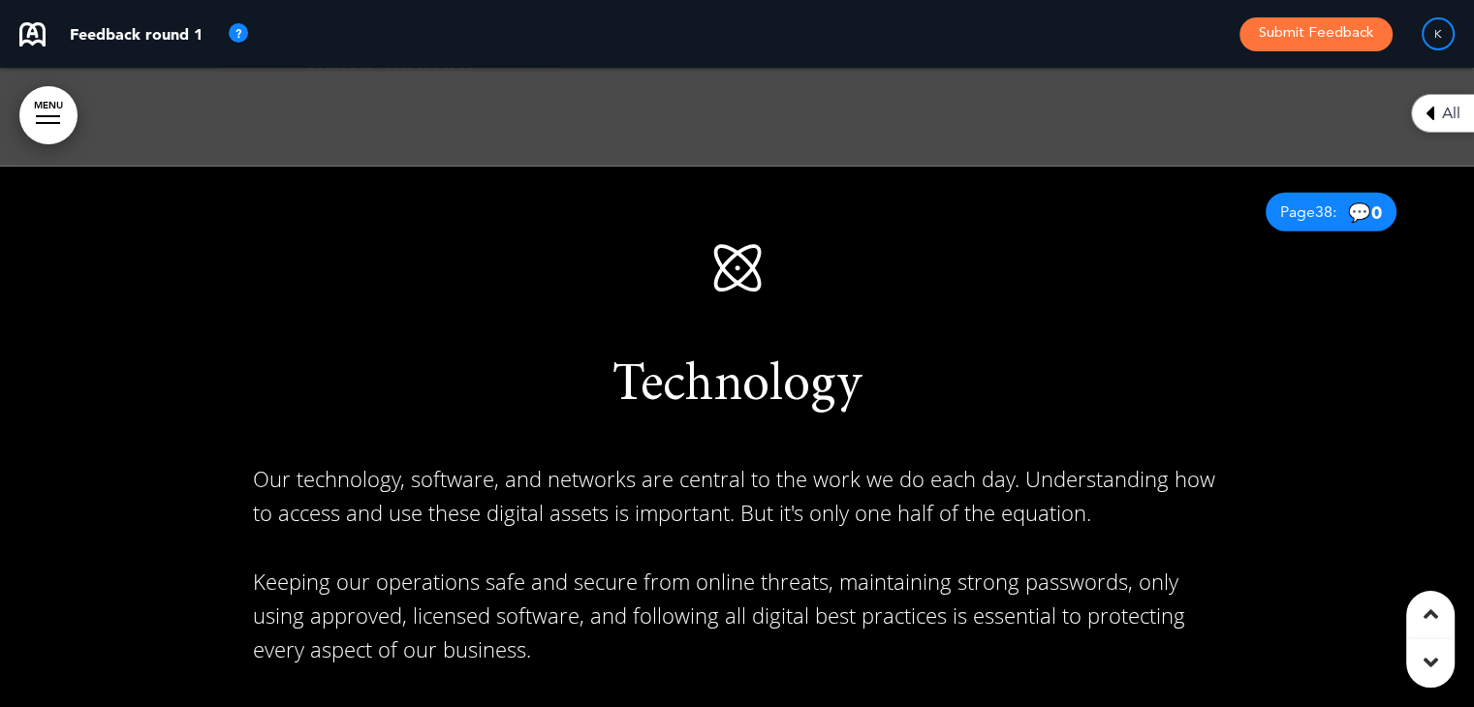
scroll to position [34076, 0]
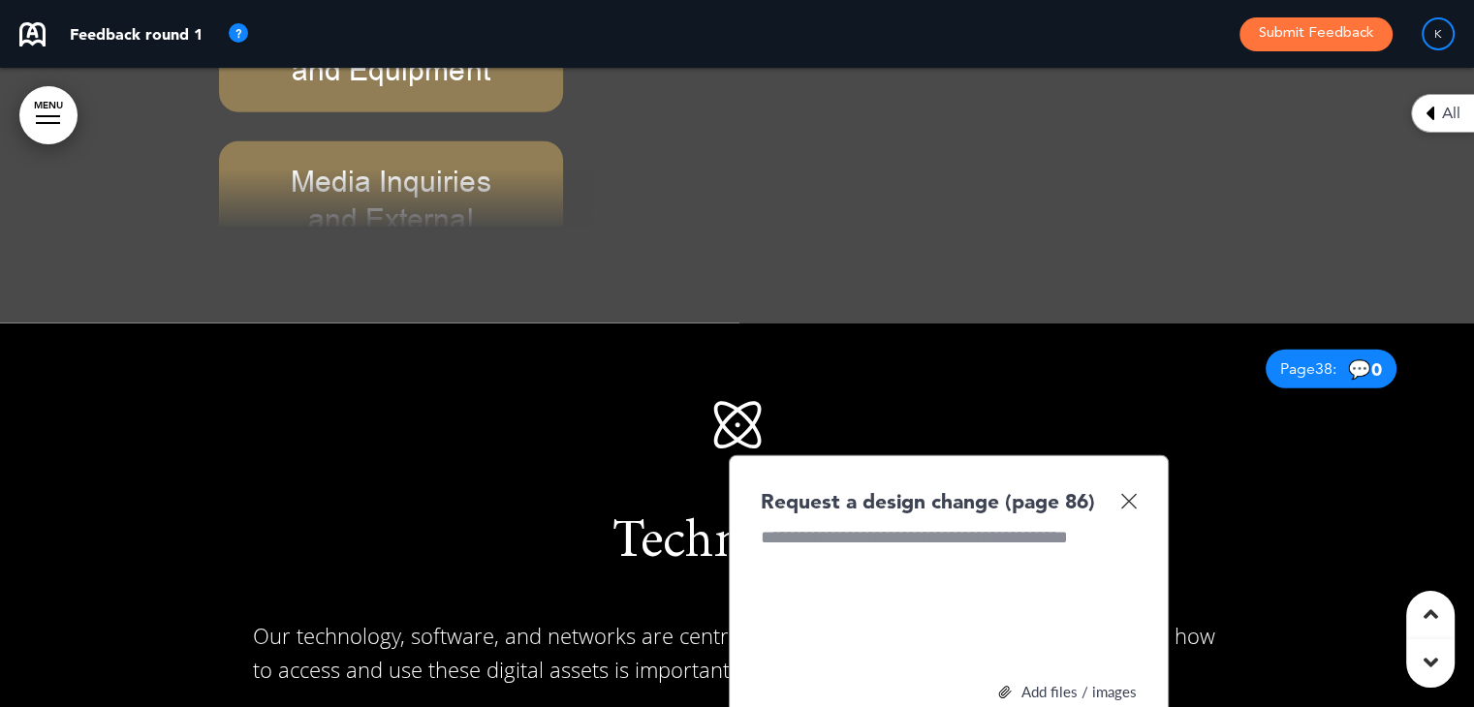
click at [1129, 493] on img at bounding box center [1128, 501] width 16 height 16
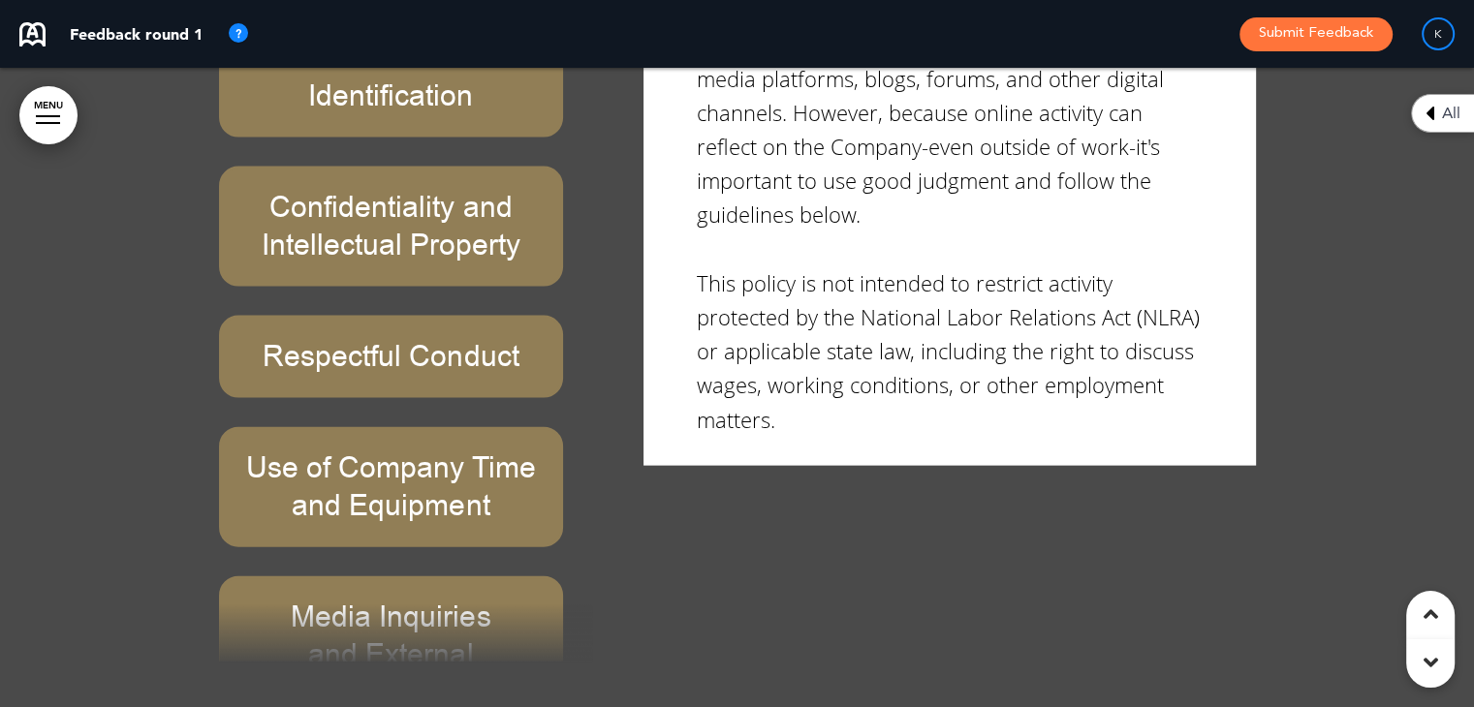
scroll to position [33325, 0]
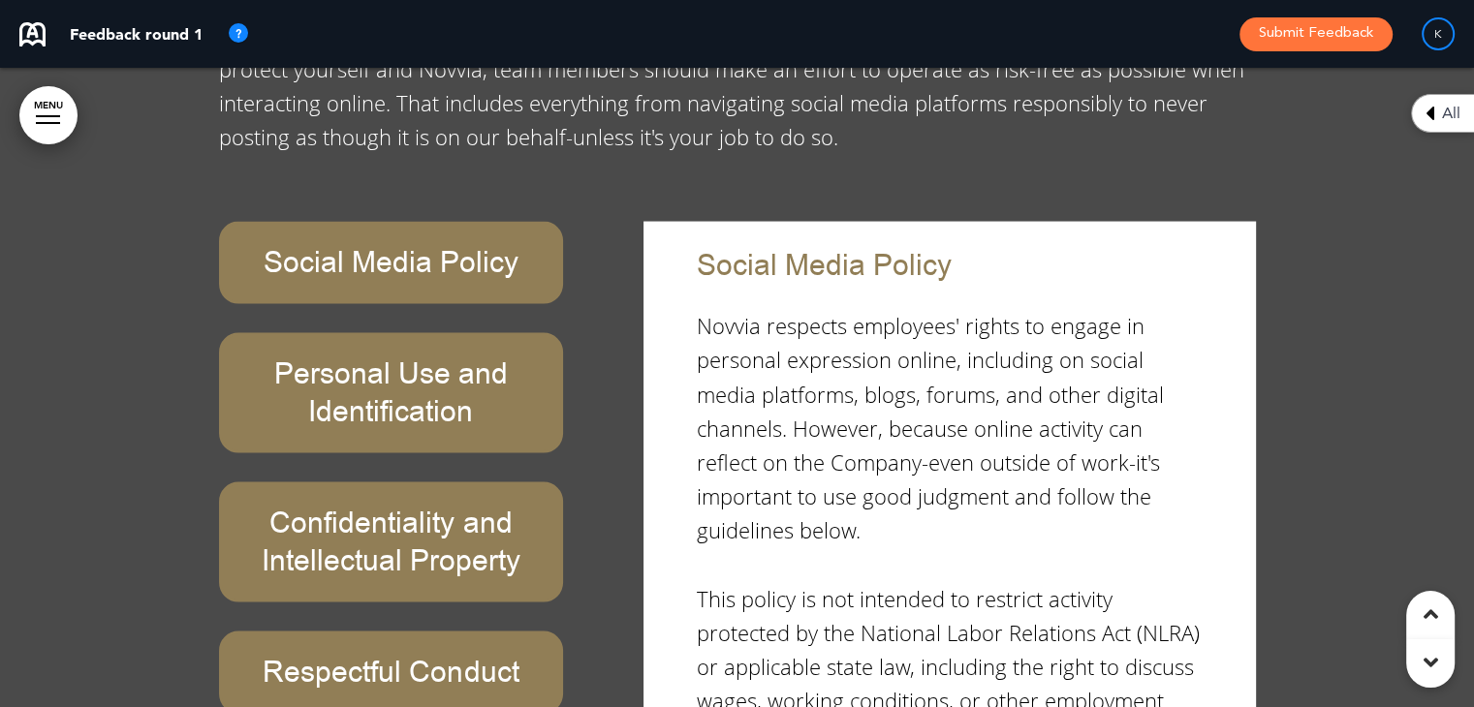
drag, startPoint x: 579, startPoint y: 318, endPoint x: 581, endPoint y: 346, distance: 28.2
click at [581, 346] on div "Social Media Policy Personal Use and Identification Confidentiality and Intelle…" at bounding box center [411, 600] width 384 height 756
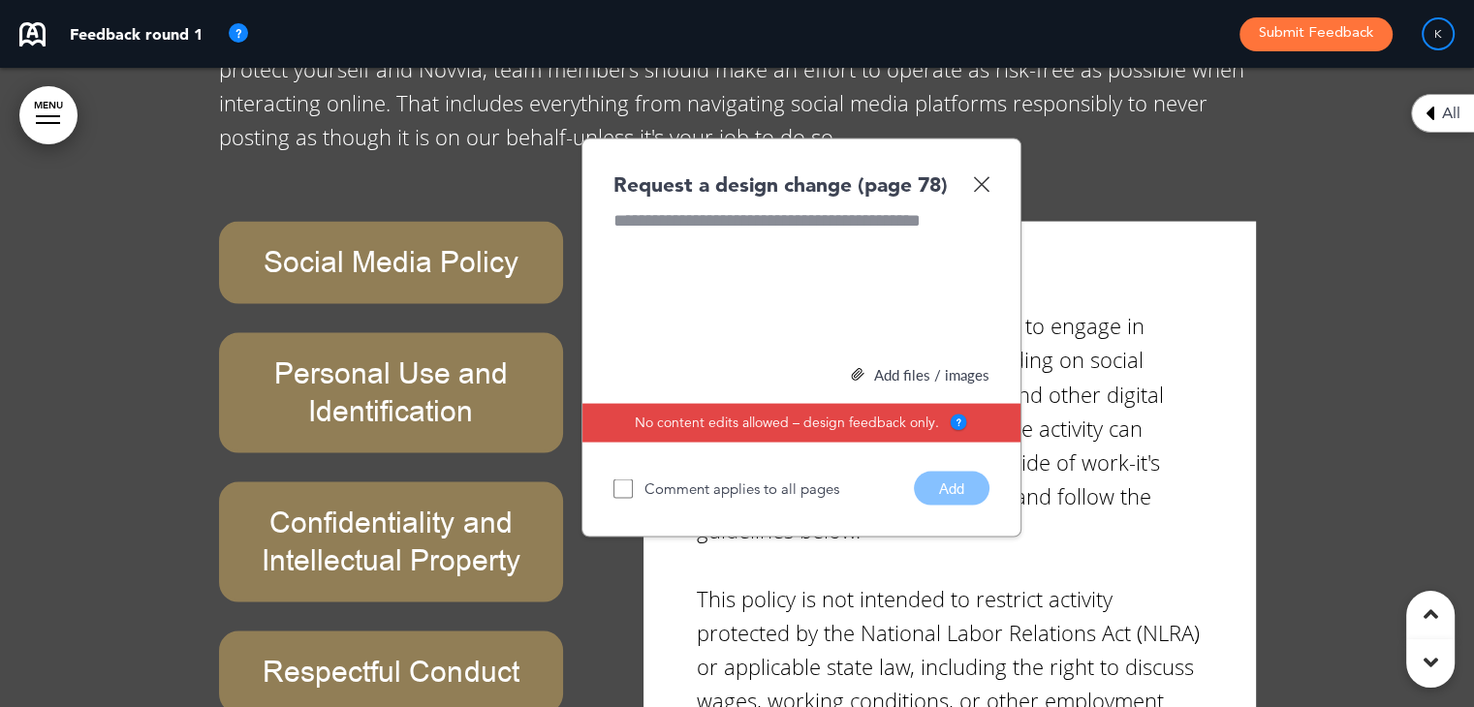
click at [581, 346] on div "Social Media Policy Personal Use and Identification Confidentiality and Intelle…" at bounding box center [411, 600] width 384 height 756
click at [1340, 231] on div at bounding box center [737, 381] width 1474 height 1386
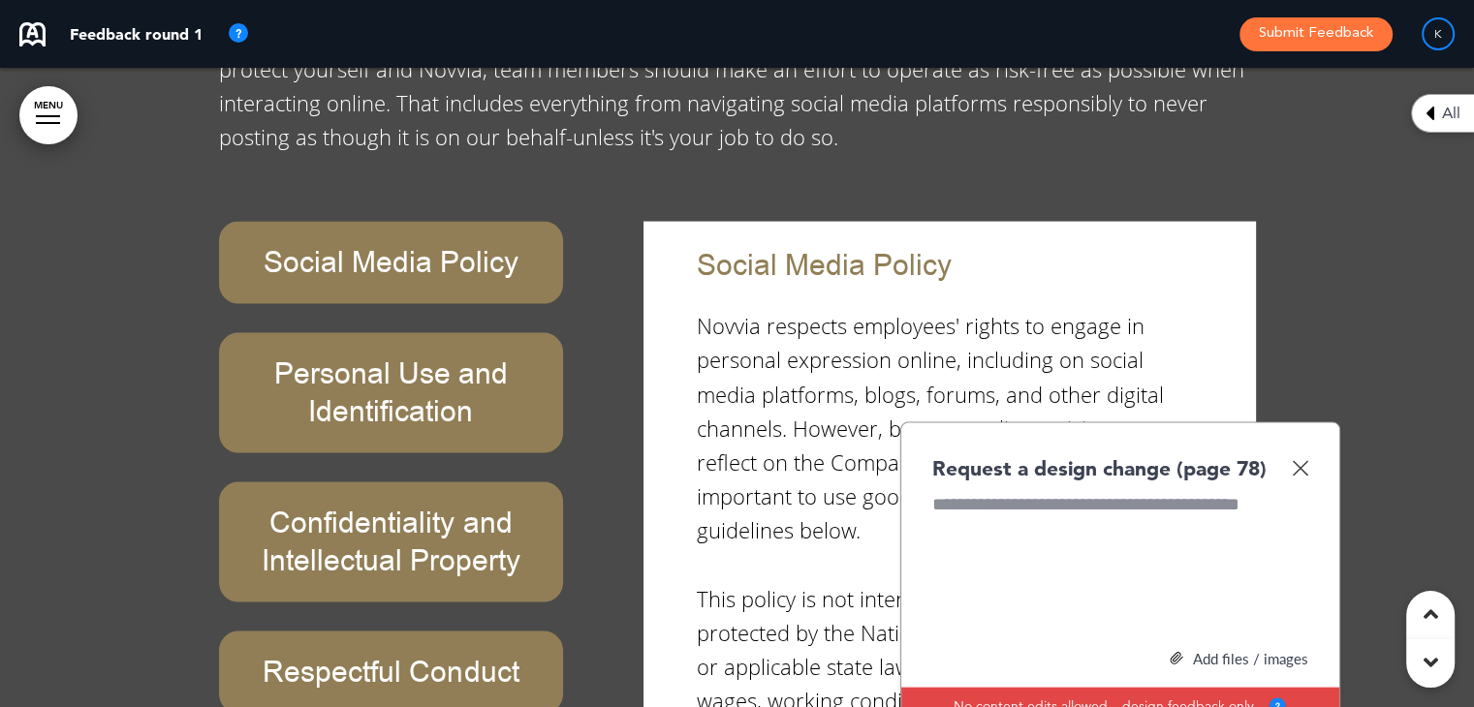
click at [1309, 422] on div "Request a design change (page 78) Add files / images Select or drag & drop your…" at bounding box center [1120, 622] width 440 height 400
click at [1294, 460] on img at bounding box center [1299, 468] width 16 height 16
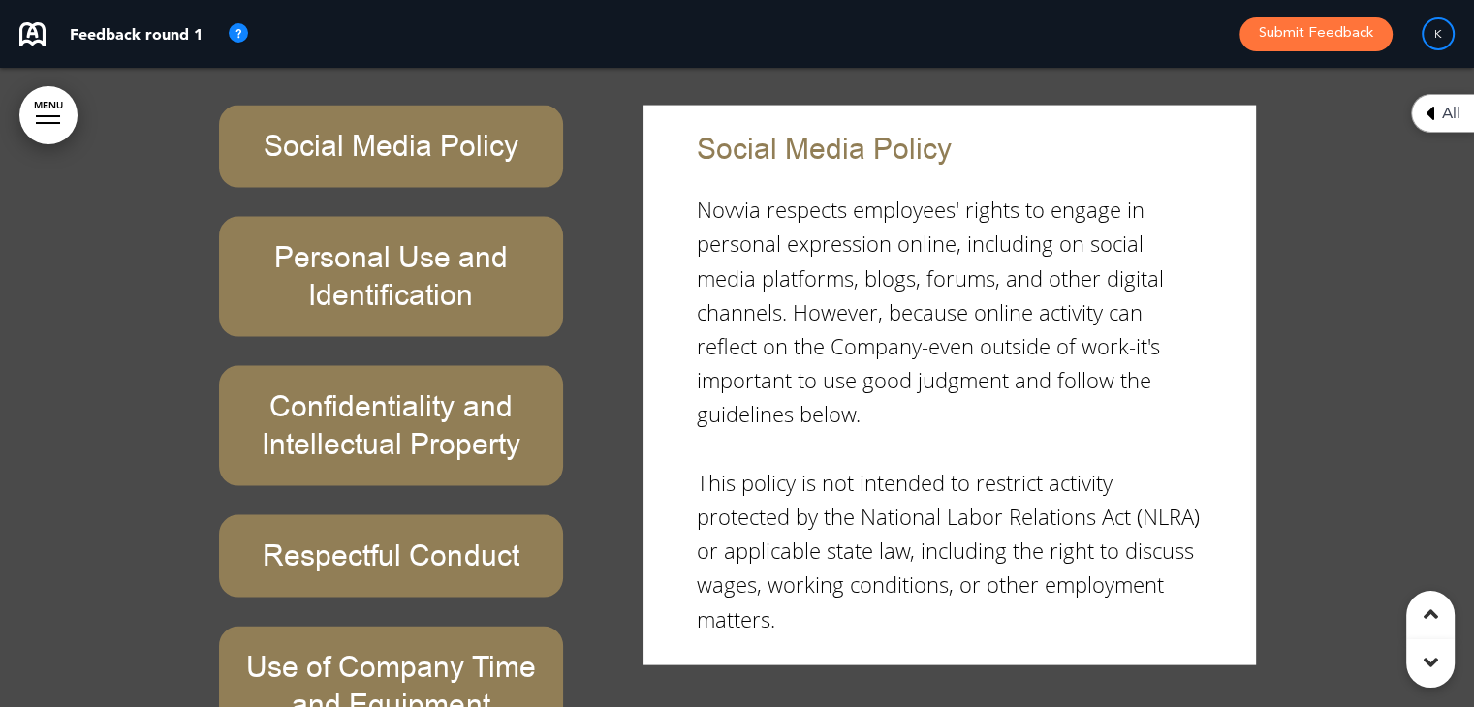
scroll to position [33454, 0]
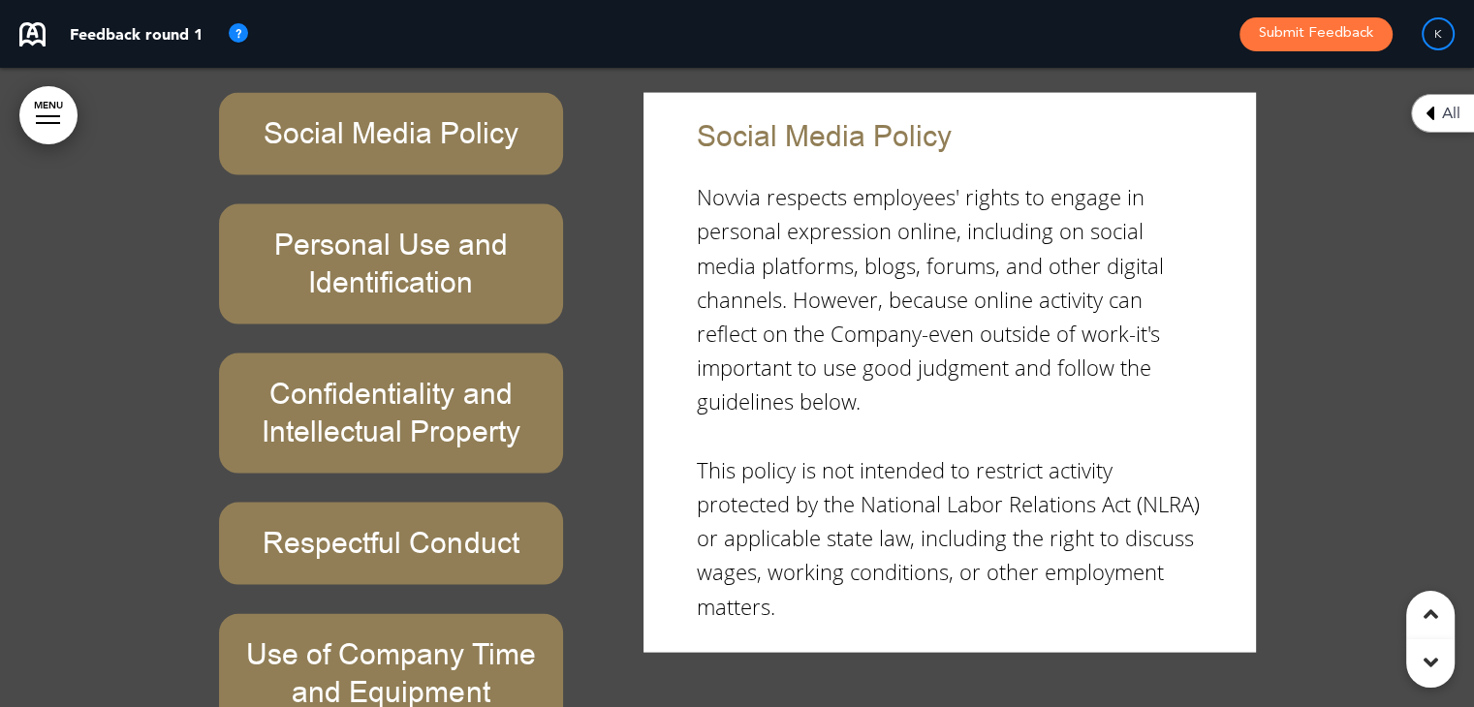
click at [585, 545] on div "Social Media Policy Personal Use and Identification Confidentiality and Intelle…" at bounding box center [411, 471] width 384 height 756
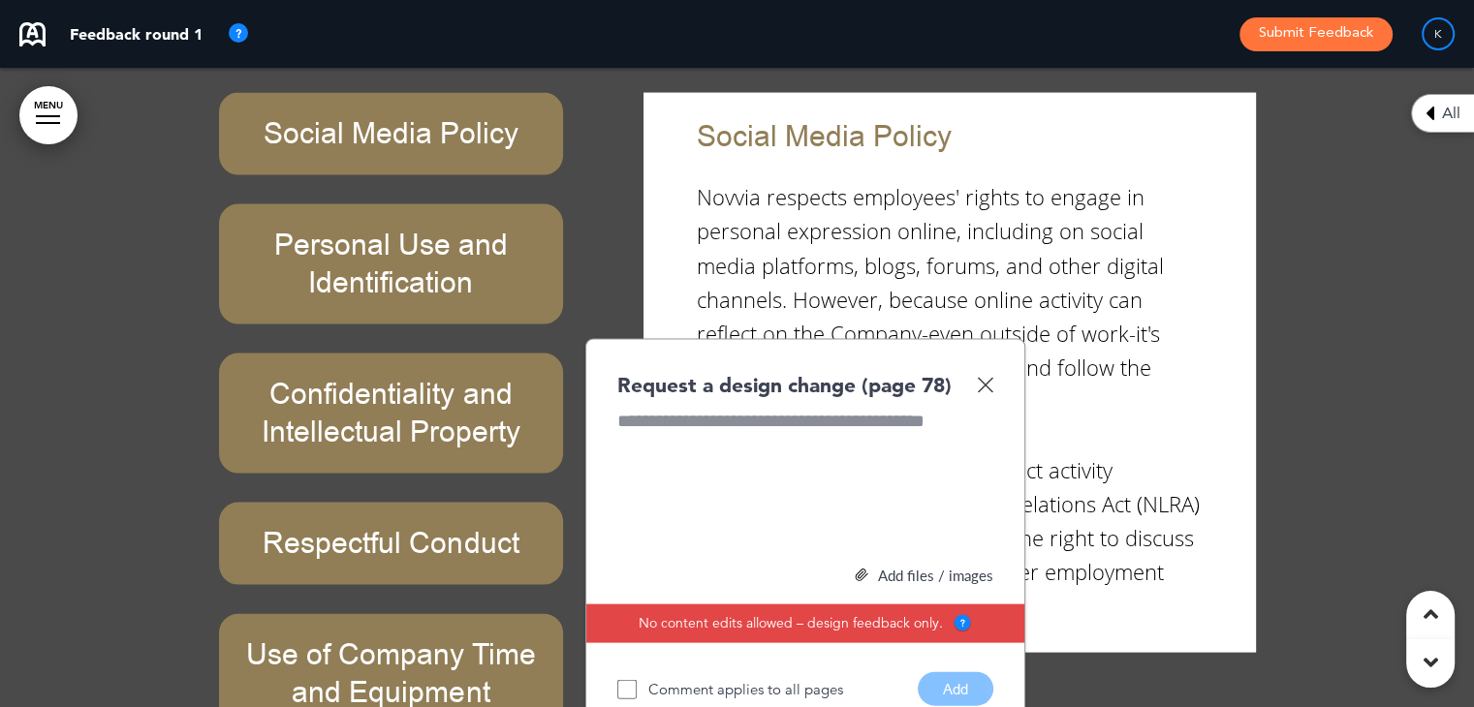
click at [585, 545] on div "Social Media Policy Personal Use and Identification Confidentiality and Intelle…" at bounding box center [411, 471] width 384 height 756
click at [984, 377] on img at bounding box center [985, 385] width 16 height 16
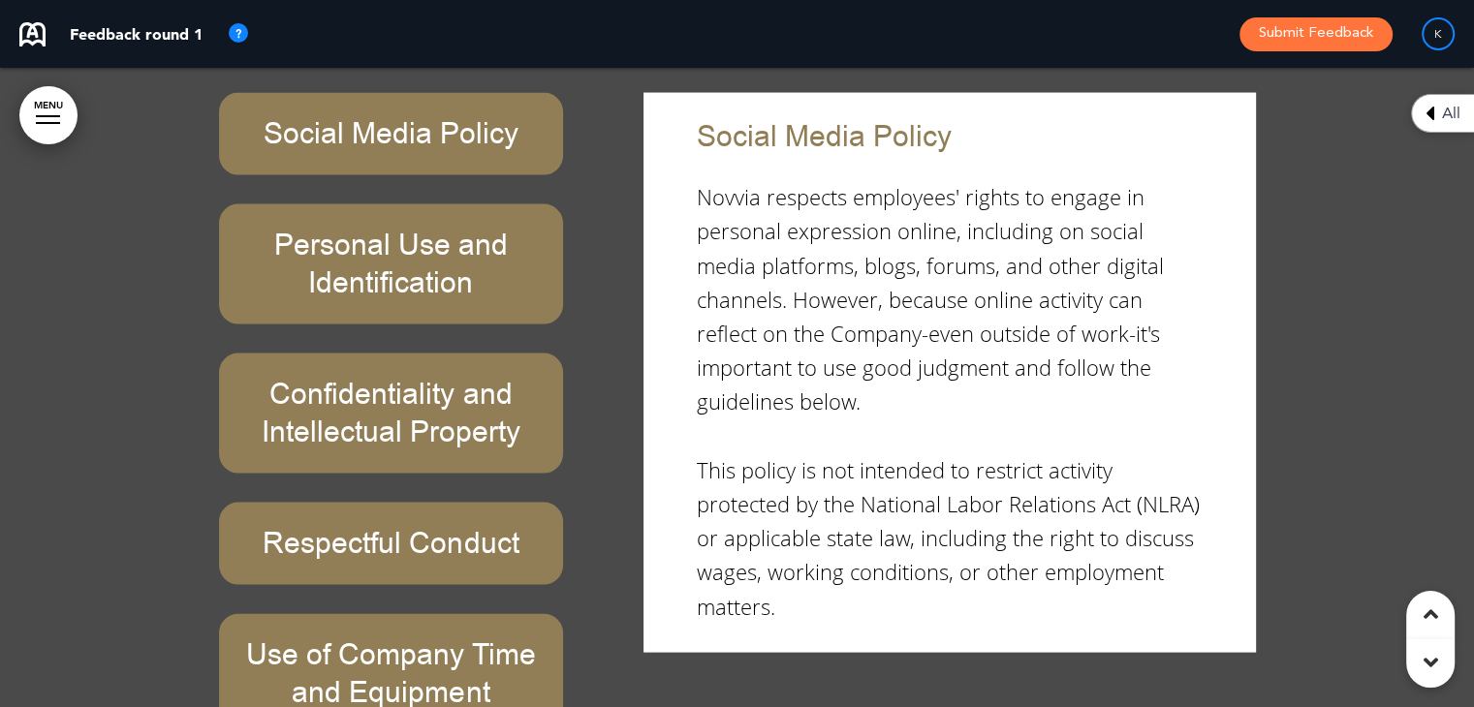
click at [583, 353] on div "Social Media Policy Personal Use and Identification Confidentiality and Intelle…" at bounding box center [411, 471] width 384 height 756
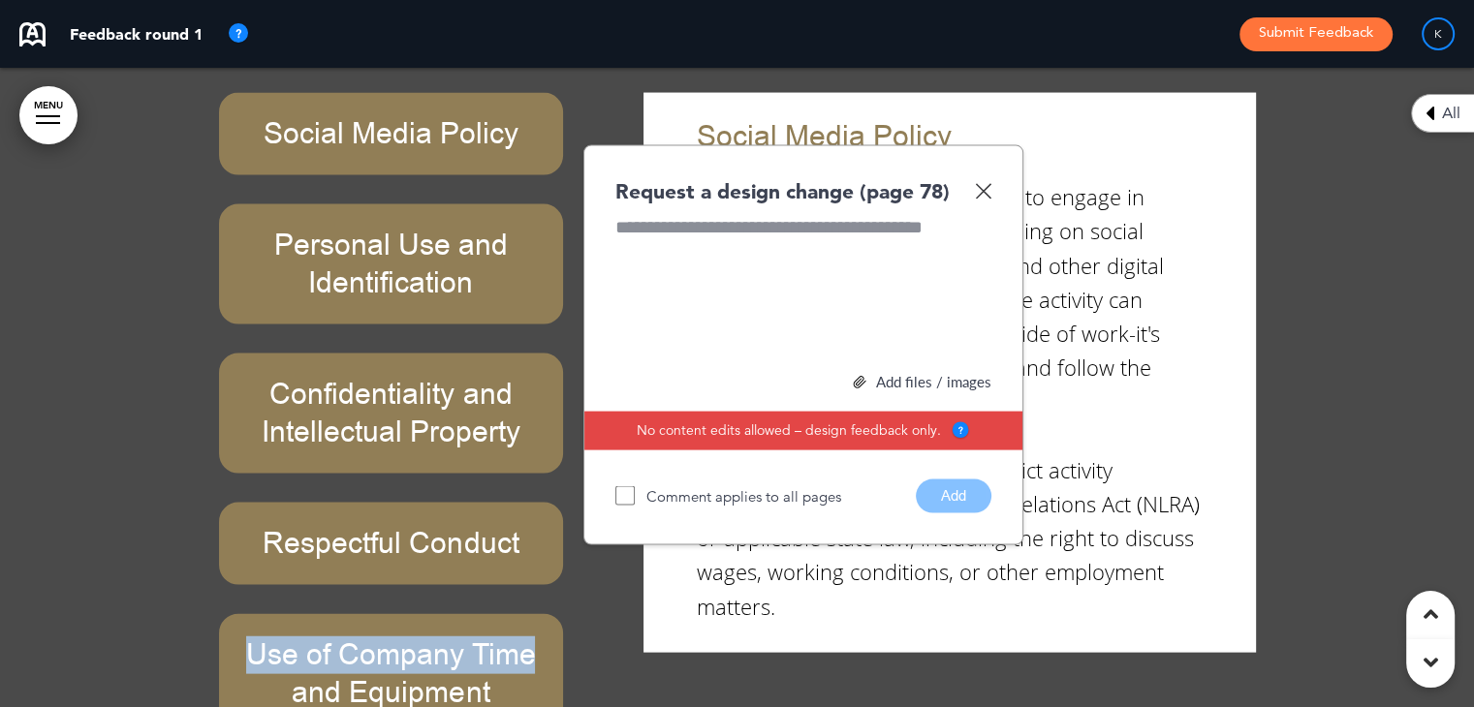
drag, startPoint x: 583, startPoint y: 353, endPoint x: 569, endPoint y: 415, distance: 63.7
click at [569, 415] on div "Social Media Policy Personal Use and Identification Confidentiality and Intelle…" at bounding box center [411, 471] width 384 height 756
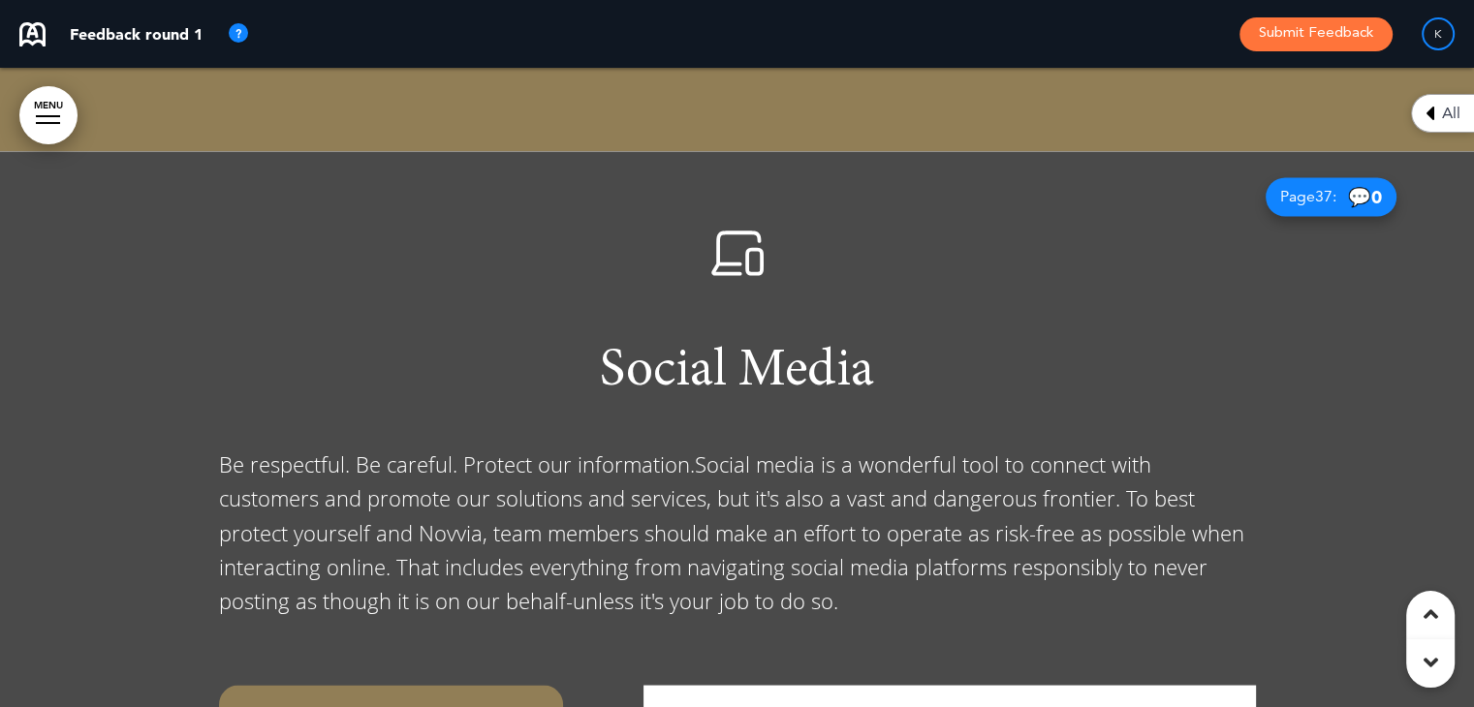
scroll to position [33177, 0]
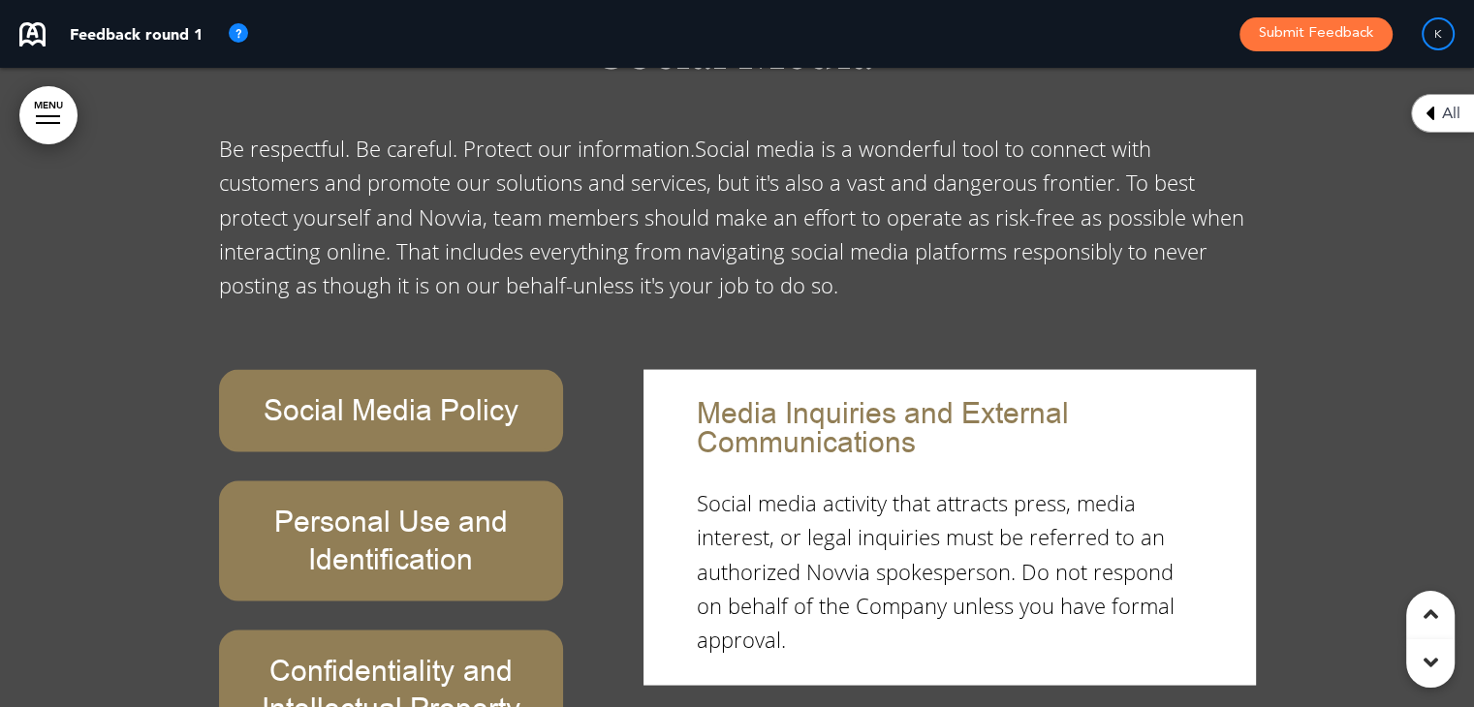
drag, startPoint x: 481, startPoint y: 215, endPoint x: 443, endPoint y: 237, distance: 44.7
click at [443, 370] on div "Social Media Policy" at bounding box center [391, 411] width 345 height 82
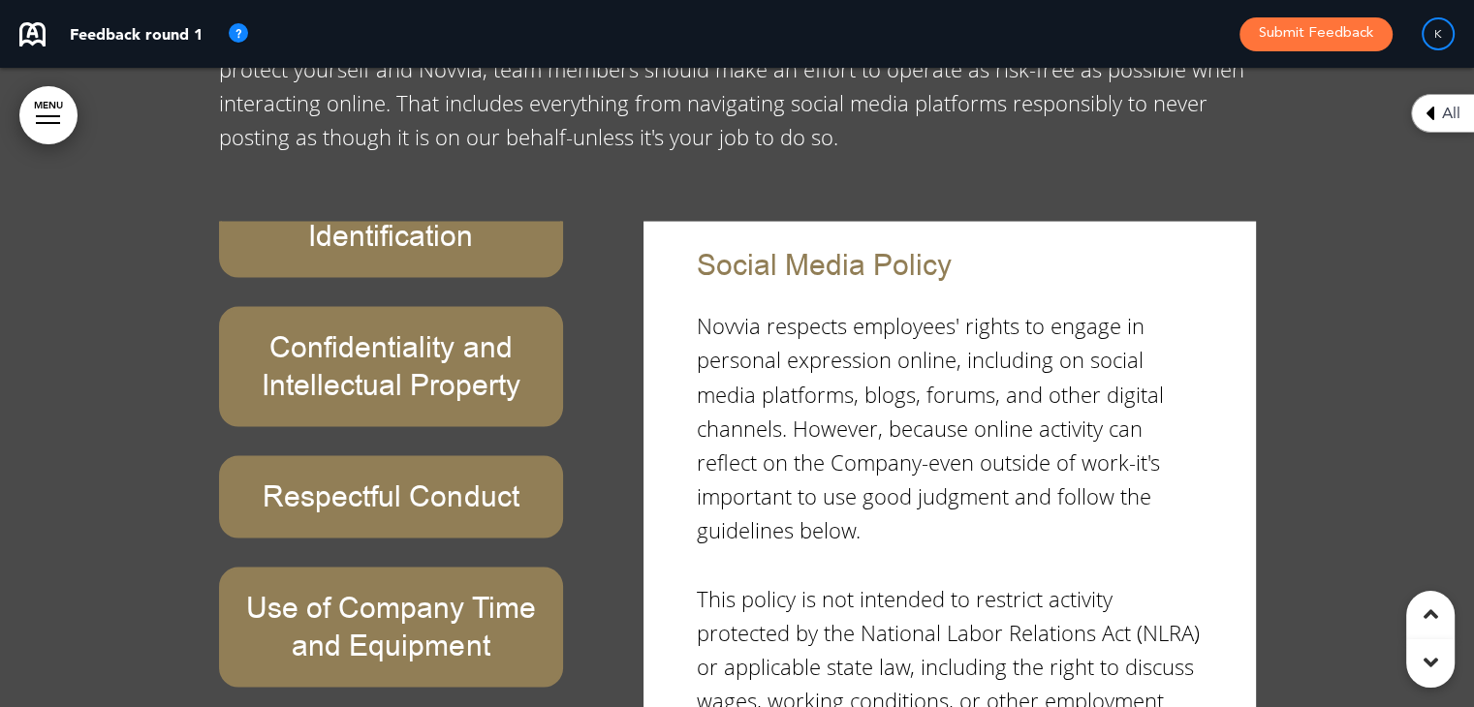
scroll to position [33332, 0]
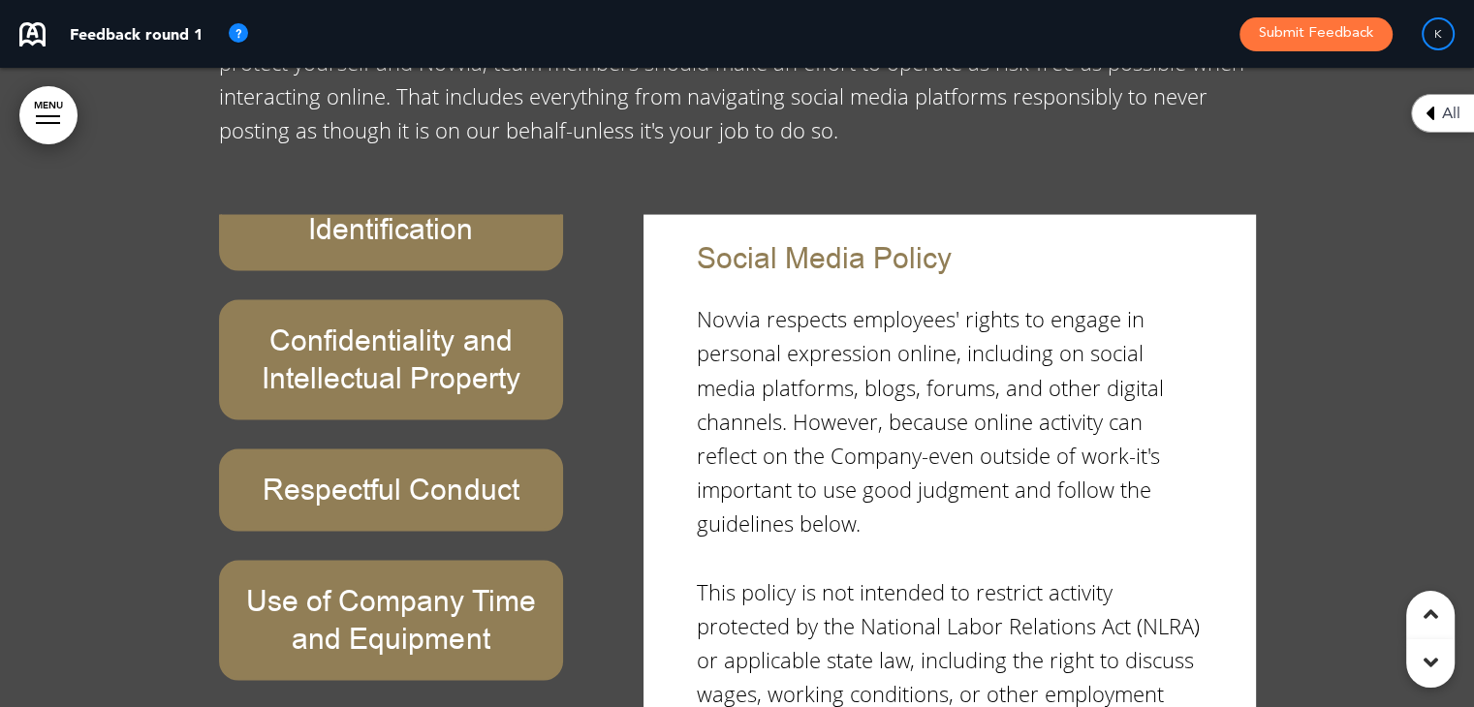
click at [616, 629] on div "Social Media Policy Personal Use and Identification Confidentiality and Intelle…" at bounding box center [737, 593] width 1037 height 756
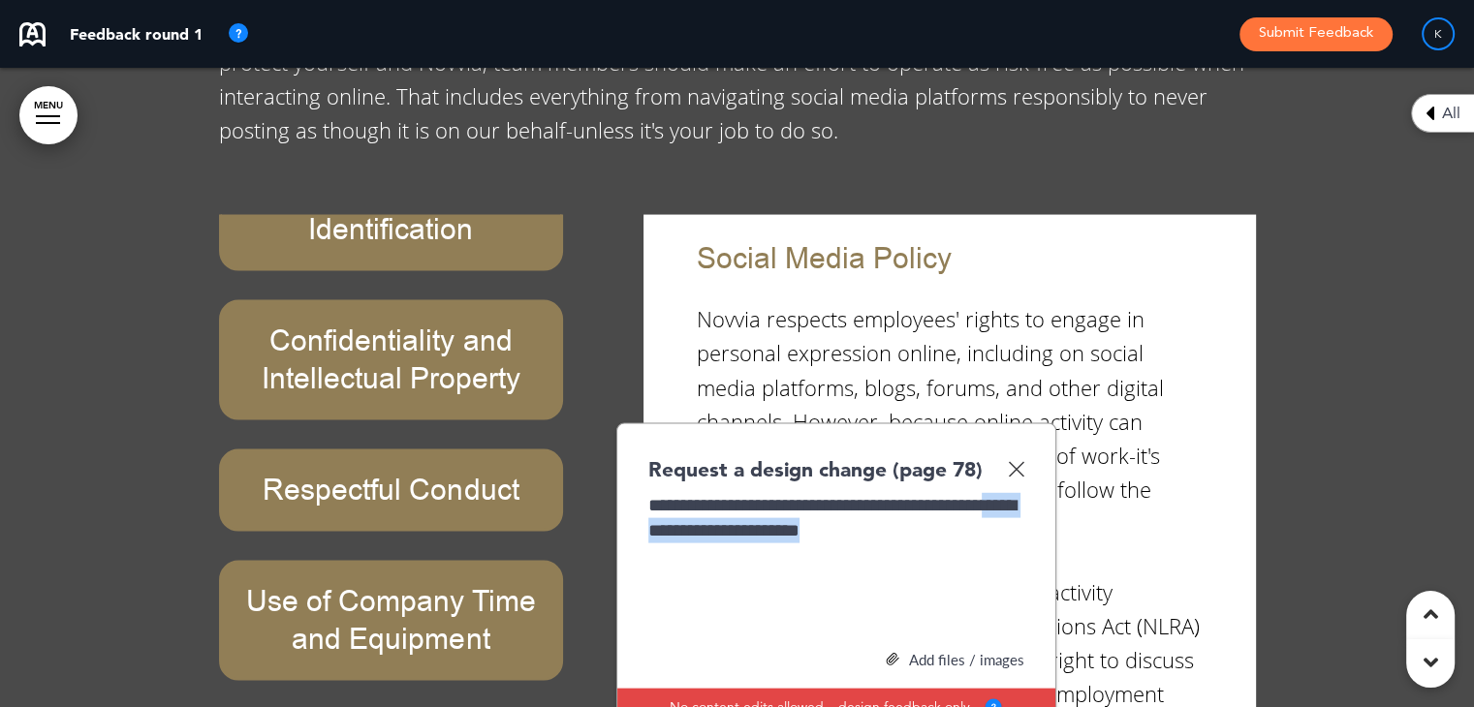
drag, startPoint x: 926, startPoint y: 339, endPoint x: 670, endPoint y: 349, distance: 255.9
click at [670, 493] on div "**********" at bounding box center [836, 565] width 376 height 145
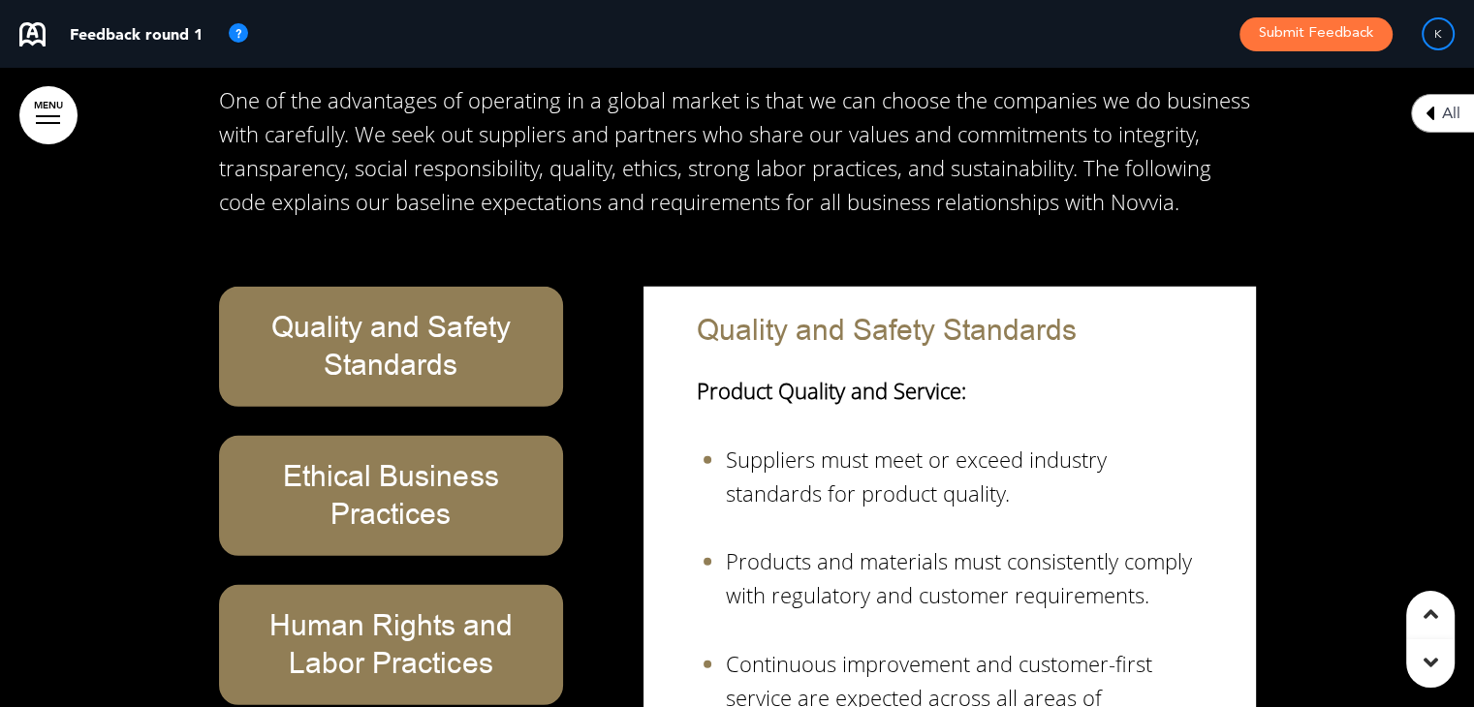
scroll to position [42129, 0]
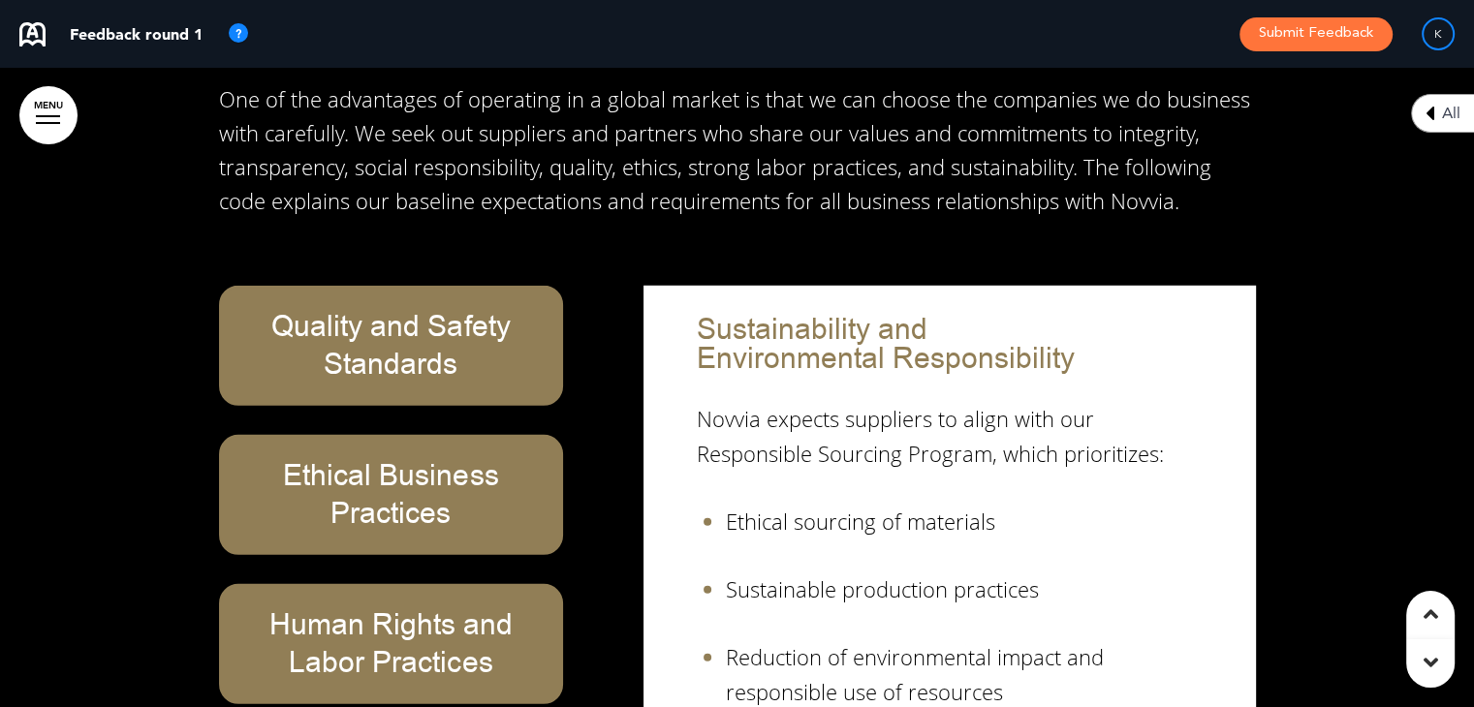
click at [713, 505] on ul "Ethical sourcing of materials Sustainable production practices Reduction of env…" at bounding box center [949, 607] width 505 height 204
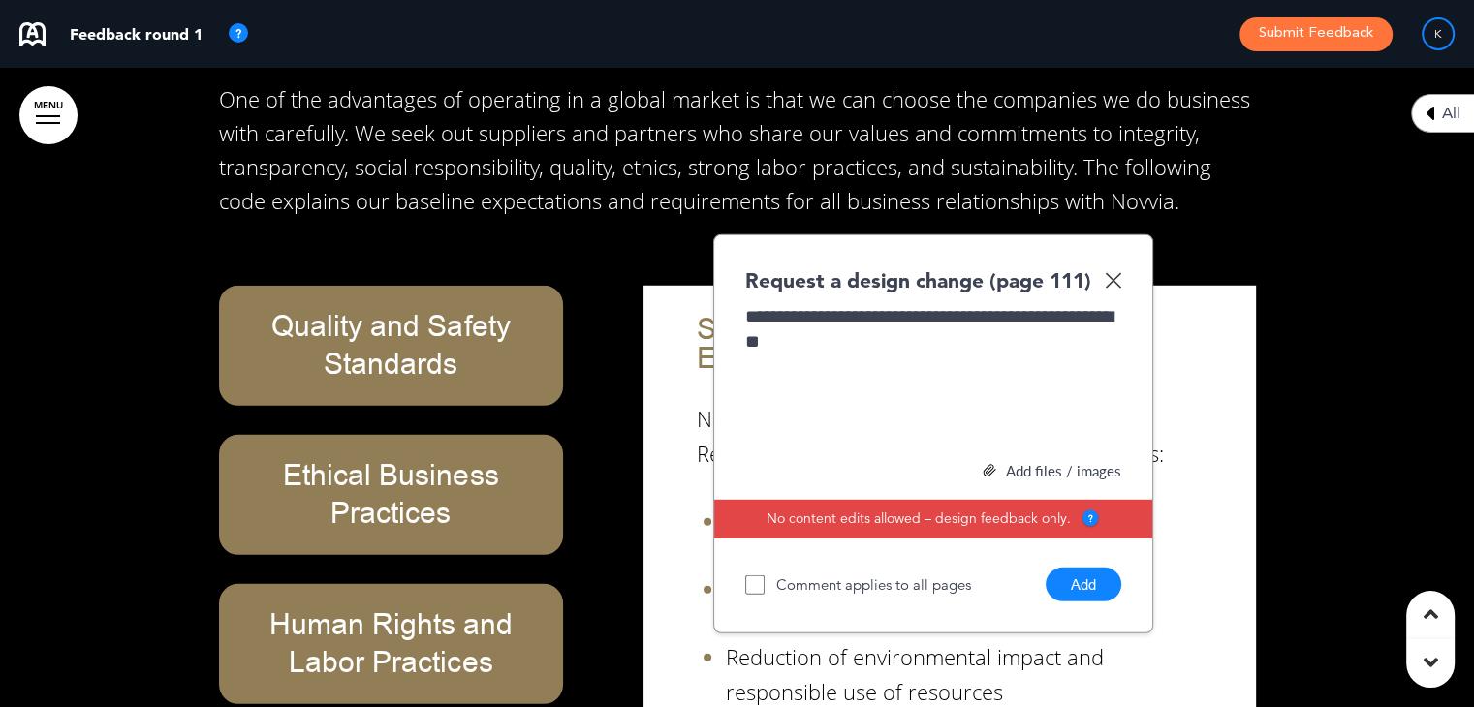
click at [1071, 568] on button "Add" at bounding box center [1083, 585] width 76 height 34
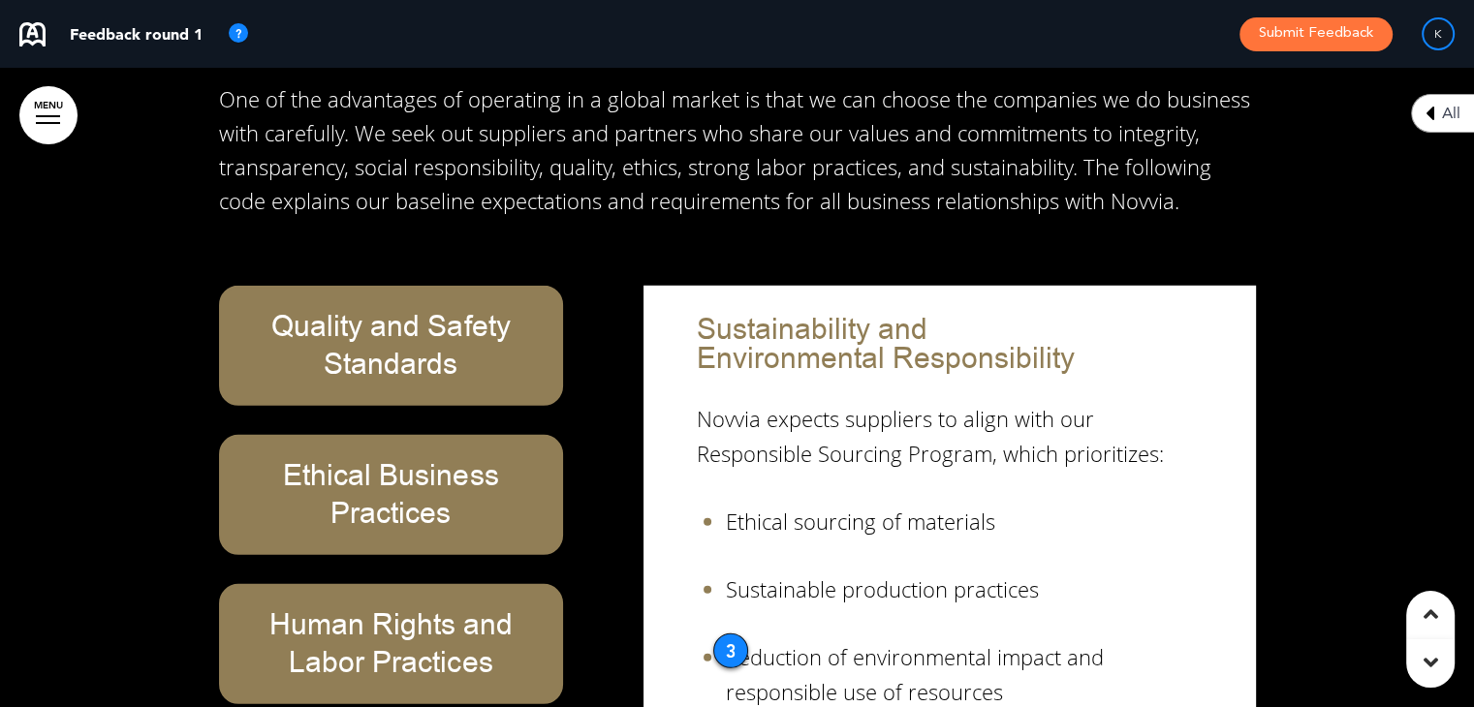
click at [1423, 671] on icon at bounding box center [1430, 662] width 15 height 23
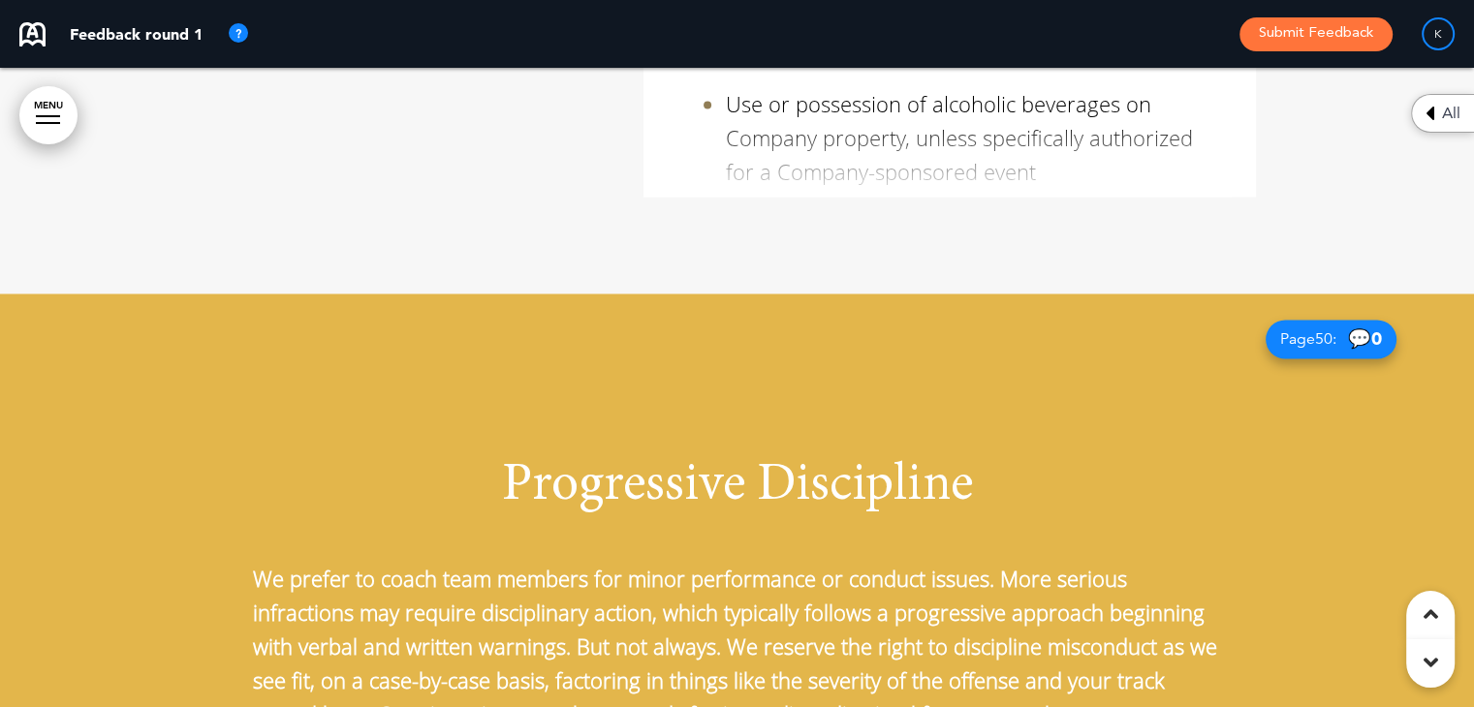
click at [1423, 671] on icon at bounding box center [1430, 662] width 15 height 23
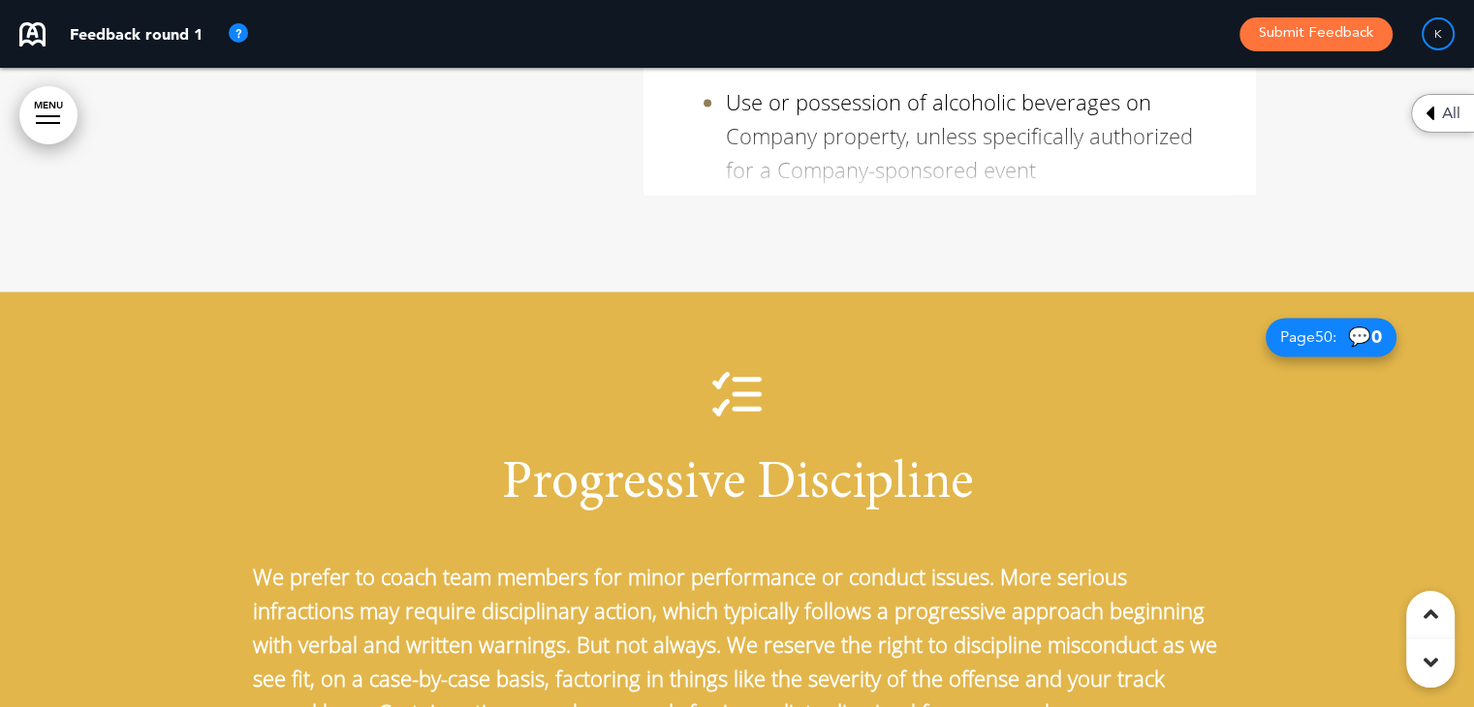
click at [1423, 671] on icon at bounding box center [1430, 662] width 15 height 23
click at [1436, 660] on icon at bounding box center [1430, 662] width 15 height 23
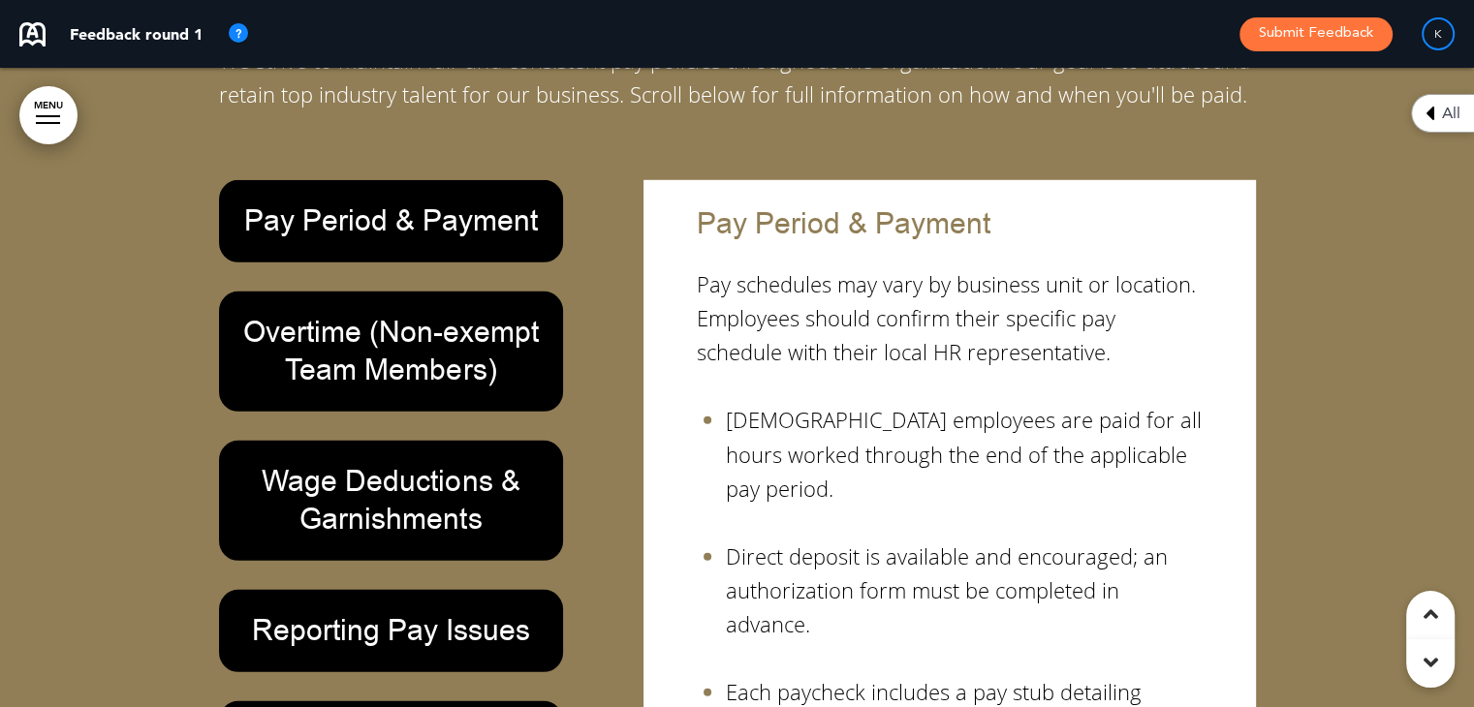
scroll to position [49745, 0]
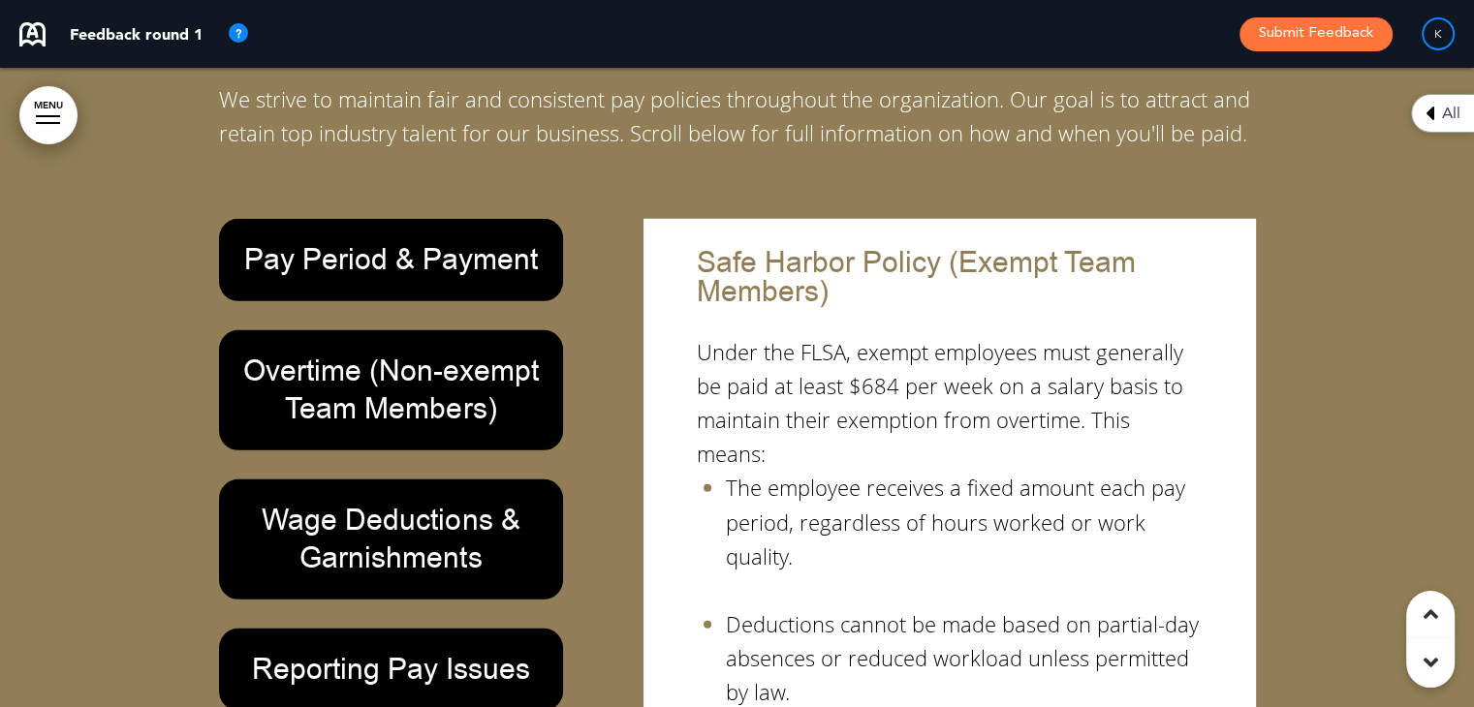
click at [681, 474] on div "Safe Harbor Policy (Exempt Team Members) Under the FLSA, exempt employees must …" at bounding box center [949, 607] width 582 height 756
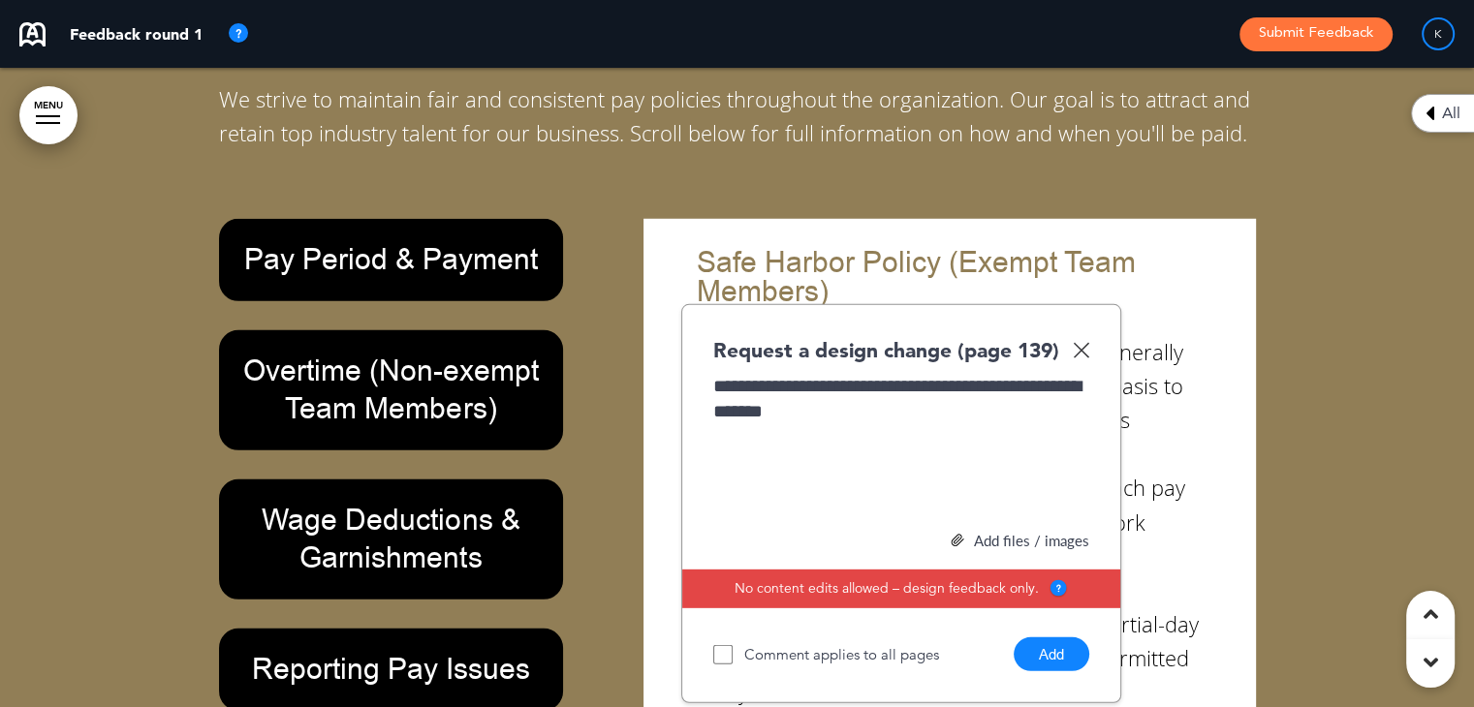
click at [1046, 637] on button "Add" at bounding box center [1051, 654] width 76 height 34
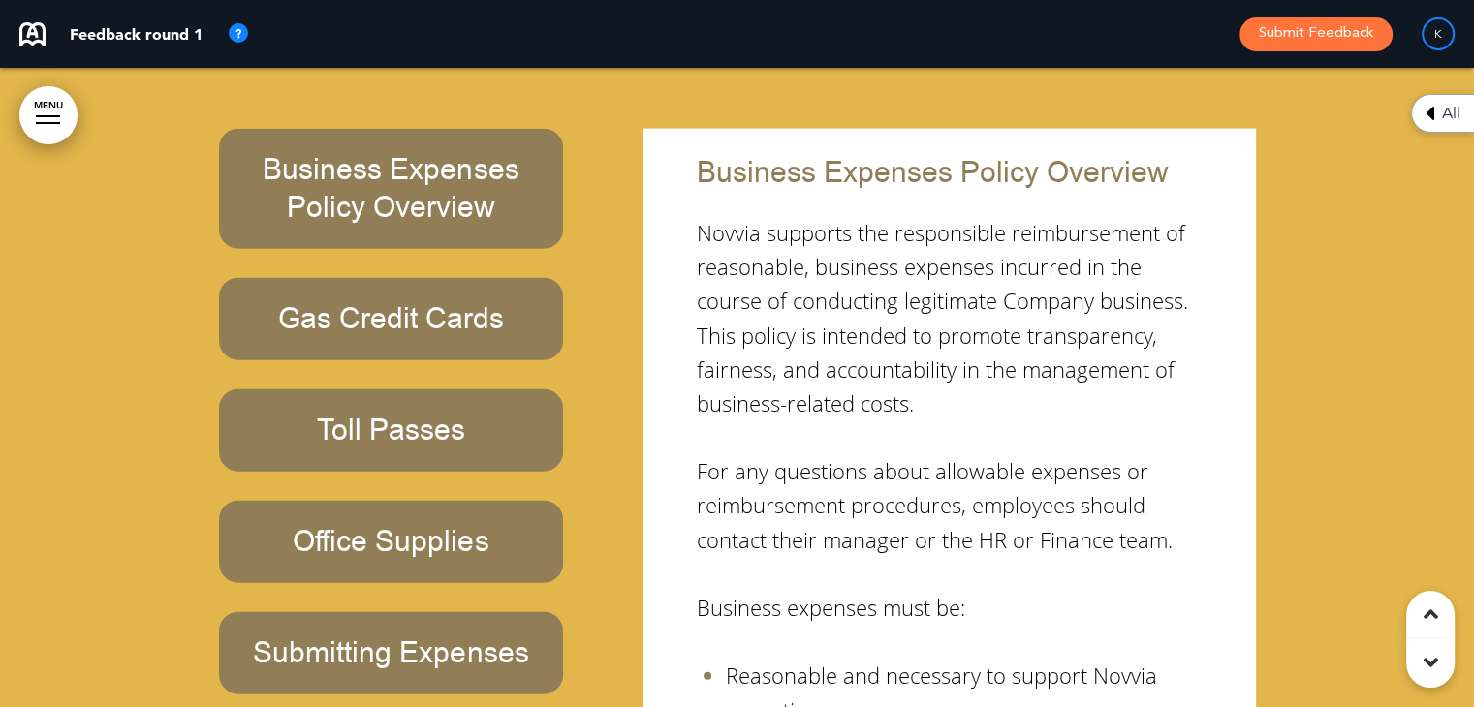
scroll to position [56062, 0]
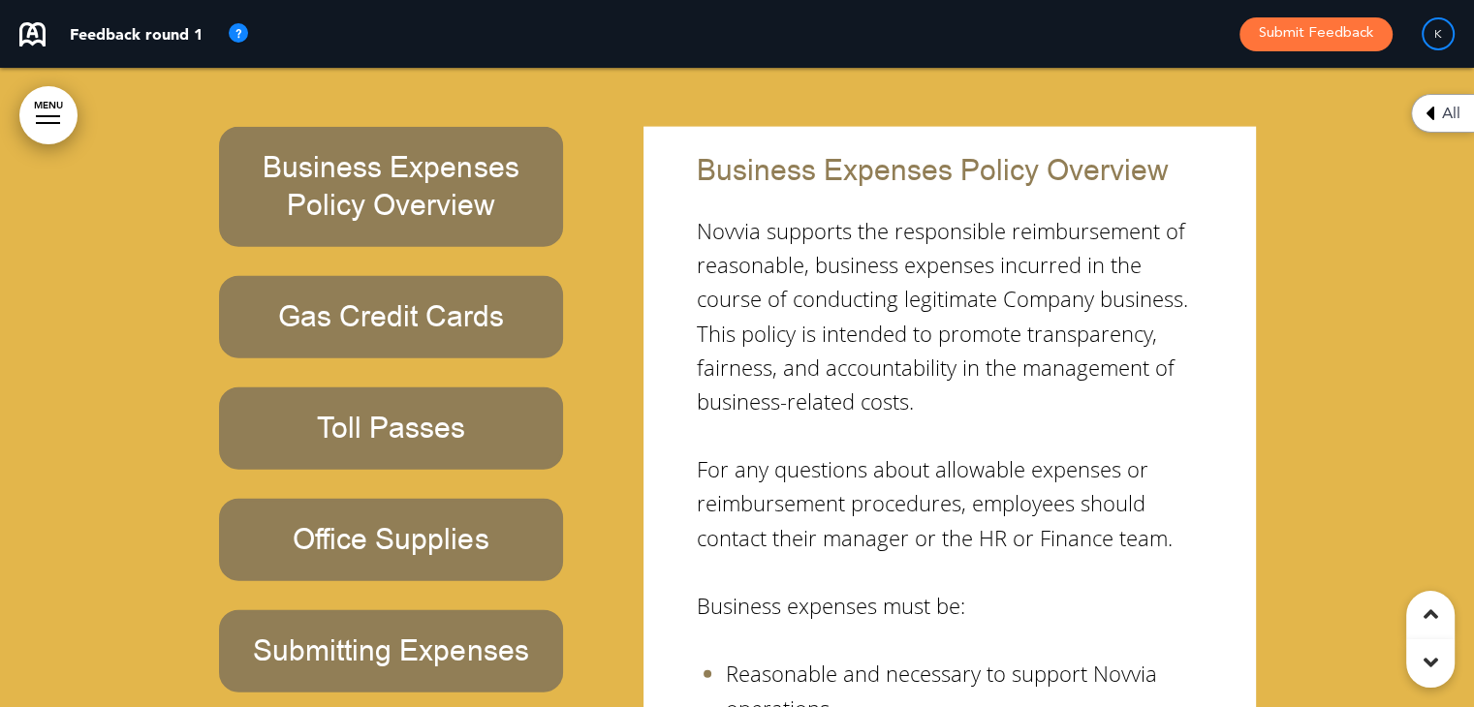
click at [562, 549] on div "Business Expenses Policy Overview Gas Credit Cards Toll Passes Office Supplies …" at bounding box center [411, 505] width 384 height 756
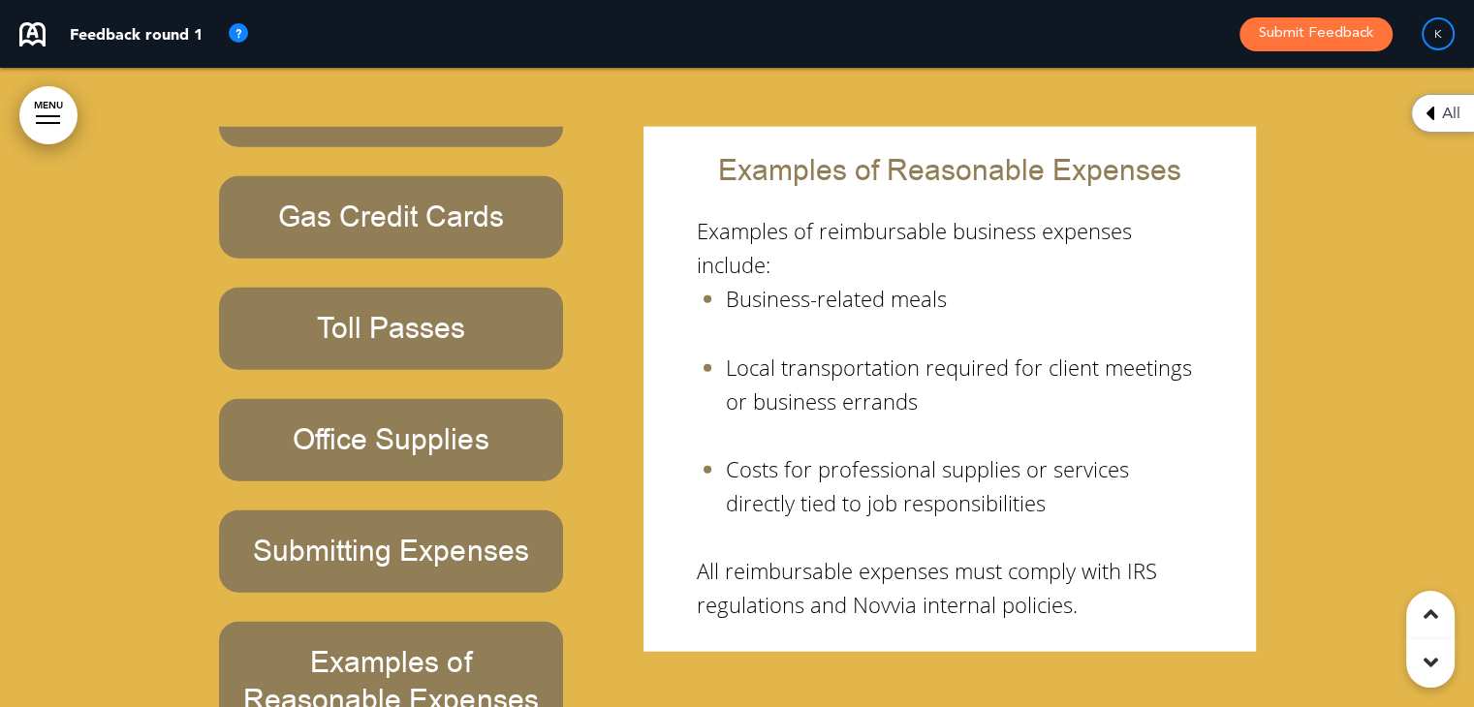
scroll to position [56101, 0]
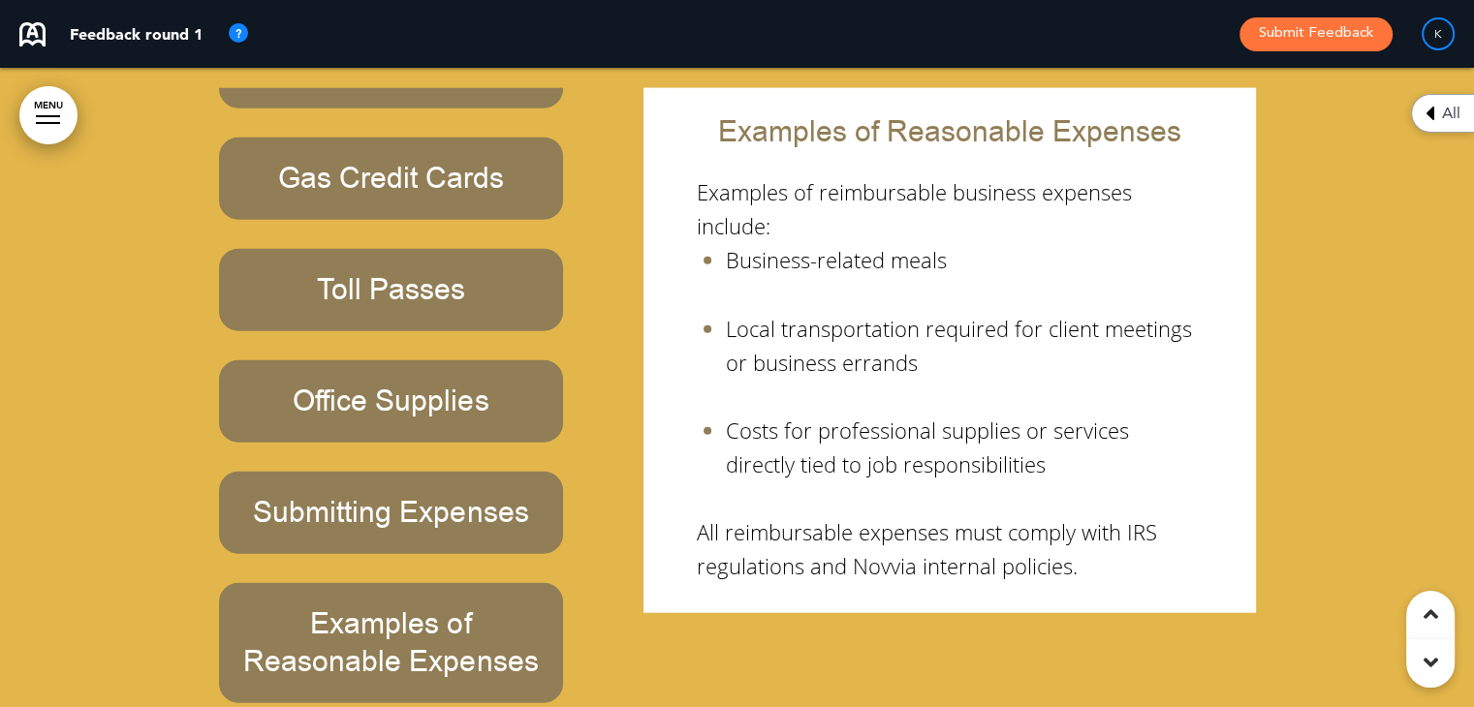
click at [640, 443] on div "Business Expenses Policy Overview Gas Credit Cards Toll Passes Office Supplies …" at bounding box center [737, 466] width 1037 height 756
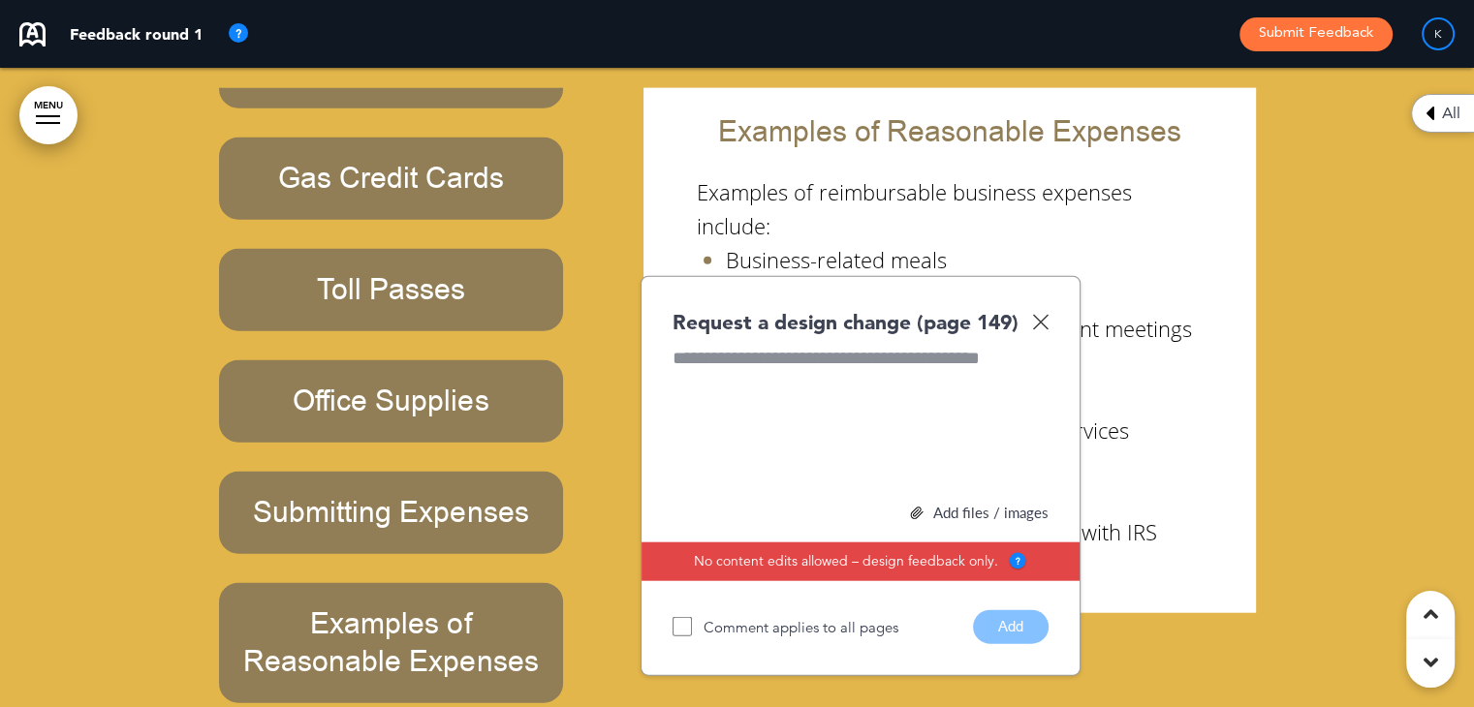
click at [789, 346] on div at bounding box center [860, 418] width 376 height 145
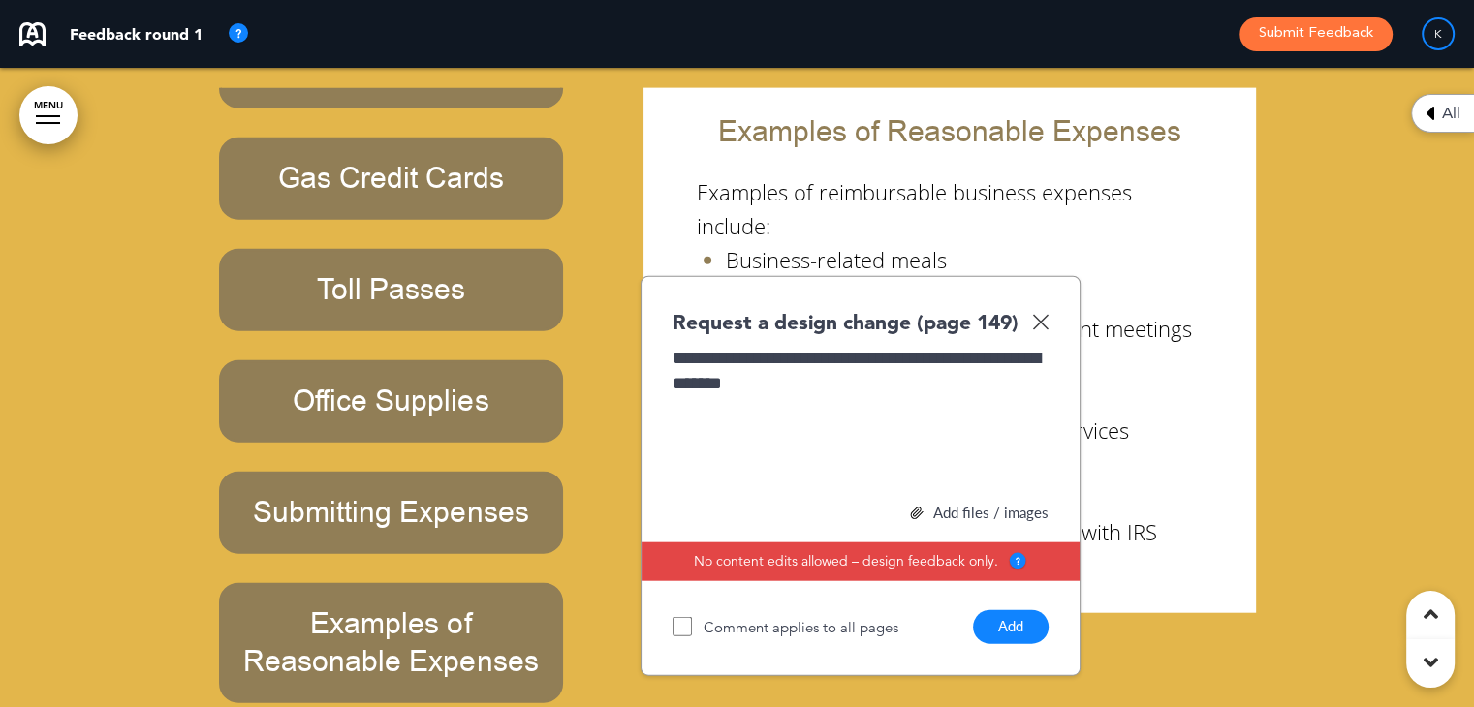
click at [1010, 610] on button "Add" at bounding box center [1011, 627] width 76 height 34
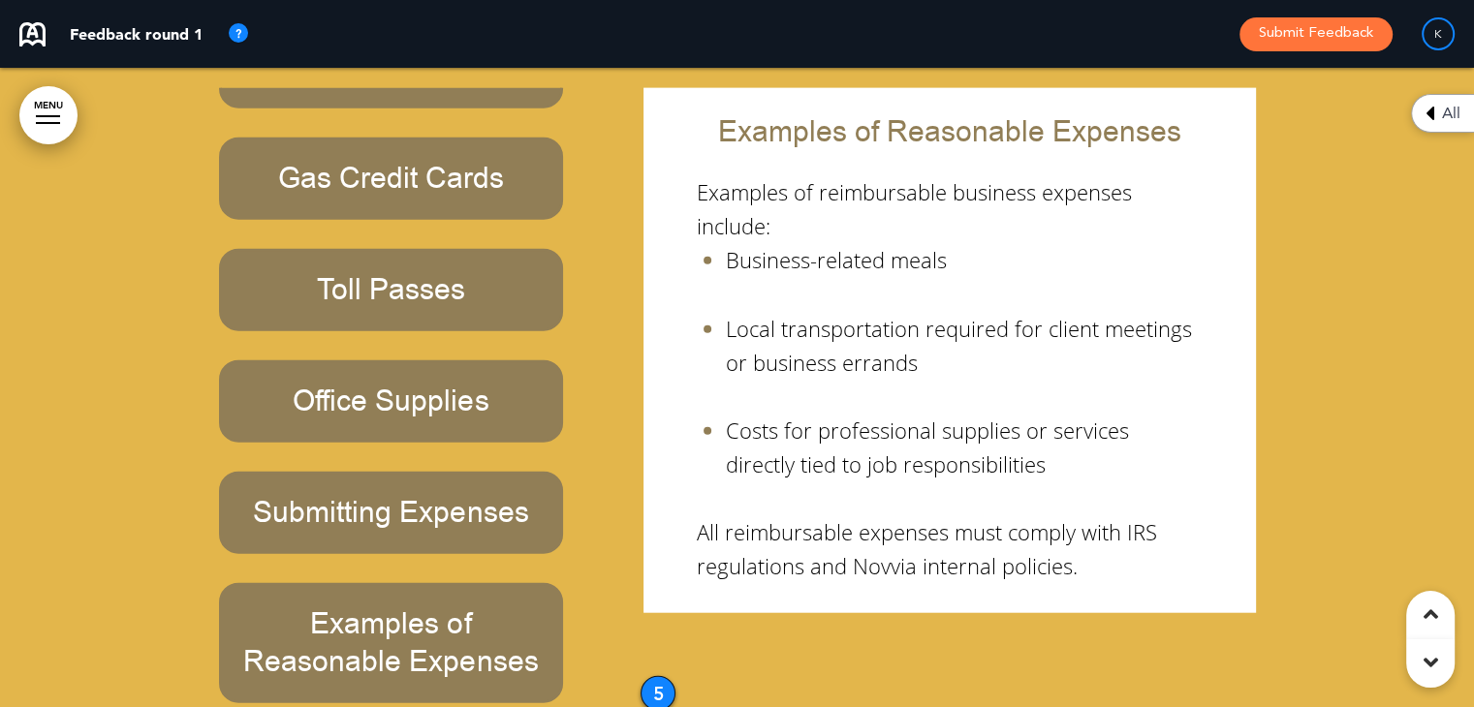
click at [1426, 662] on icon at bounding box center [1430, 662] width 15 height 23
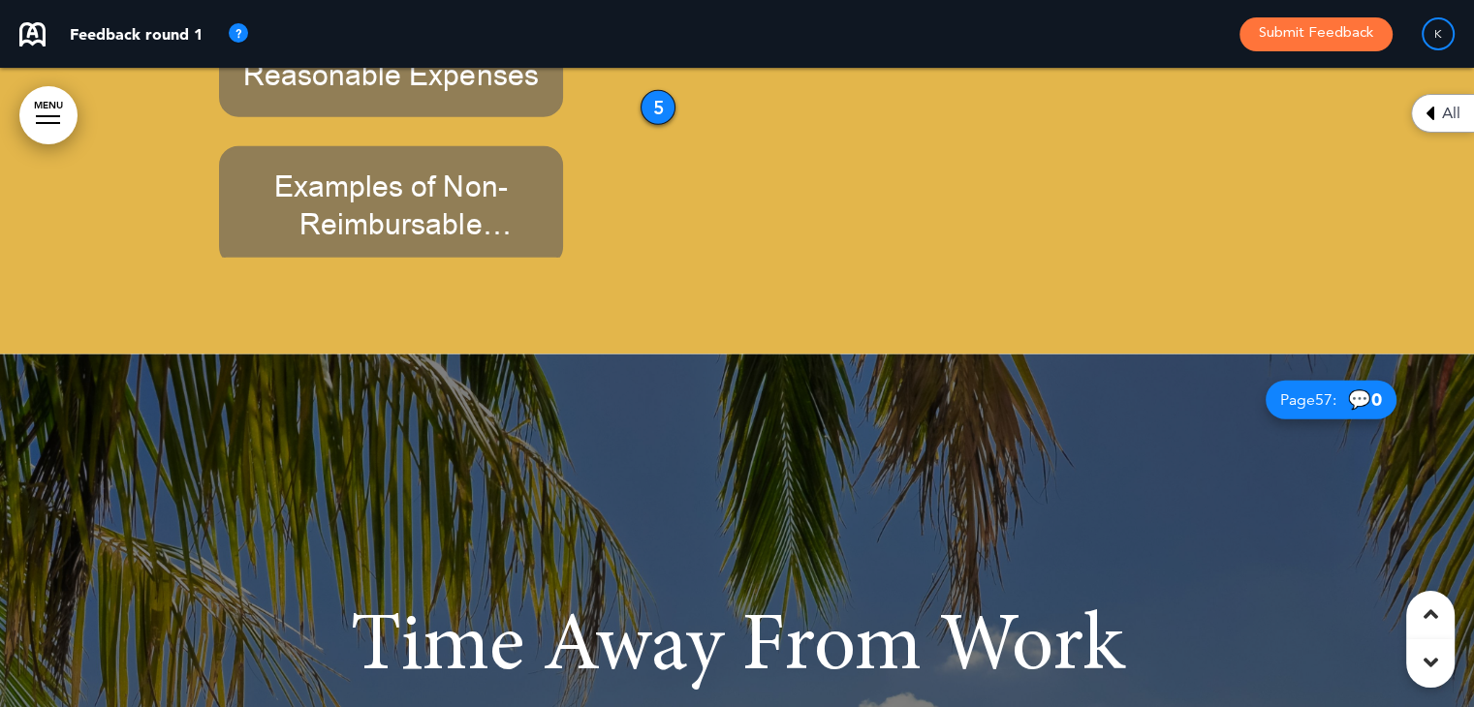
scroll to position [56739, 0]
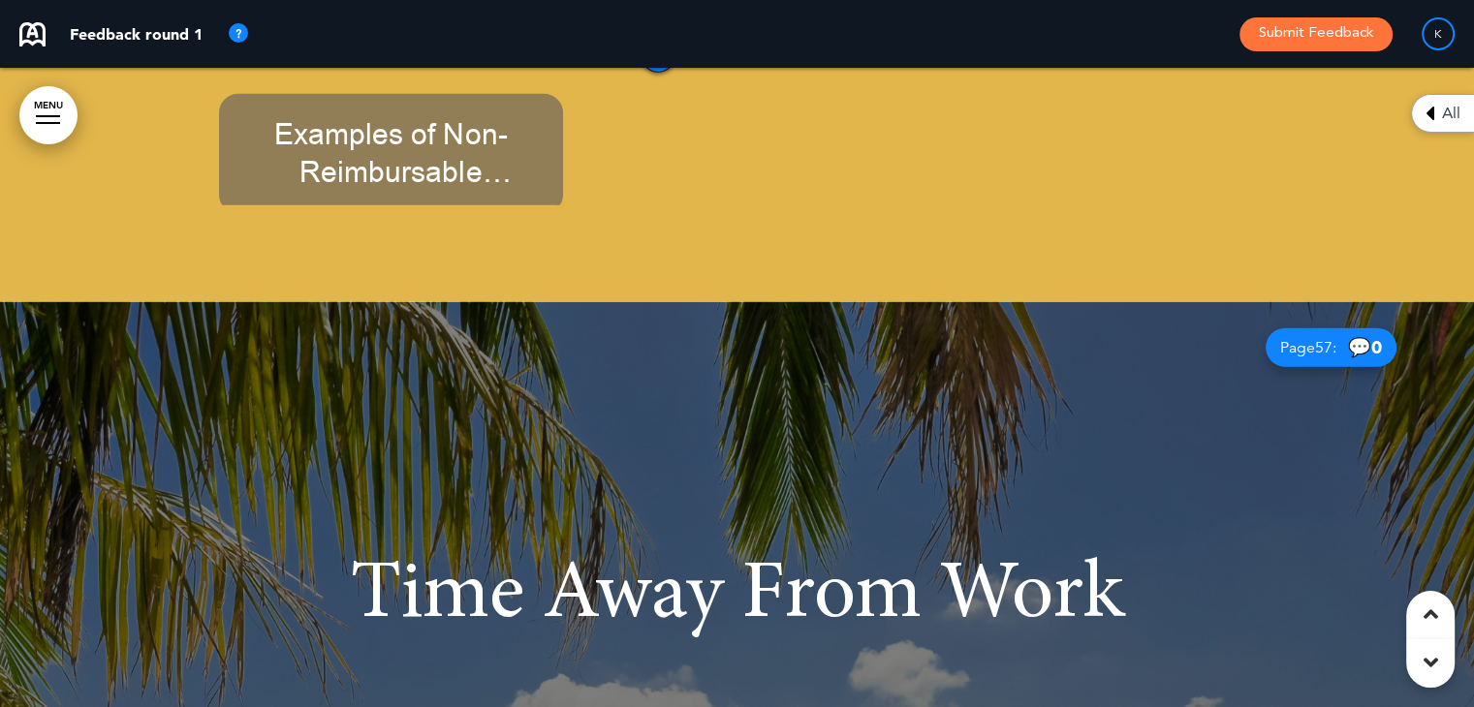
click at [1425, 616] on icon at bounding box center [1430, 614] width 15 height 23
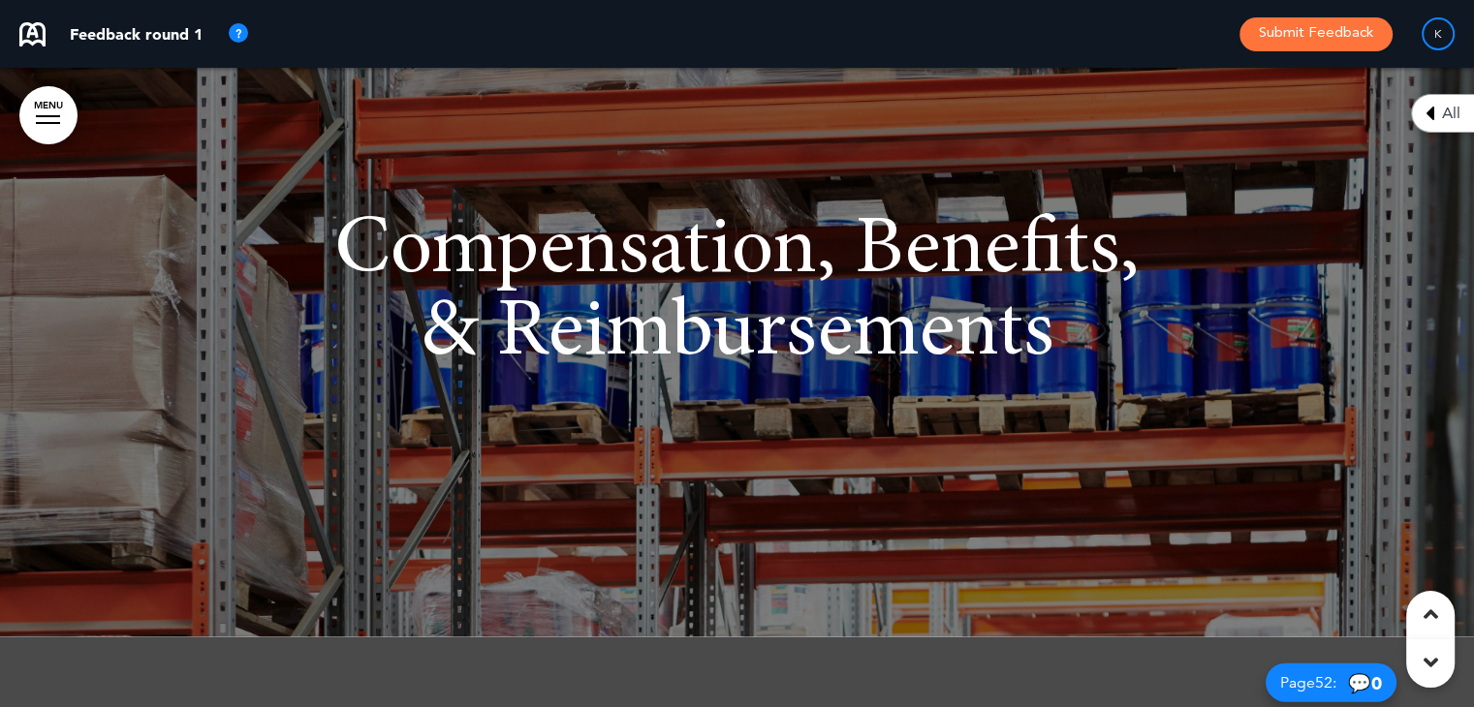
scroll to position [48004, 0]
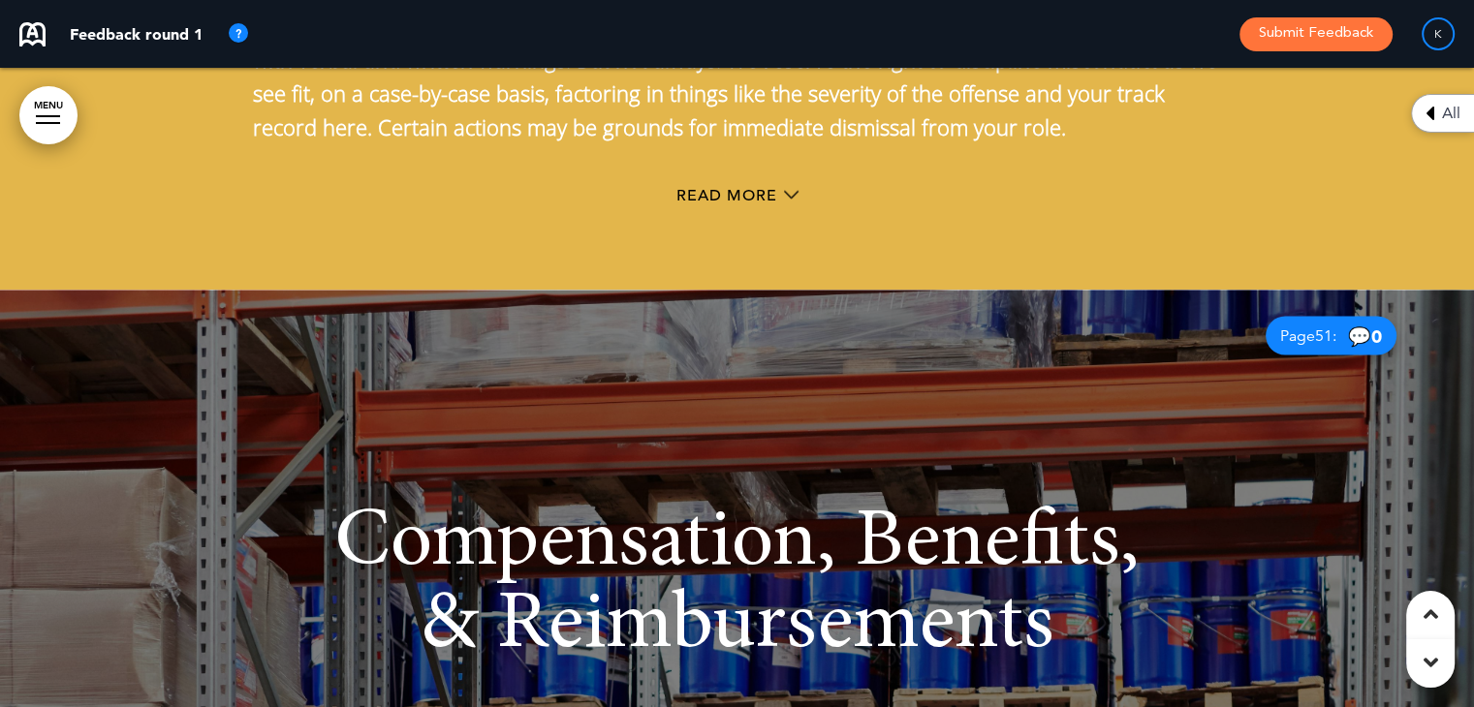
click at [1427, 665] on icon at bounding box center [1430, 662] width 15 height 23
click at [1434, 652] on icon at bounding box center [1430, 662] width 15 height 23
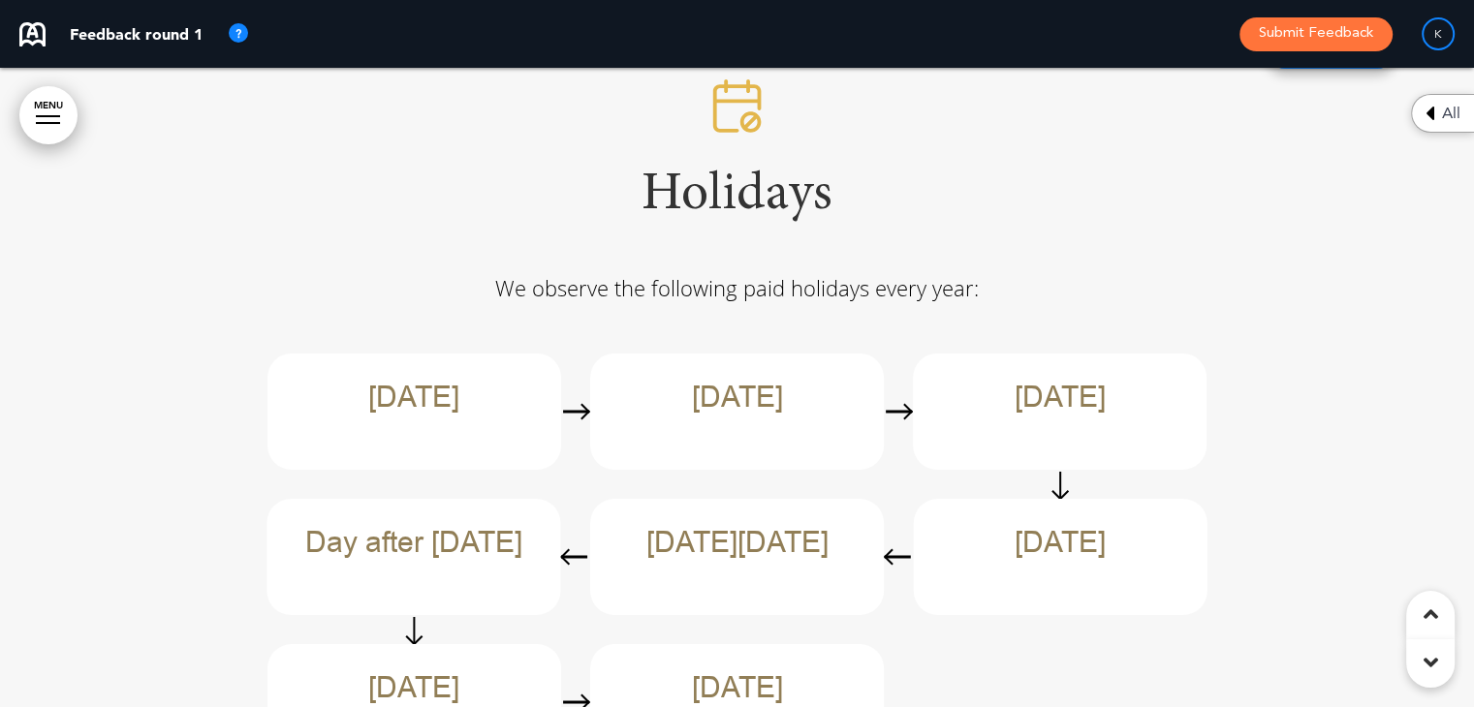
scroll to position [58390, 0]
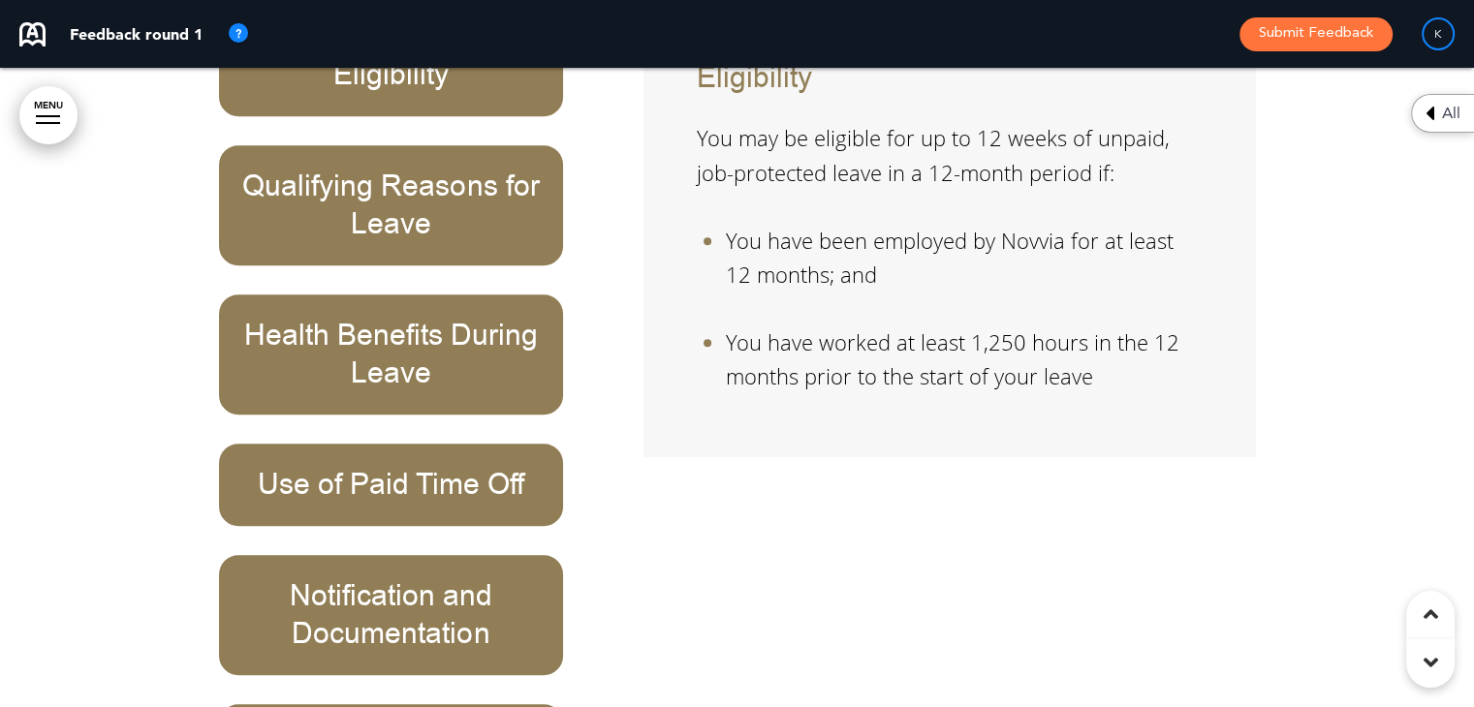
scroll to position [59925, 0]
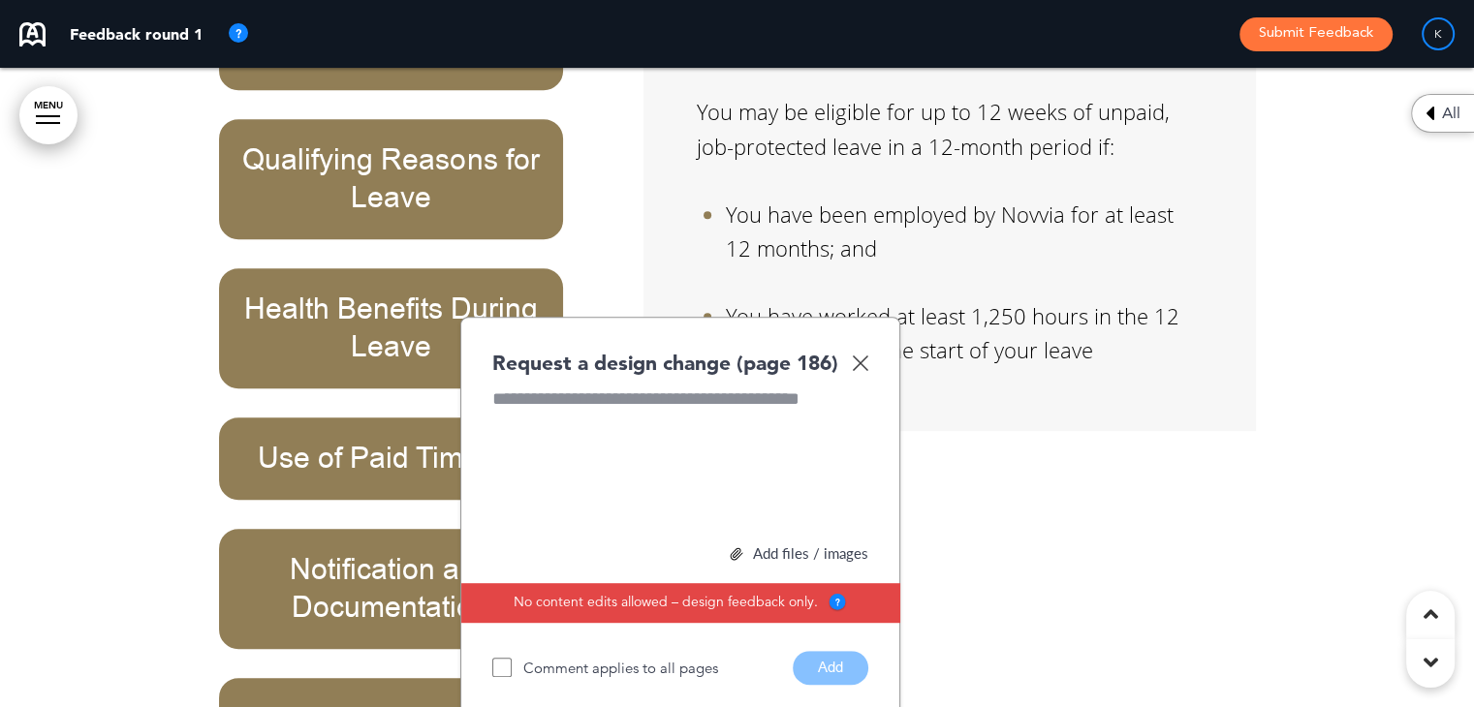
click at [856, 355] on img at bounding box center [860, 363] width 16 height 16
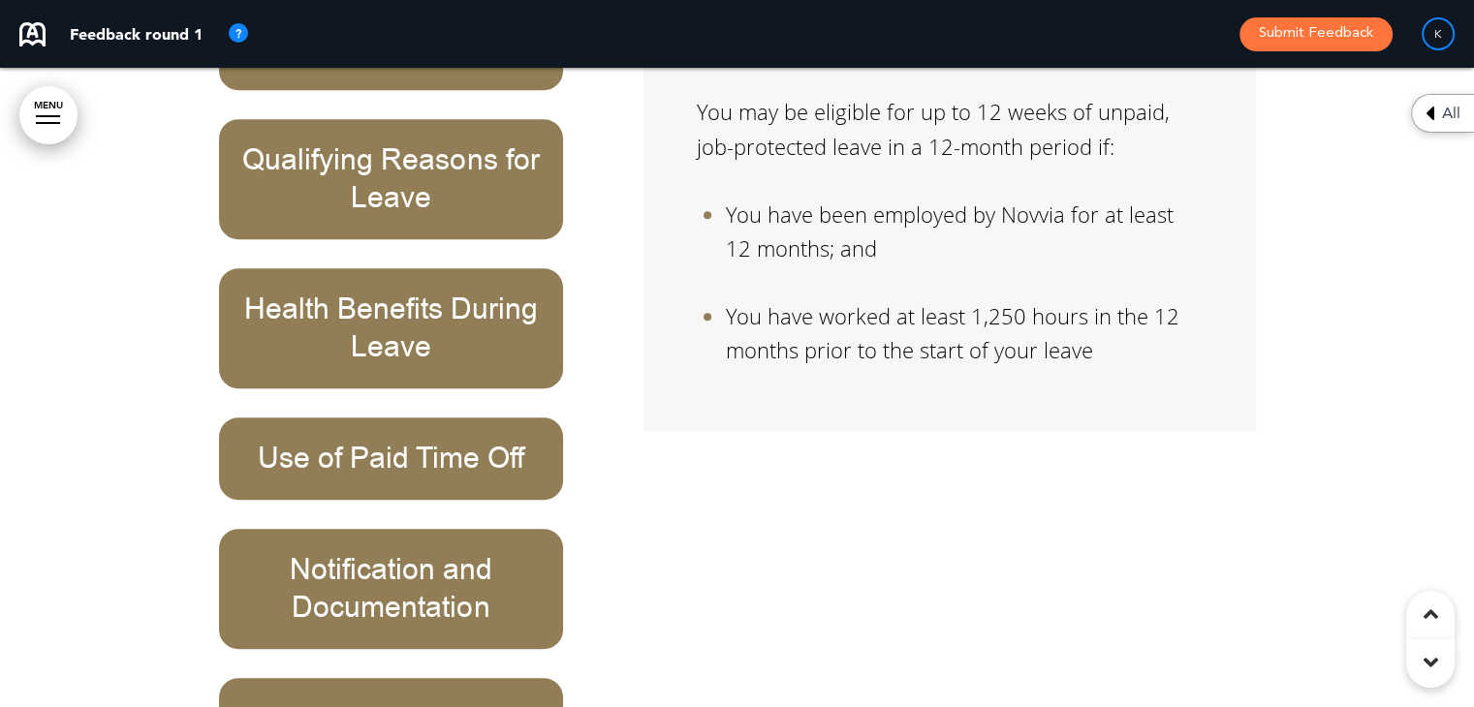
click at [364, 440] on h6 "Use of Paid Time Off" at bounding box center [391, 459] width 300 height 38
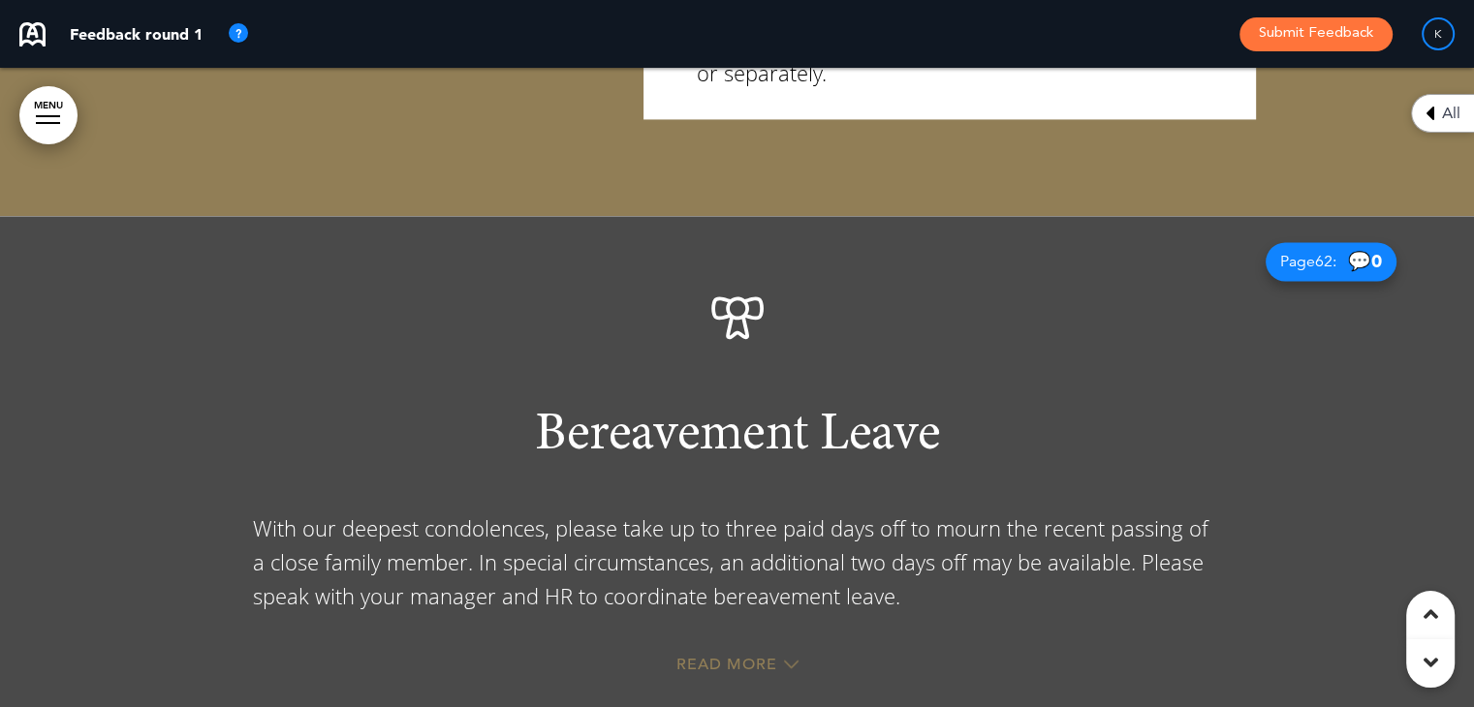
scroll to position [61902, 0]
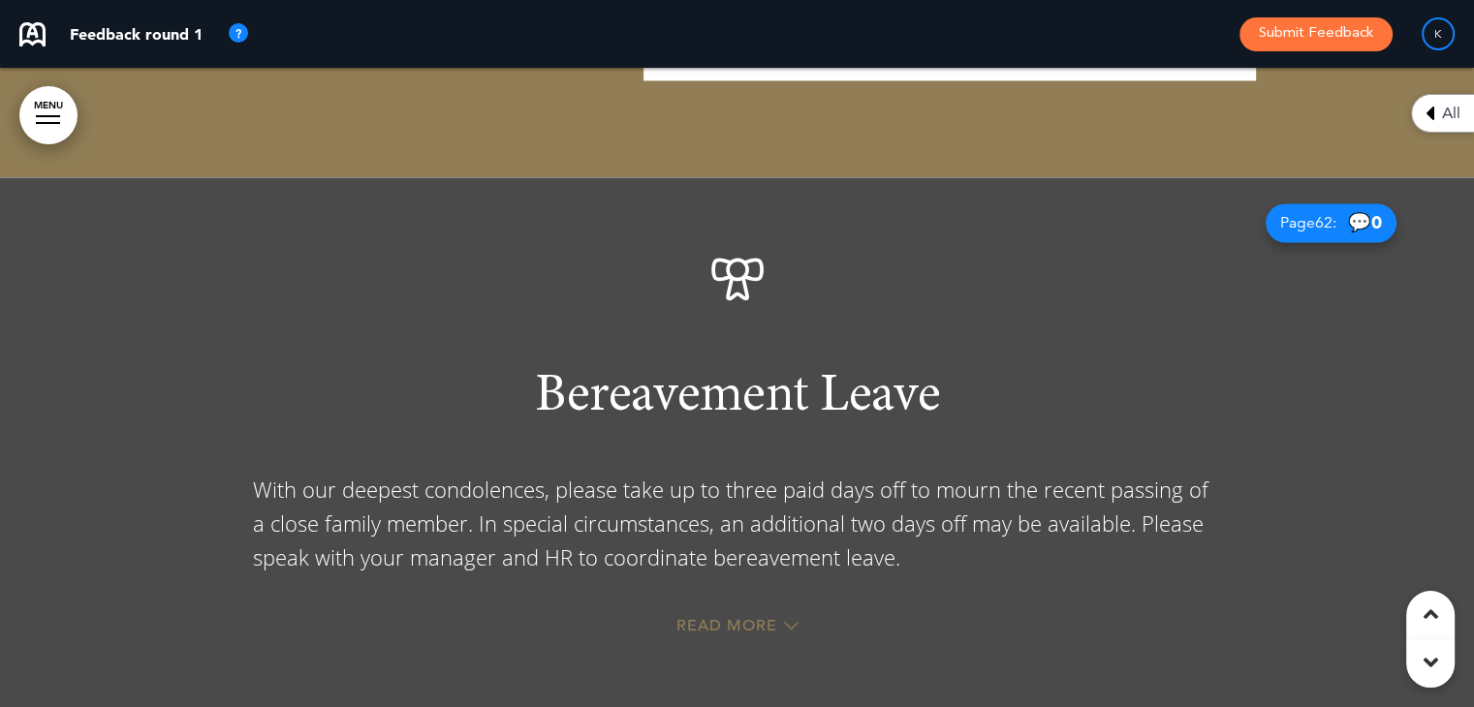
click at [749, 608] on div "Read More" at bounding box center [737, 628] width 969 height 40
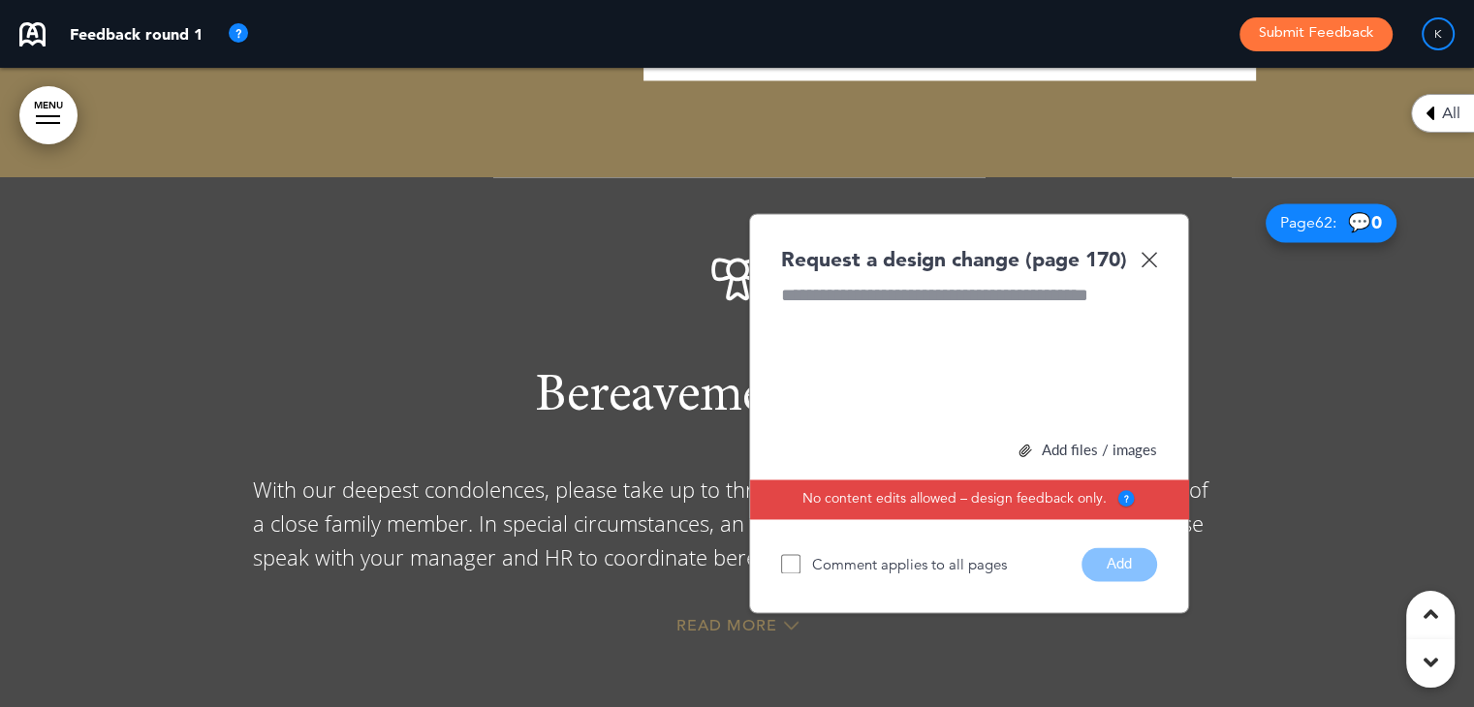
click at [737, 608] on div "Read More" at bounding box center [737, 628] width 969 height 40
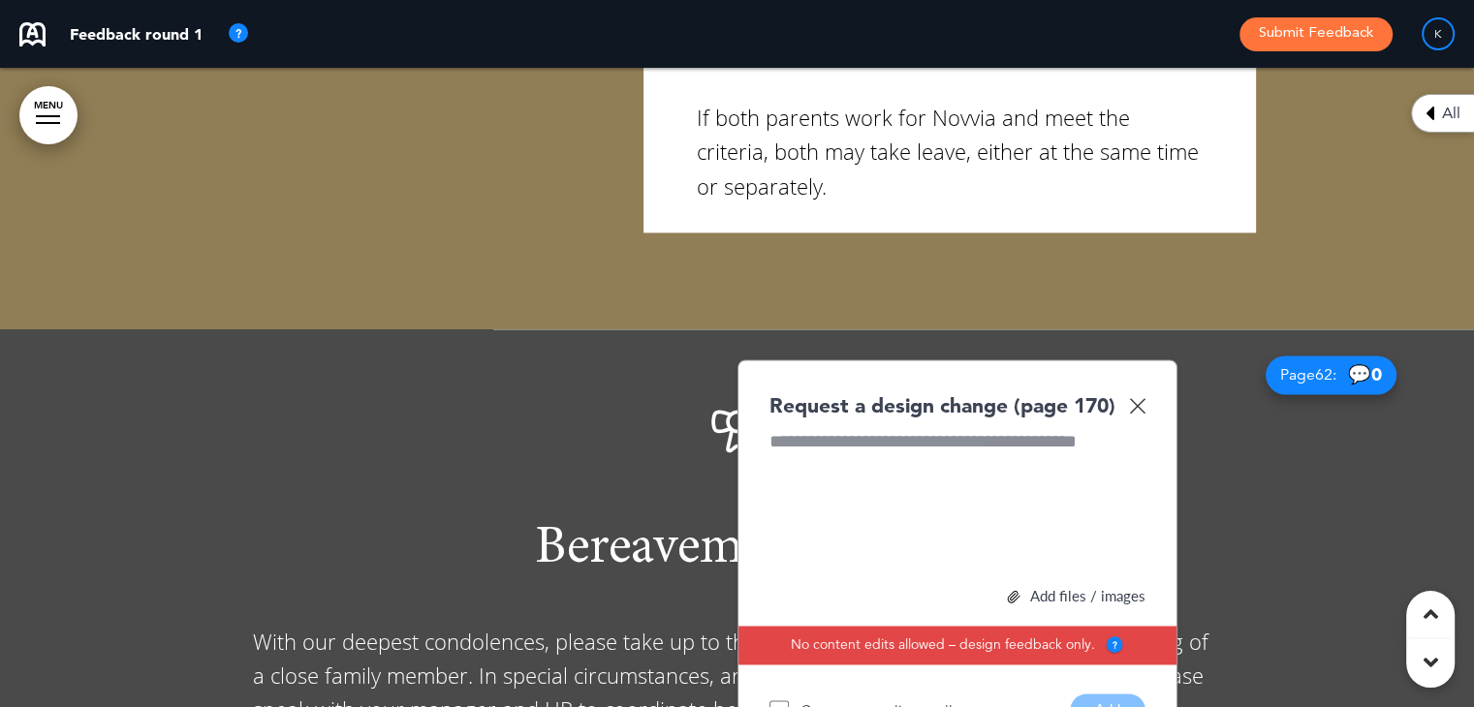
scroll to position [61707, 0]
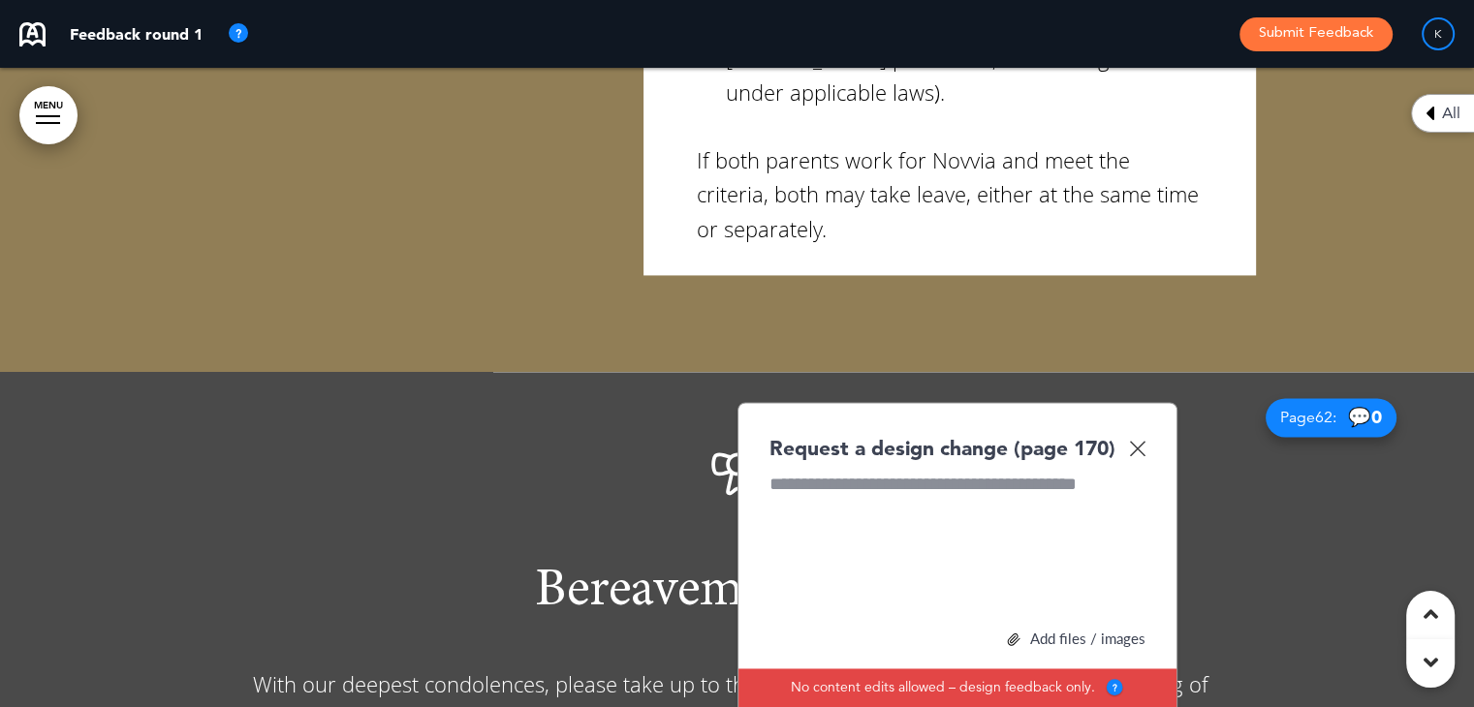
click at [1139, 440] on img at bounding box center [1137, 448] width 16 height 16
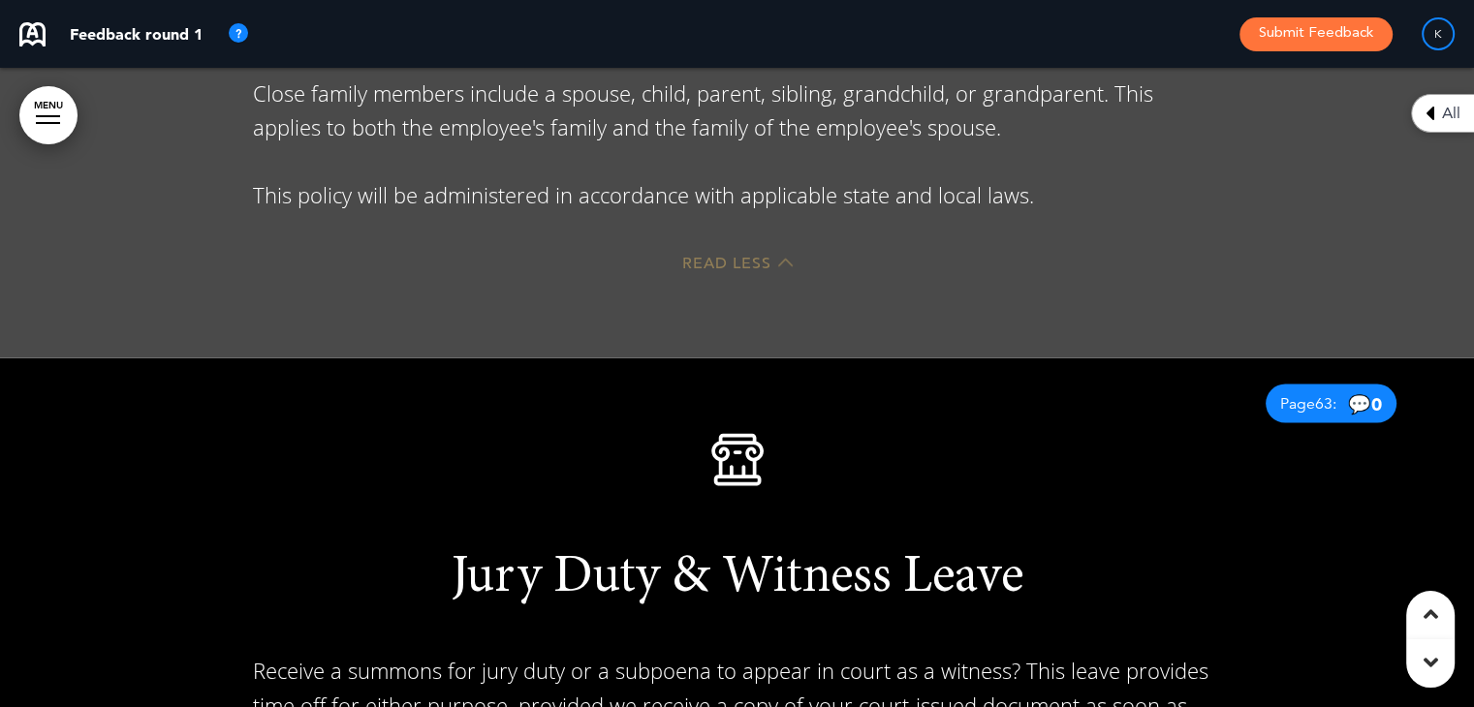
scroll to position [62636, 0]
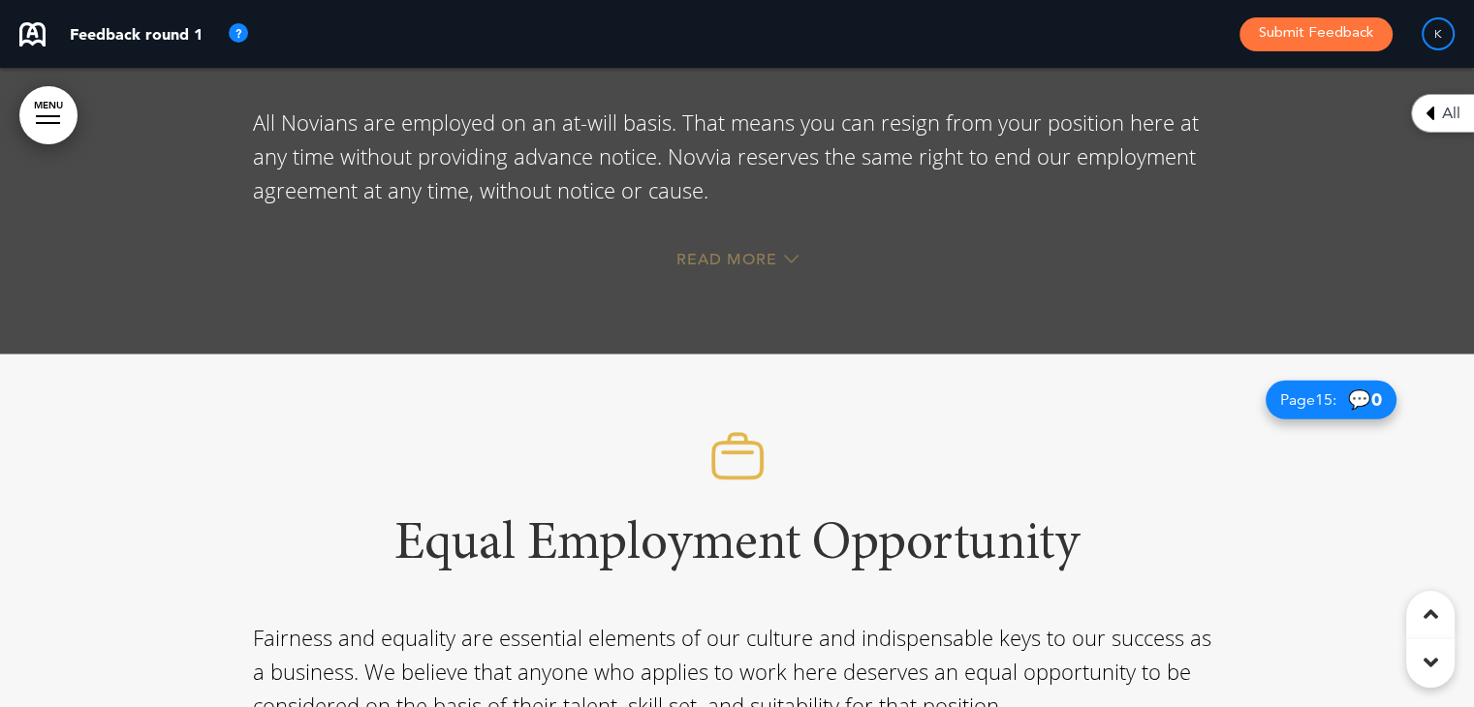
scroll to position [13964, 0]
